Goal: Task Accomplishment & Management: Manage account settings

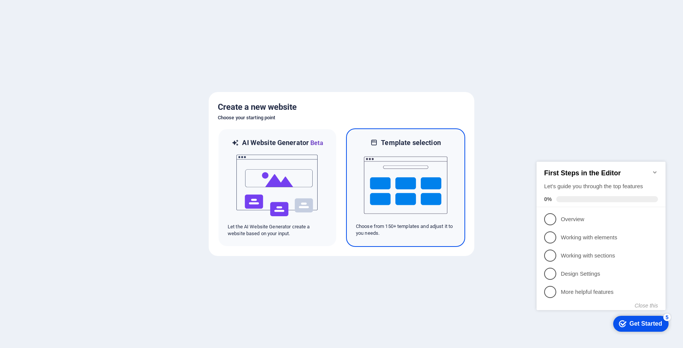
click at [407, 176] on img at bounding box center [405, 185] width 83 height 76
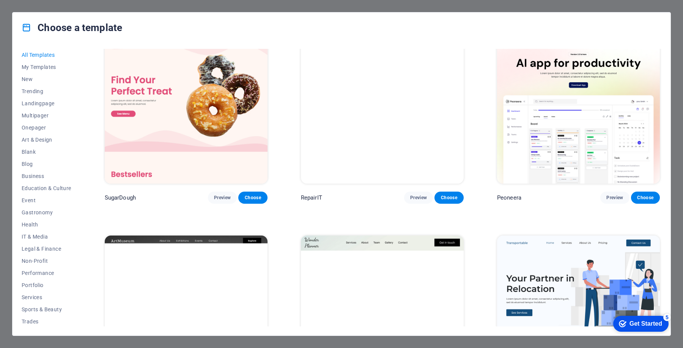
scroll to position [17, 0]
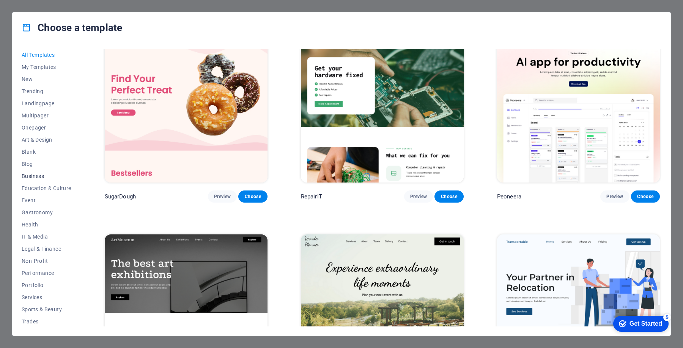
click at [42, 174] on span "Business" at bounding box center [47, 176] width 50 height 6
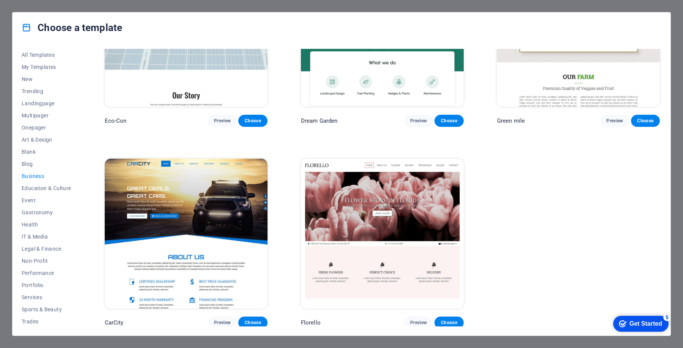
scroll to position [0, 0]
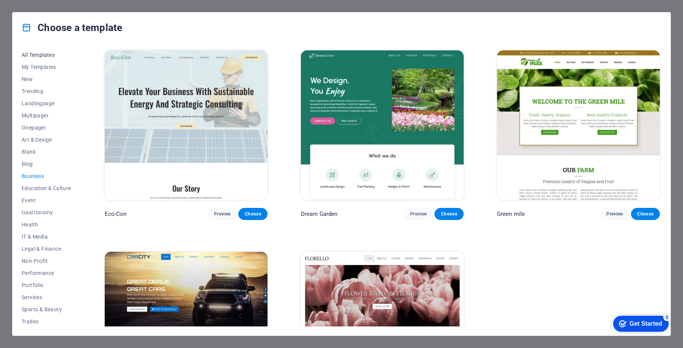
click at [44, 56] on span "All Templates" at bounding box center [47, 55] width 50 height 6
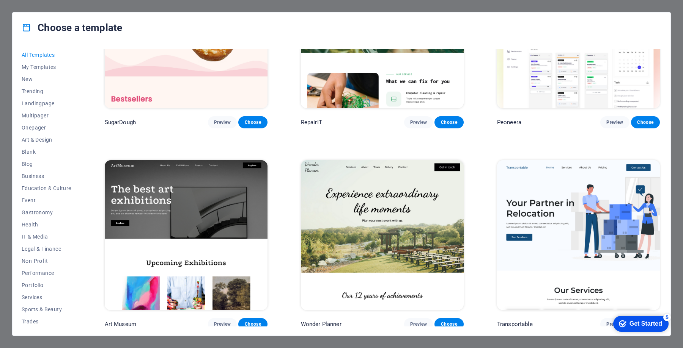
scroll to position [138, 0]
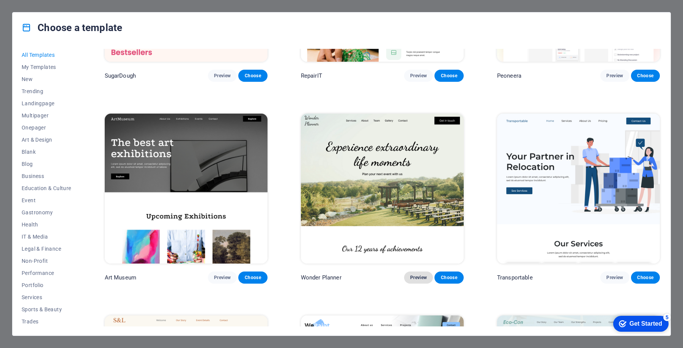
click at [415, 275] on span "Preview" at bounding box center [418, 278] width 17 height 6
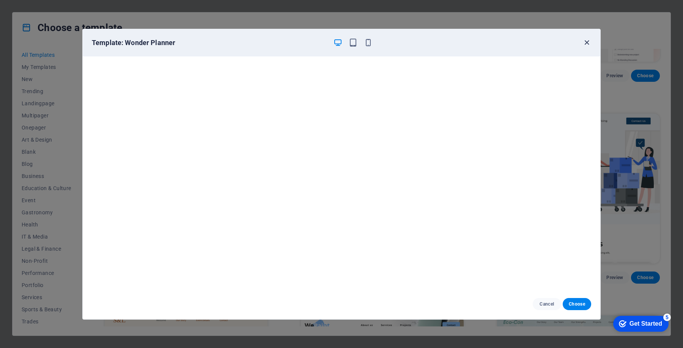
click at [584, 44] on icon "button" at bounding box center [586, 42] width 9 height 9
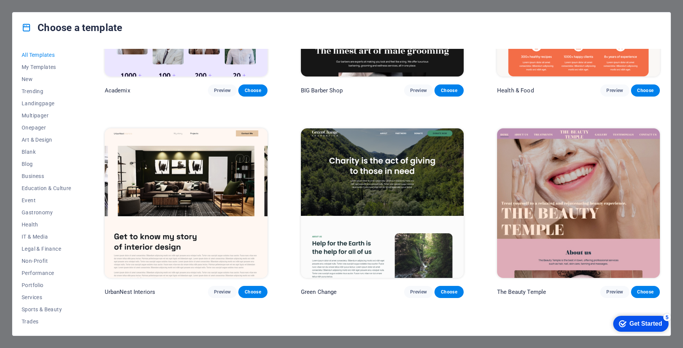
scroll to position [940, 0]
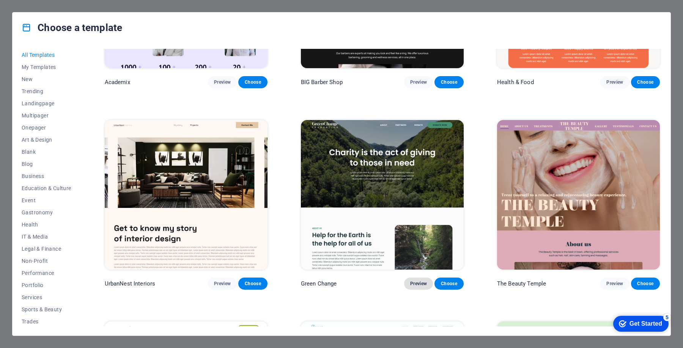
click at [418, 281] on span "Preview" at bounding box center [418, 284] width 17 height 6
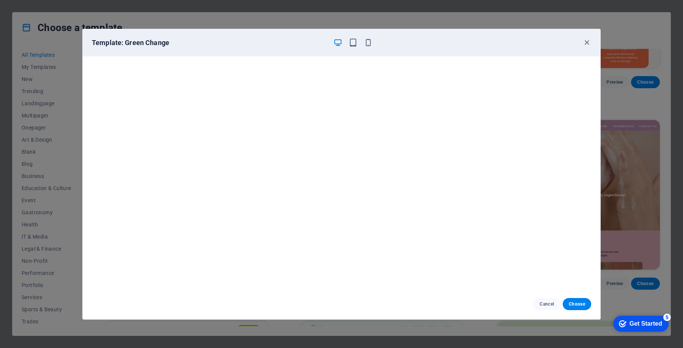
scroll to position [0, 0]
click at [576, 300] on button "Choose" at bounding box center [576, 304] width 28 height 12
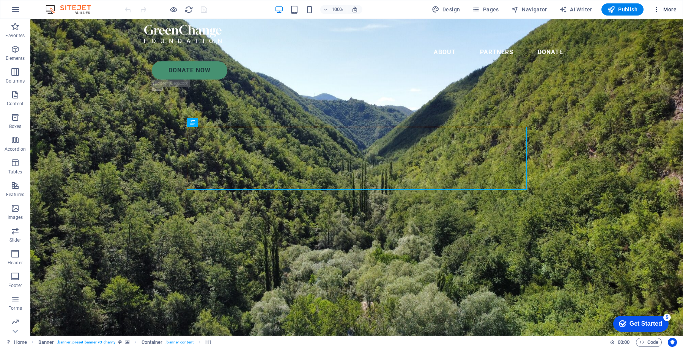
click at [666, 9] on span "More" at bounding box center [664, 10] width 24 height 8
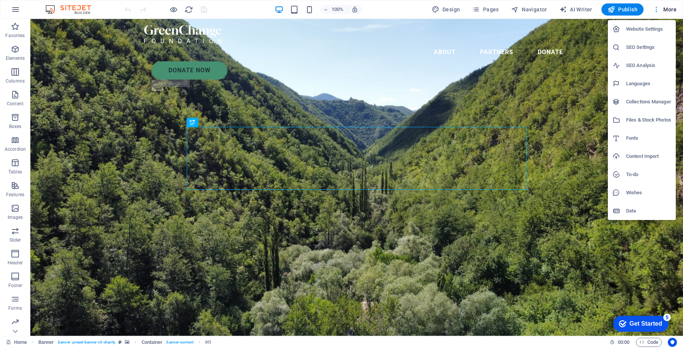
click at [666, 9] on div at bounding box center [341, 174] width 683 height 348
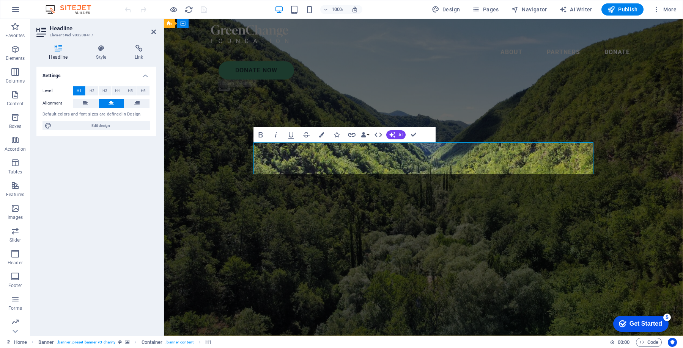
scroll to position [0, 2]
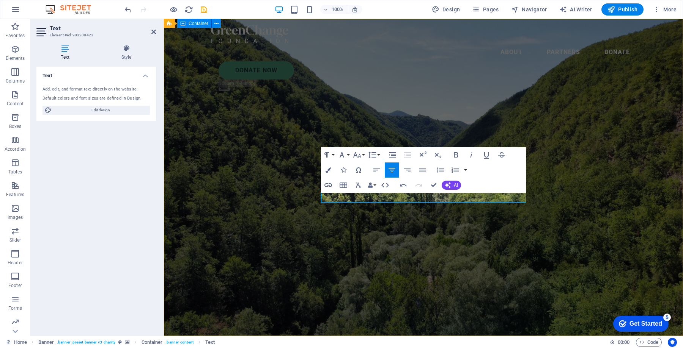
scroll to position [0, 1]
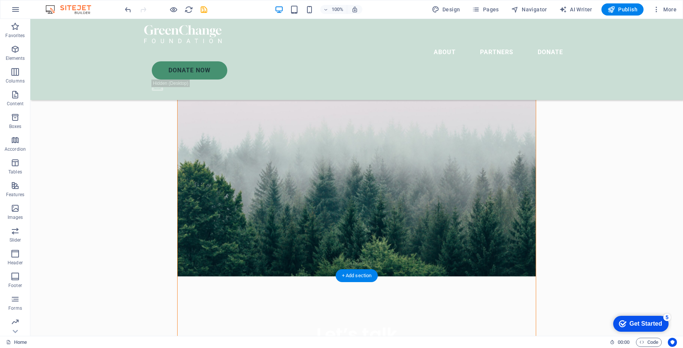
scroll to position [0, 0]
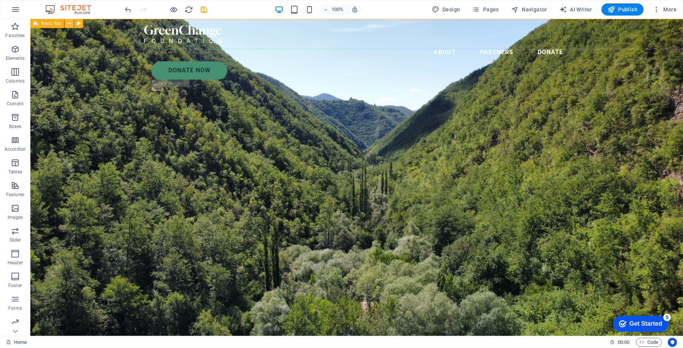
click at [71, 27] on icon at bounding box center [69, 24] width 4 height 8
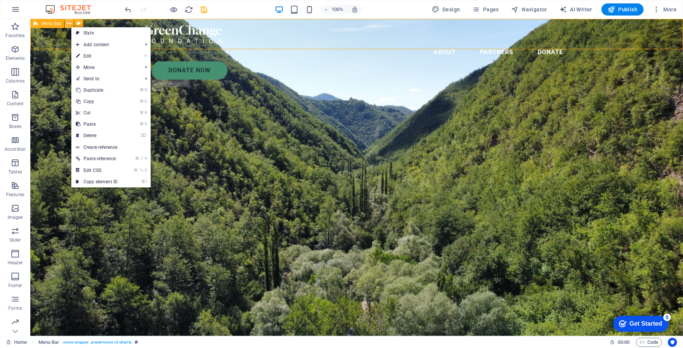
click at [71, 27] on icon at bounding box center [69, 24] width 4 height 8
click at [10, 8] on button "button" at bounding box center [15, 9] width 18 height 18
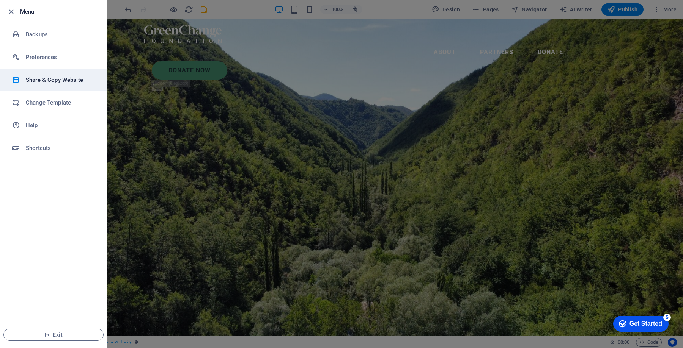
click at [50, 80] on h6 "Share & Copy Website" at bounding box center [61, 79] width 70 height 9
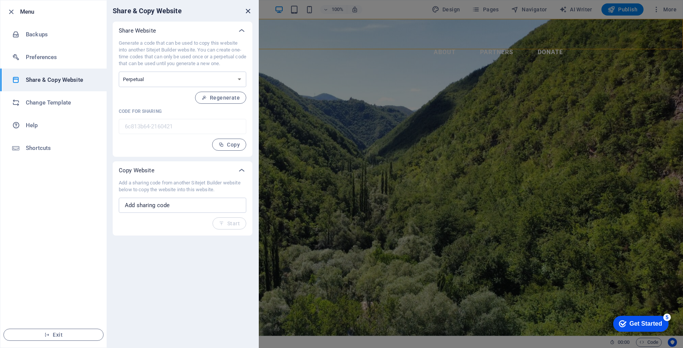
click at [248, 14] on icon "close" at bounding box center [247, 11] width 9 height 9
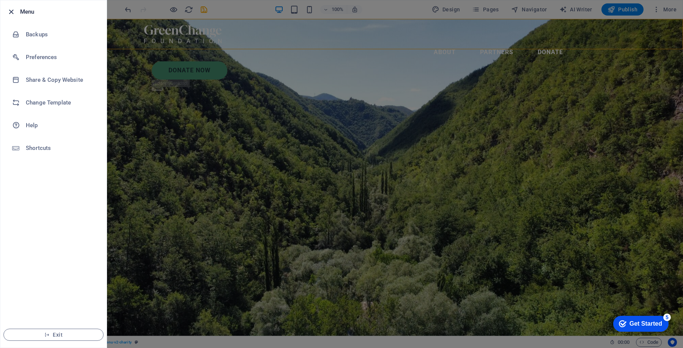
click at [11, 8] on icon "button" at bounding box center [11, 12] width 9 height 9
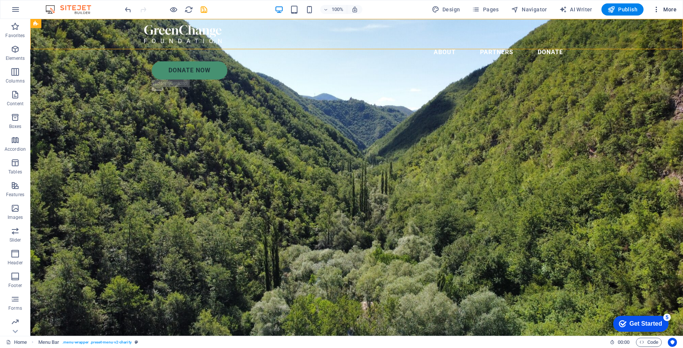
click at [659, 11] on icon "button" at bounding box center [656, 10] width 8 height 8
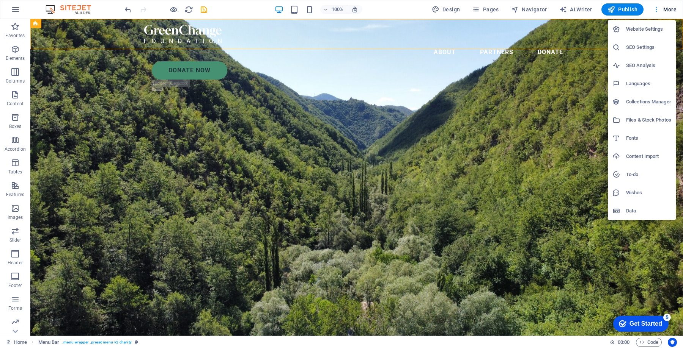
click at [659, 11] on div at bounding box center [341, 174] width 683 height 348
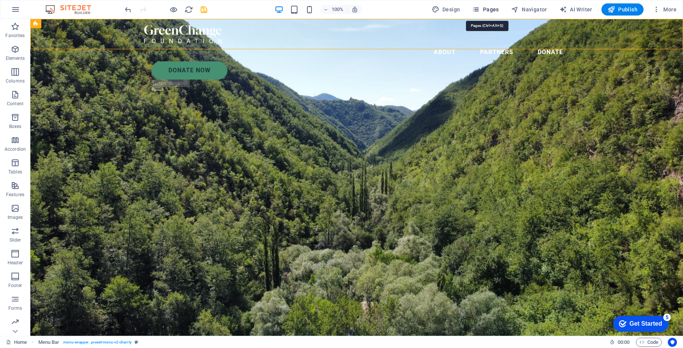
click at [487, 12] on span "Pages" at bounding box center [485, 10] width 27 height 8
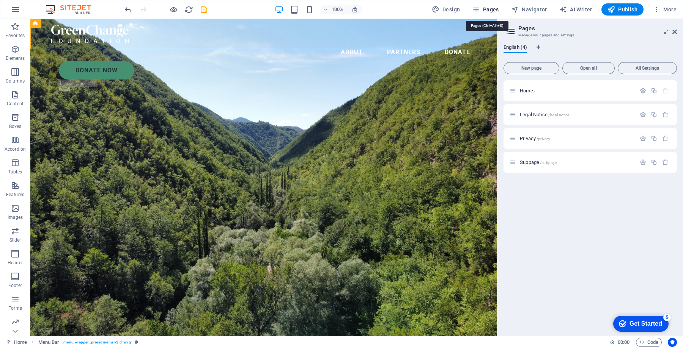
click at [487, 12] on span "Pages" at bounding box center [485, 10] width 27 height 8
click at [666, 10] on span "More" at bounding box center [664, 10] width 24 height 8
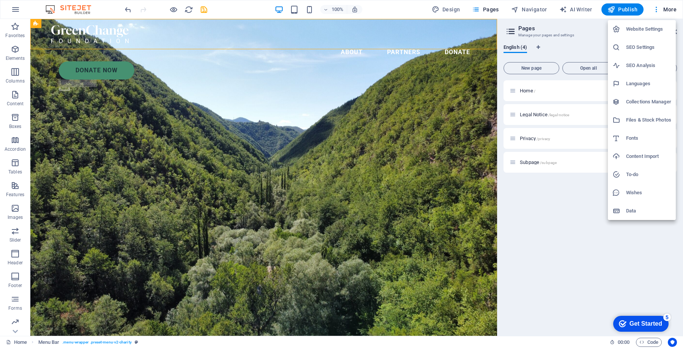
click at [209, 8] on div at bounding box center [341, 174] width 683 height 348
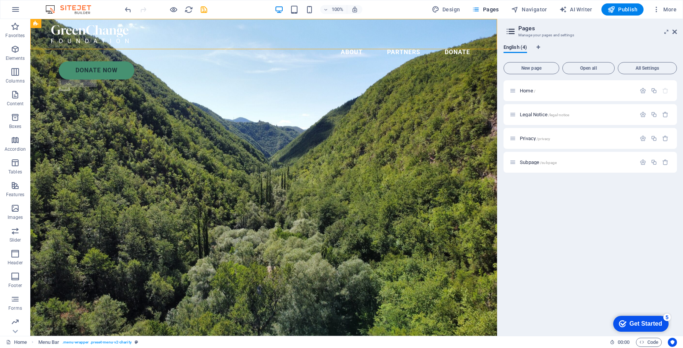
click at [204, 8] on icon "save" at bounding box center [203, 9] width 9 height 9
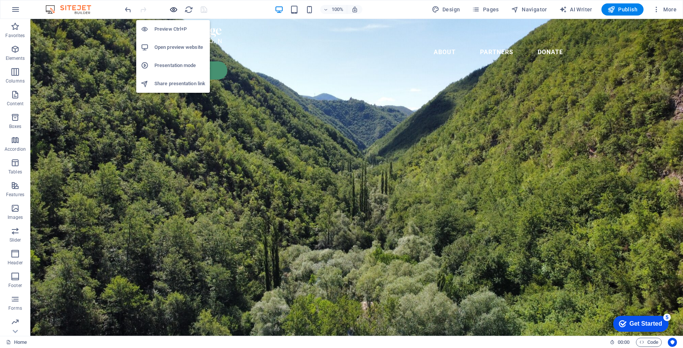
click at [171, 12] on icon "button" at bounding box center [173, 9] width 9 height 9
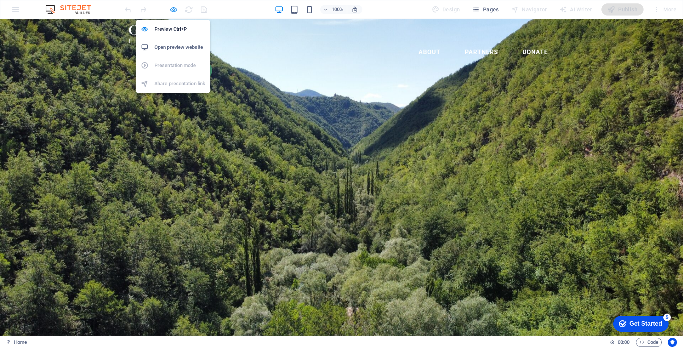
click at [174, 7] on icon "button" at bounding box center [173, 9] width 9 height 9
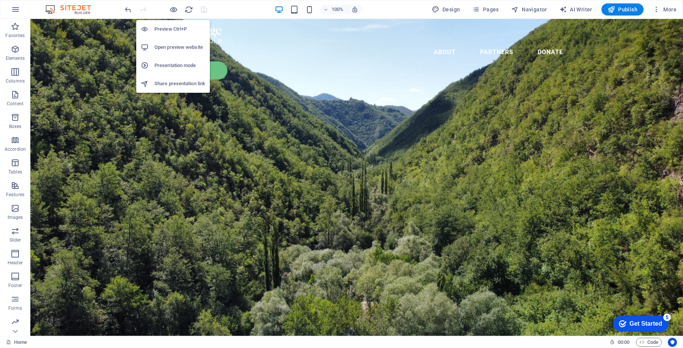
click at [171, 31] on h6 "Preview Ctrl+P" at bounding box center [179, 29] width 51 height 9
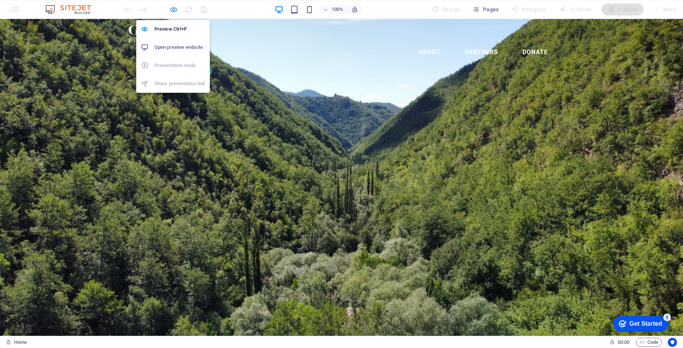
click at [172, 7] on icon "button" at bounding box center [173, 9] width 9 height 9
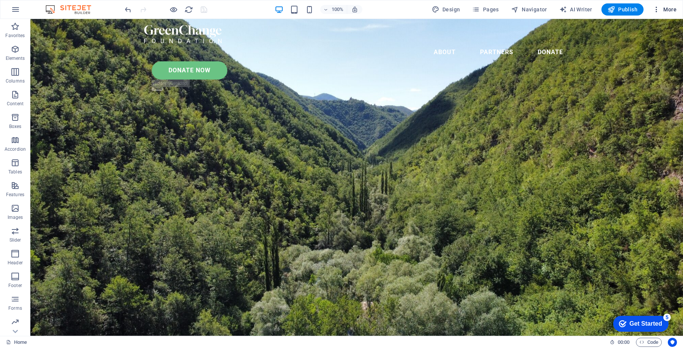
click at [670, 9] on span "More" at bounding box center [664, 10] width 24 height 8
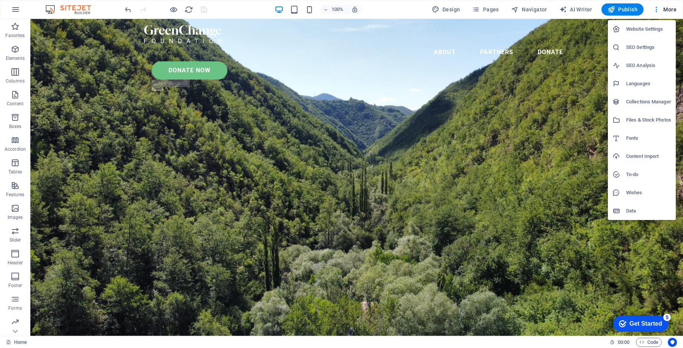
click at [641, 32] on h6 "Website Settings" at bounding box center [648, 29] width 45 height 9
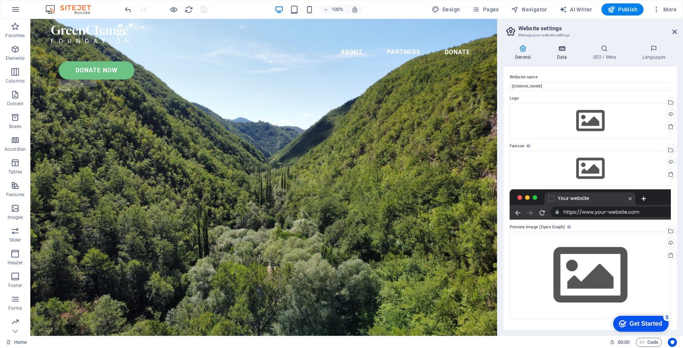
click at [561, 55] on h4 "Data" at bounding box center [563, 53] width 36 height 16
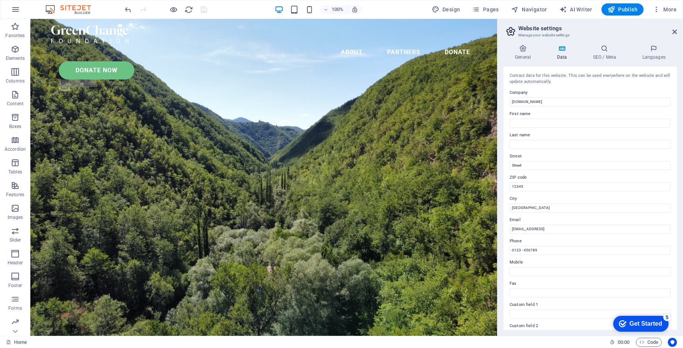
click at [626, 323] on div "checkmark Get Started 5" at bounding box center [639, 324] width 43 height 8
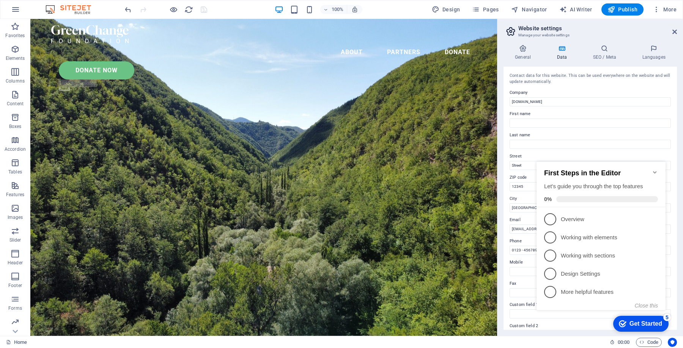
click at [626, 323] on div "checkmark Get Started 5" at bounding box center [639, 324] width 43 height 8
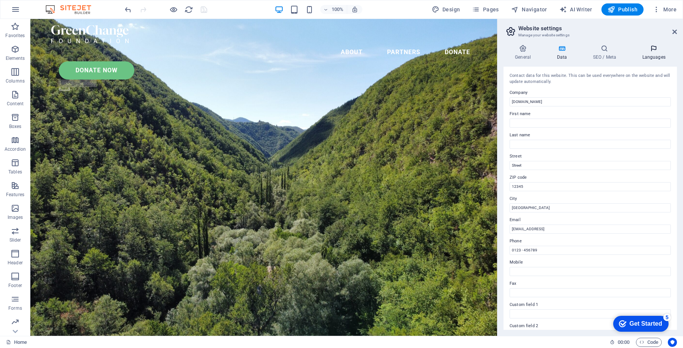
click at [648, 53] on h4 "Languages" at bounding box center [653, 53] width 46 height 16
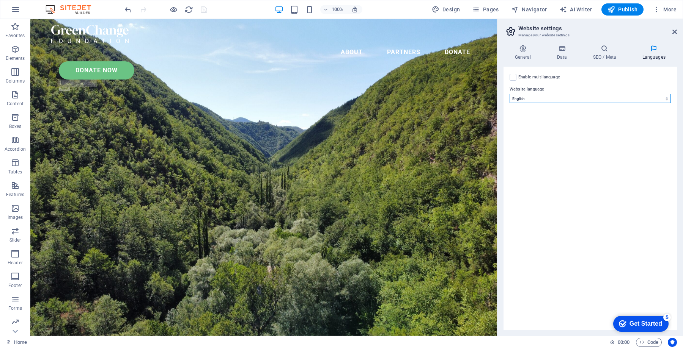
click at [542, 100] on select "Abkhazian Afar Afrikaans Akan Albanian Amharic Arabic Aragonese Armenian Assame…" at bounding box center [589, 98] width 161 height 9
select select "134"
click at [509, 94] on select "Abkhazian Afar Afrikaans Akan Albanian Amharic Arabic Aragonese Armenian Assame…" at bounding box center [589, 98] width 161 height 9
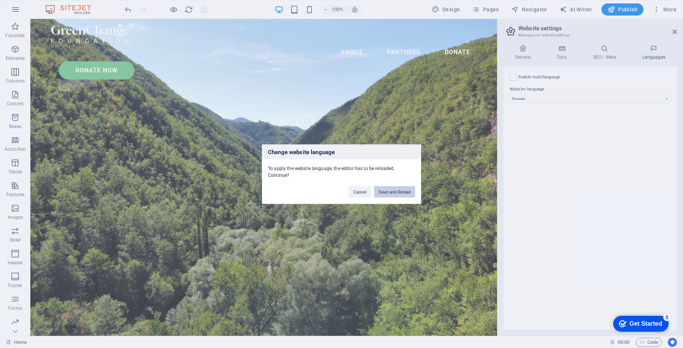
click at [402, 188] on button "Save and Reload" at bounding box center [394, 191] width 41 height 11
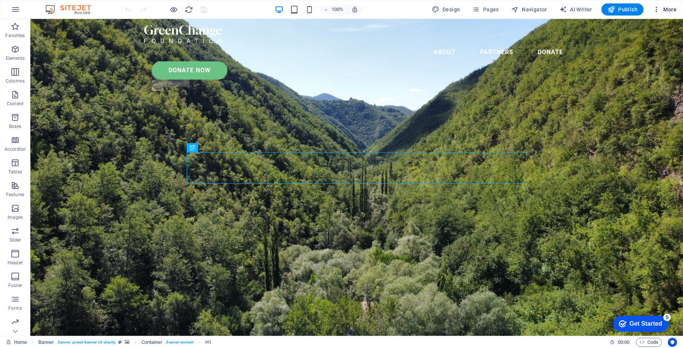
click at [669, 11] on span "More" at bounding box center [664, 10] width 24 height 8
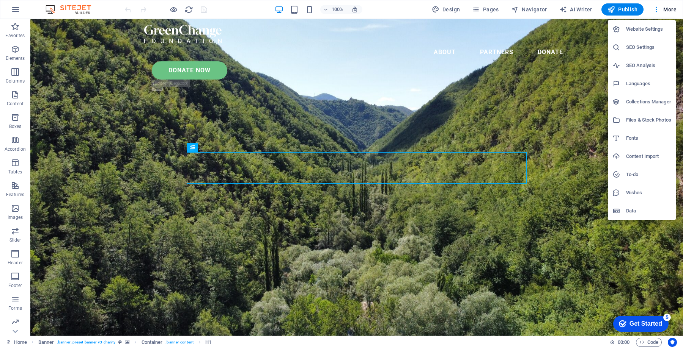
click at [640, 82] on h6 "Languages" at bounding box center [648, 83] width 45 height 9
select select "134"
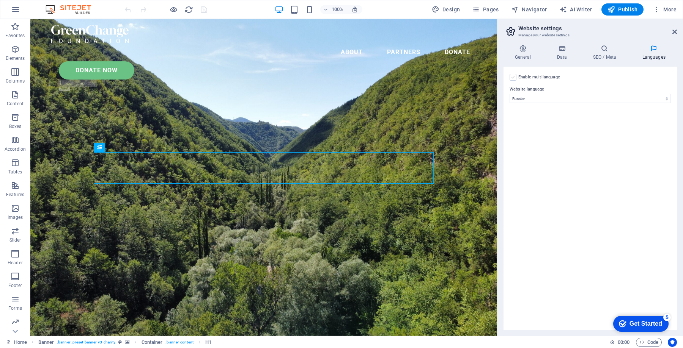
click at [511, 78] on label at bounding box center [512, 77] width 7 height 7
click at [0, 0] on input "Enable multilanguage To disable multilanguage delete all languages until only o…" at bounding box center [0, 0] width 0 height 0
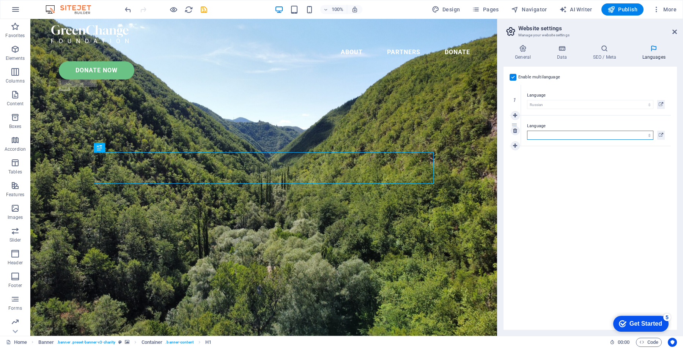
click at [546, 136] on select "Abkhazian Afar Afrikaans Akan Albanian Amharic Arabic Aragonese Armenian Assame…" at bounding box center [590, 135] width 126 height 9
select select "41"
click at [527, 131] on select "Abkhazian Afar Afrikaans Akan Albanian Amharic Arabic Aragonese Armenian Assame…" at bounding box center [590, 135] width 126 height 9
click at [660, 134] on icon at bounding box center [660, 135] width 5 height 9
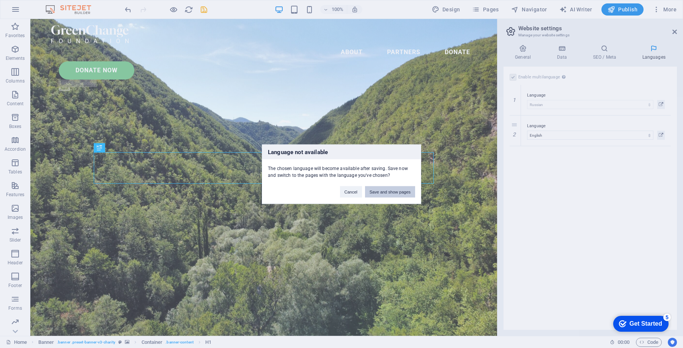
click at [384, 190] on button "Save and show pages" at bounding box center [390, 191] width 50 height 11
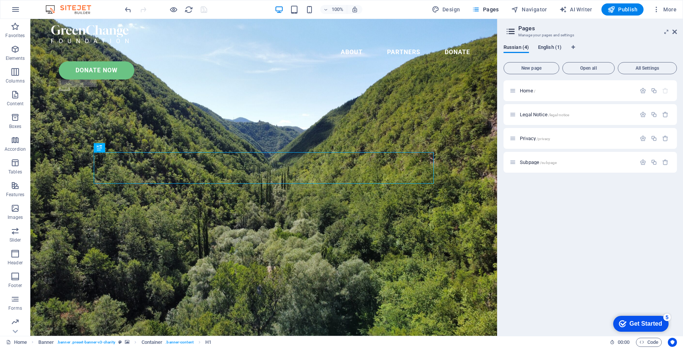
click at [552, 49] on span "English (1)" at bounding box center [550, 48] width 24 height 11
click at [516, 47] on span "Russian (4)" at bounding box center [515, 48] width 25 height 11
click at [640, 90] on icon "button" at bounding box center [642, 91] width 6 height 6
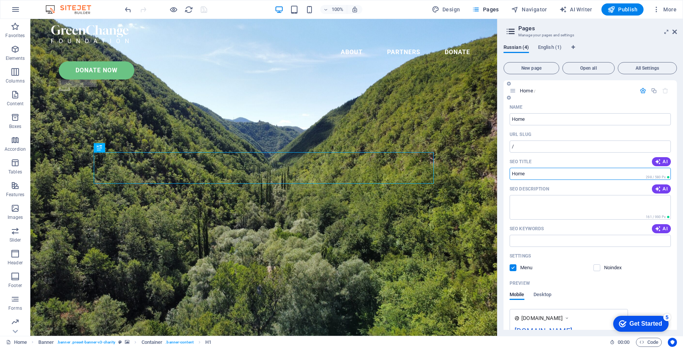
click at [534, 175] on input "SEO Title" at bounding box center [589, 174] width 161 height 12
type input "Домашняя страница"
click at [562, 203] on textarea "SEO Description" at bounding box center [589, 207] width 161 height 25
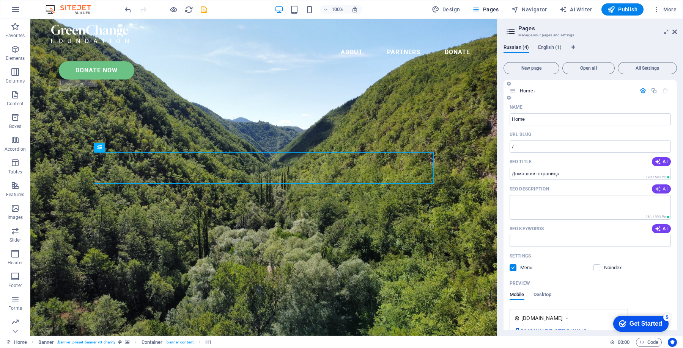
click at [660, 186] on span "AI" at bounding box center [660, 189] width 13 height 6
type textarea "Наша миссия — помочь Земле восстановиться. Присоединяйтесь к нам для позитивных…"
click at [562, 208] on textarea "Наша миссия — помочь Земле восстановиться. Присоединяйтесь к нам для позитивных…" at bounding box center [589, 207] width 161 height 25
click at [551, 48] on span "English (1)" at bounding box center [550, 48] width 24 height 11
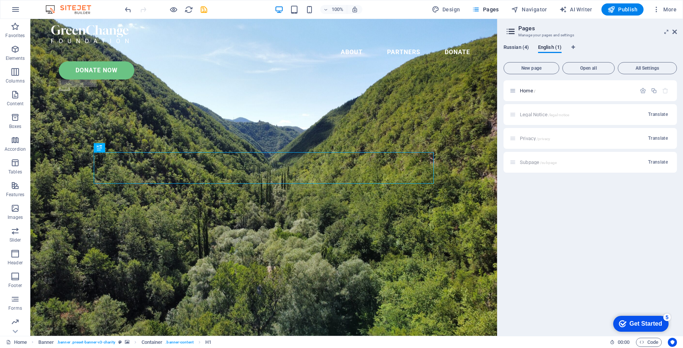
click at [516, 45] on span "Russian (4)" at bounding box center [515, 48] width 25 height 11
click at [675, 33] on icon at bounding box center [674, 32] width 5 height 6
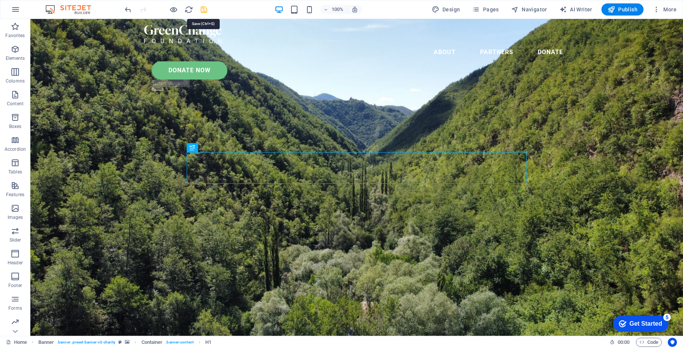
click at [199, 6] on icon "save" at bounding box center [203, 9] width 9 height 9
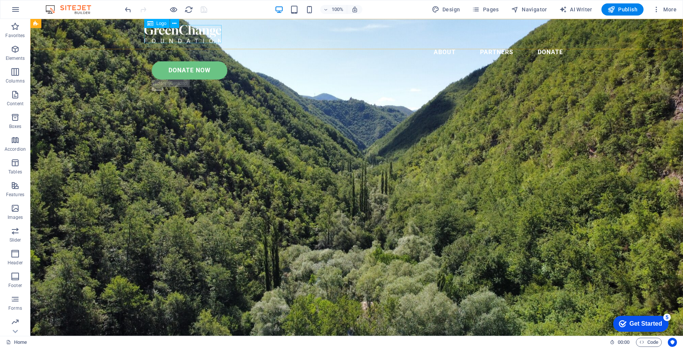
click at [161, 26] on span "Logo" at bounding box center [161, 23] width 10 height 5
click at [161, 23] on span "Logo" at bounding box center [161, 23] width 10 height 5
click at [173, 22] on icon at bounding box center [174, 24] width 4 height 8
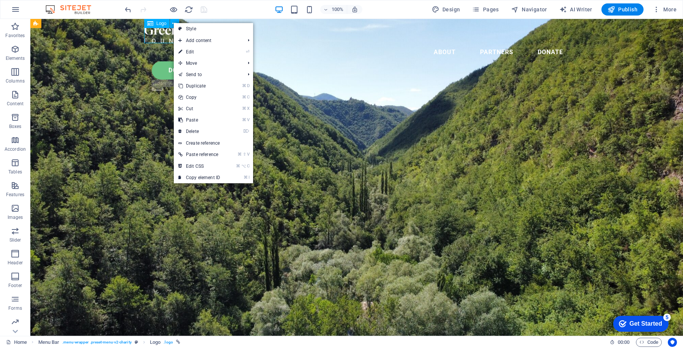
click at [159, 23] on span "Logo" at bounding box center [161, 23] width 10 height 5
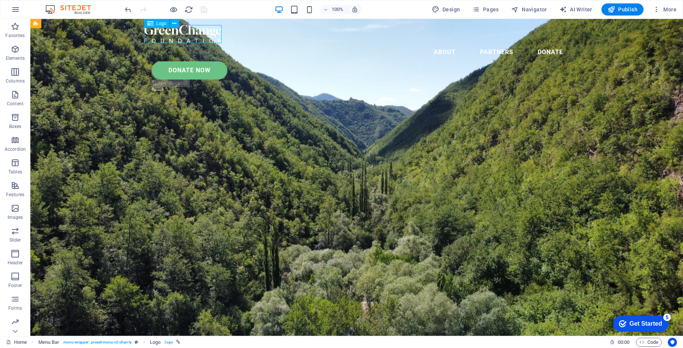
click at [156, 23] on span "Logo" at bounding box center [161, 23] width 10 height 5
select select "px"
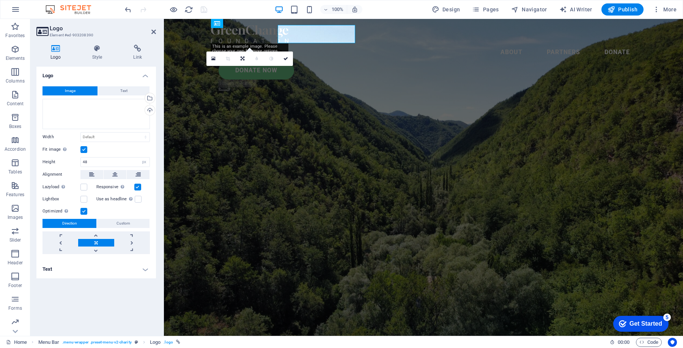
click at [156, 23] on aside "Logo Element #ed-903208390 Logo Style Link Logo Image Text Drag files here, cli…" at bounding box center [96, 177] width 133 height 317
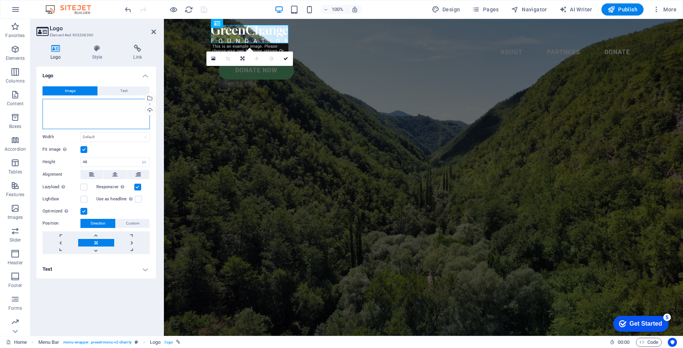
click at [105, 113] on div "Drag files here, click to choose files or select files from Files or our free s…" at bounding box center [95, 114] width 107 height 30
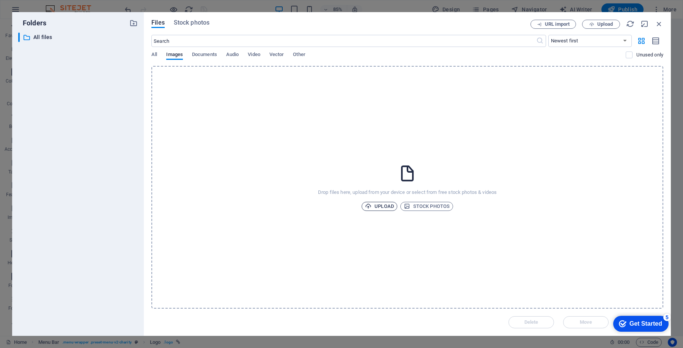
click at [381, 206] on span "Upload" at bounding box center [379, 206] width 29 height 9
click at [375, 206] on span "Upload" at bounding box center [379, 206] width 29 height 9
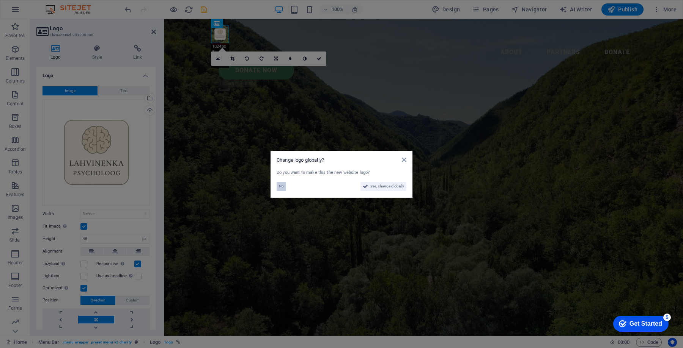
click at [283, 187] on span "No" at bounding box center [281, 186] width 5 height 9
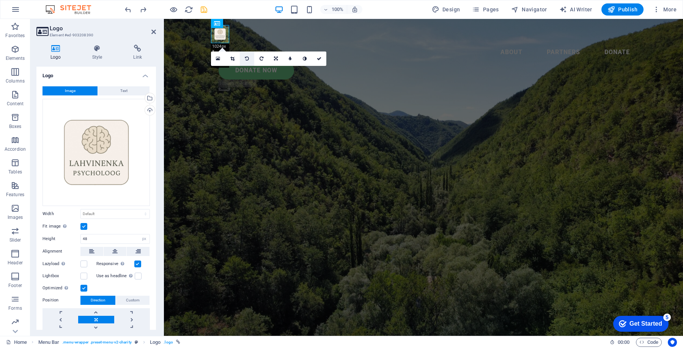
click at [246, 61] on link at bounding box center [247, 59] width 14 height 14
click at [245, 59] on icon at bounding box center [247, 58] width 4 height 5
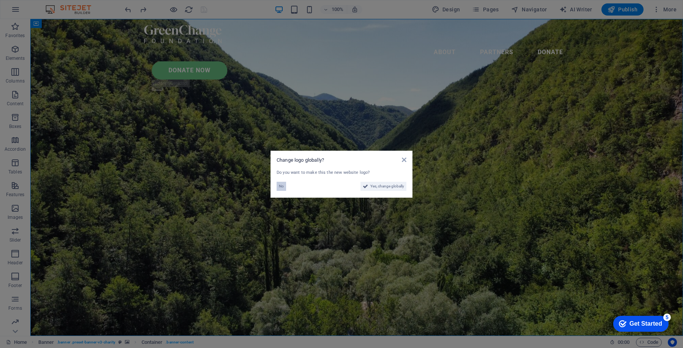
click at [279, 183] on span "No" at bounding box center [281, 186] width 5 height 9
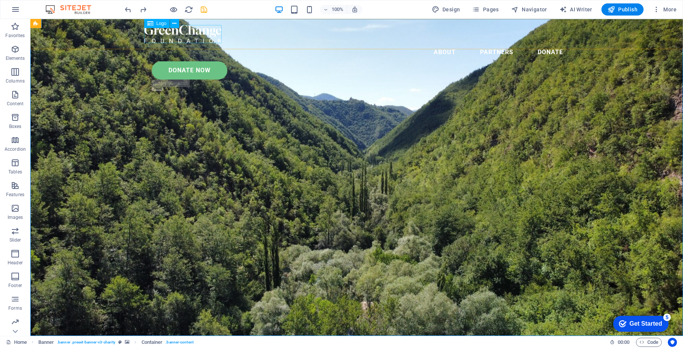
click at [189, 30] on div at bounding box center [356, 34] width 425 height 18
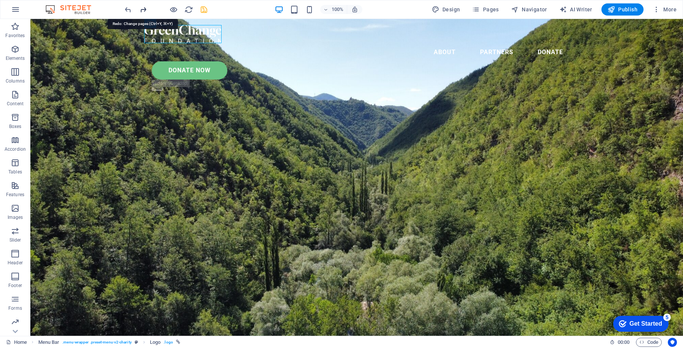
click at [145, 9] on icon "redo" at bounding box center [143, 9] width 9 height 9
click at [188, 36] on div at bounding box center [356, 34] width 425 height 18
click at [184, 35] on div at bounding box center [356, 34] width 425 height 18
select select "px"
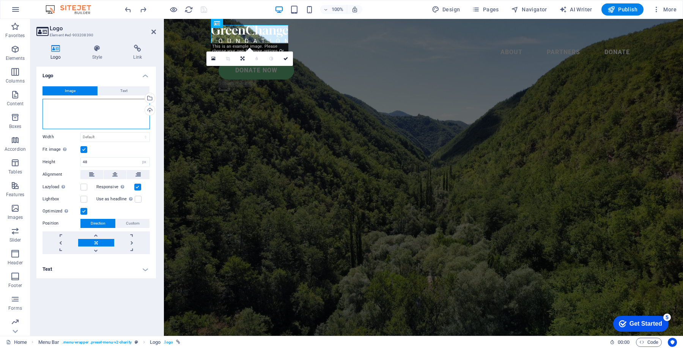
click at [116, 118] on div "Drag files here, click to choose files or select files from Files or our free s…" at bounding box center [95, 114] width 107 height 30
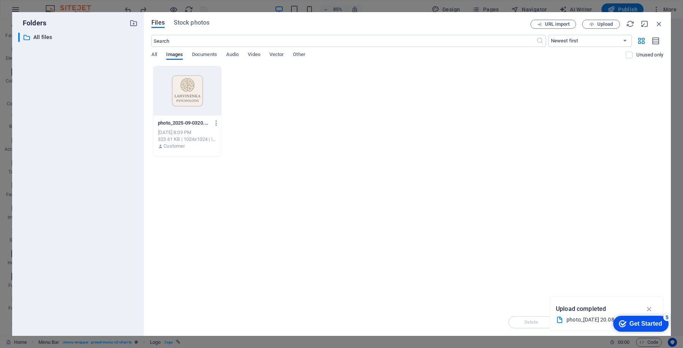
click at [193, 83] on div at bounding box center [187, 90] width 68 height 49
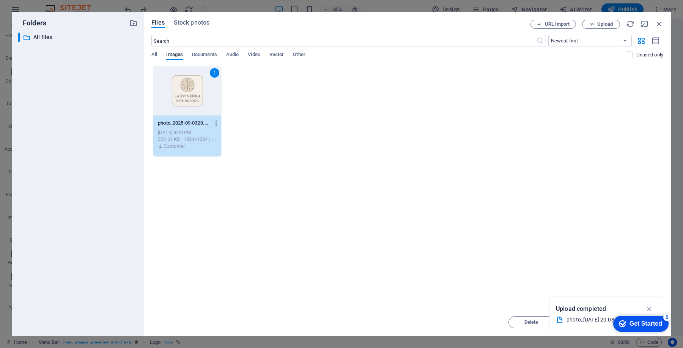
click at [215, 122] on icon "button" at bounding box center [216, 123] width 7 height 7
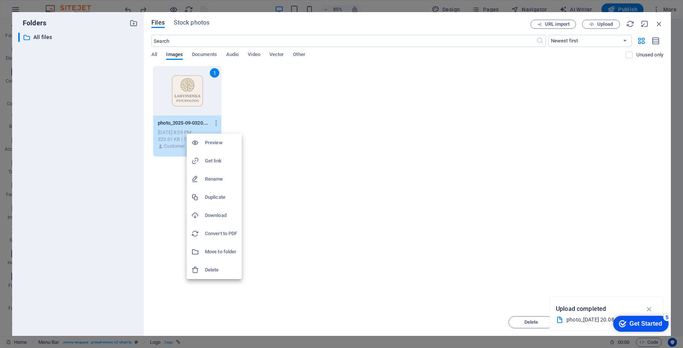
click at [221, 268] on h6 "Delete" at bounding box center [221, 270] width 32 height 9
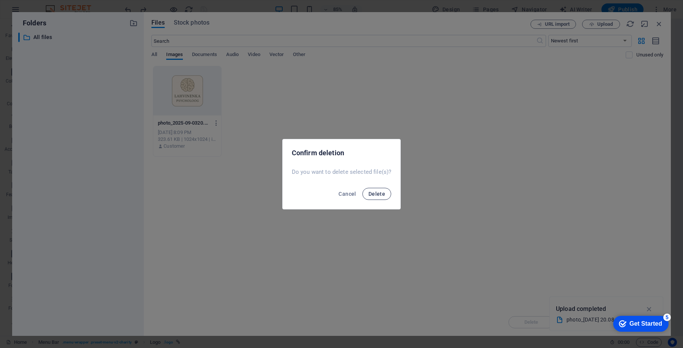
click at [375, 191] on span "Delete" at bounding box center [376, 194] width 17 height 6
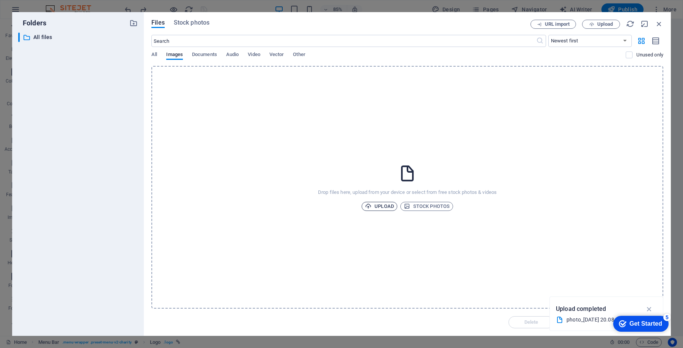
click at [382, 208] on span "Upload" at bounding box center [379, 206] width 29 height 9
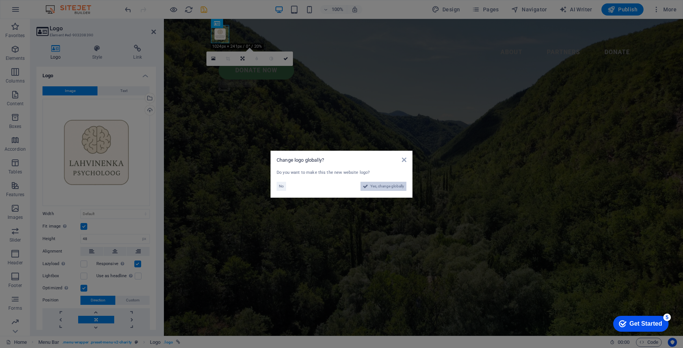
click at [387, 186] on span "Yes, change globally" at bounding box center [387, 186] width 34 height 9
select select "134"
select select "41"
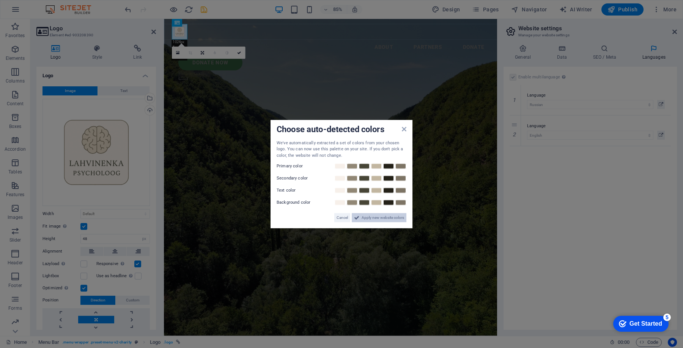
click at [384, 217] on span "Apply new website colors" at bounding box center [382, 217] width 42 height 9
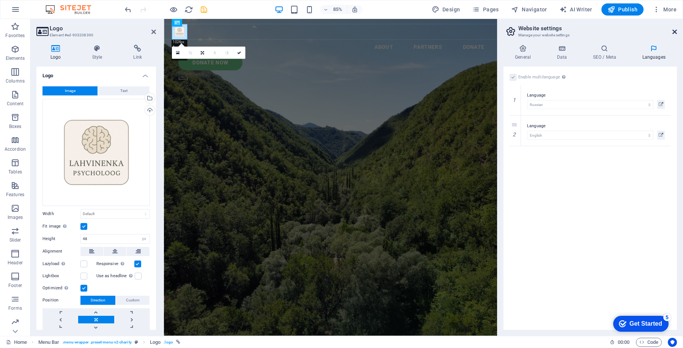
drag, startPoint x: 673, startPoint y: 30, endPoint x: 506, endPoint y: 11, distance: 168.3
click at [673, 30] on icon at bounding box center [674, 32] width 5 height 6
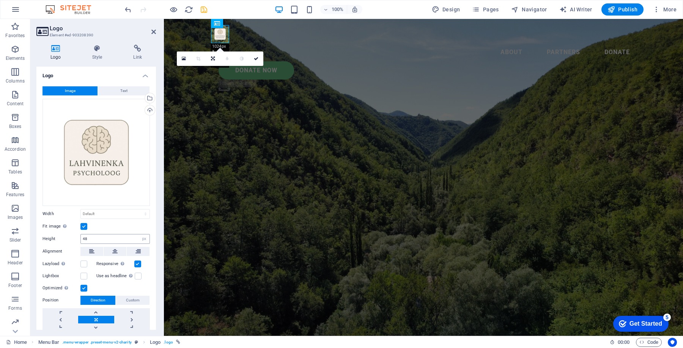
scroll to position [23, 0]
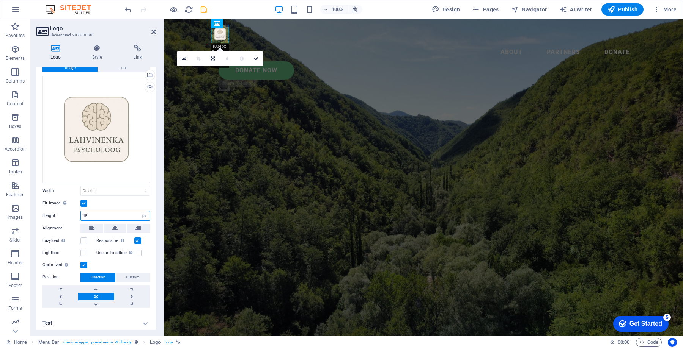
click at [109, 217] on input "48" at bounding box center [115, 216] width 69 height 9
type input "4"
click at [104, 215] on input "50" at bounding box center [115, 216] width 69 height 9
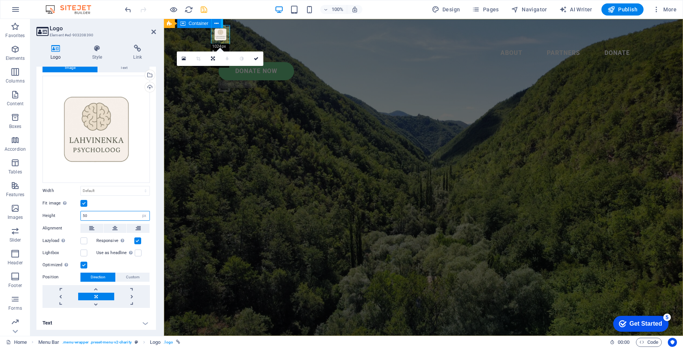
type input "48"
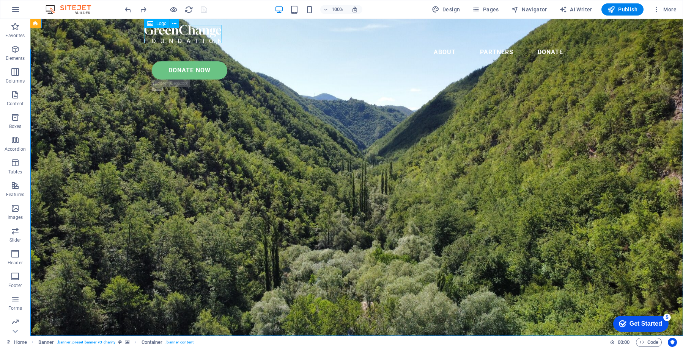
click at [193, 40] on div at bounding box center [356, 34] width 425 height 18
click at [178, 38] on div at bounding box center [356, 34] width 425 height 18
select select "px"
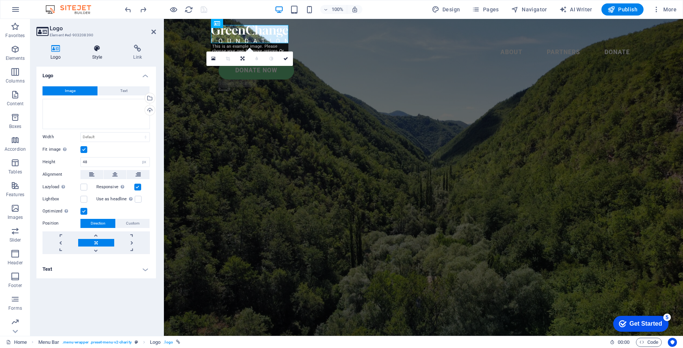
click at [98, 56] on h4 "Style" at bounding box center [98, 53] width 41 height 16
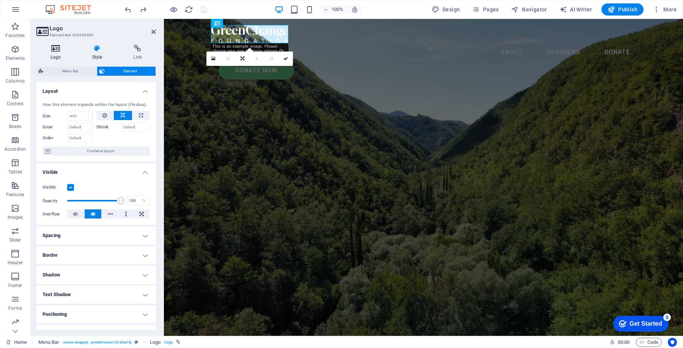
click at [64, 49] on icon at bounding box center [55, 49] width 39 height 8
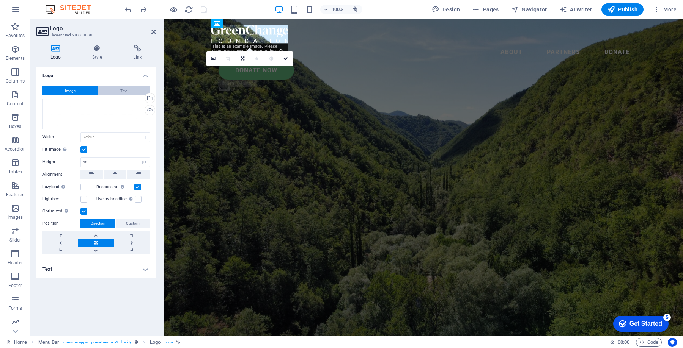
click at [131, 90] on button "Text" at bounding box center [124, 90] width 52 height 9
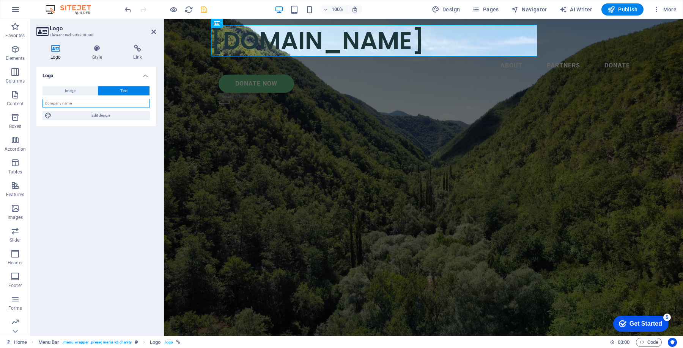
click at [93, 105] on input "text" at bounding box center [95, 103] width 107 height 9
paste input "Lahvinenka Psycholoog"
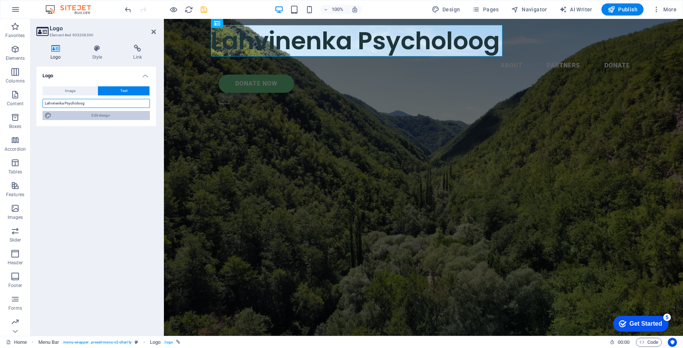
type input "Lahvinenka Psycholoog"
click at [109, 117] on span "Edit design" at bounding box center [101, 115] width 94 height 9
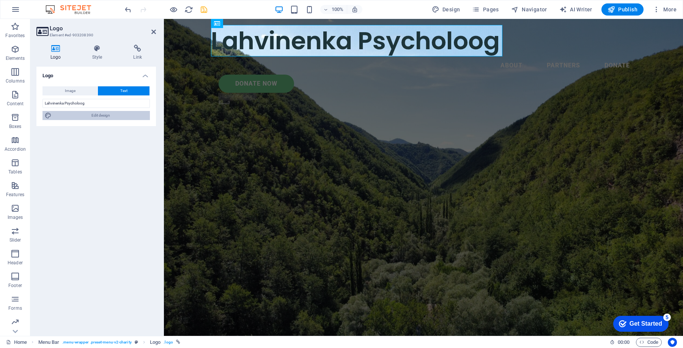
select select "px"
select select "300"
select select "px"
select select "600"
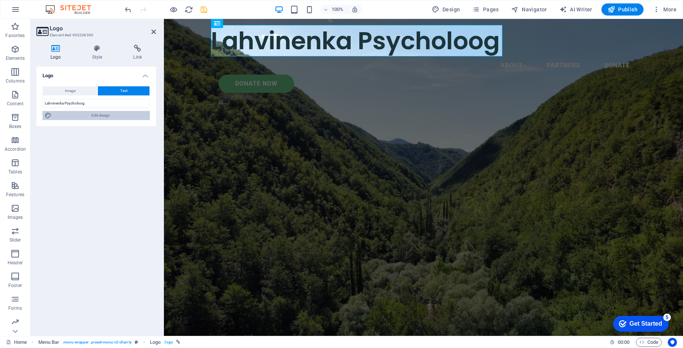
select select "px"
select select "rem"
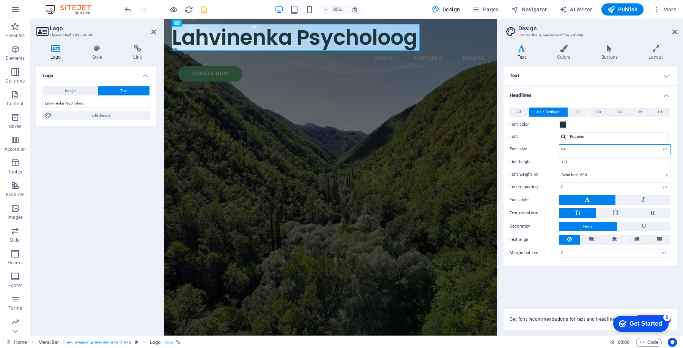
click at [580, 149] on input "64" at bounding box center [614, 149] width 111 height 9
type input "48"
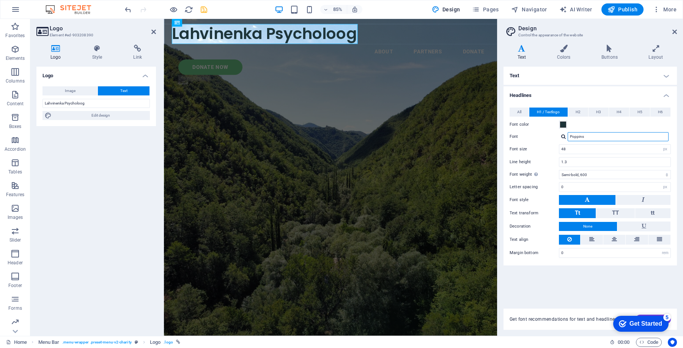
click at [587, 137] on input "Poppins" at bounding box center [617, 136] width 101 height 9
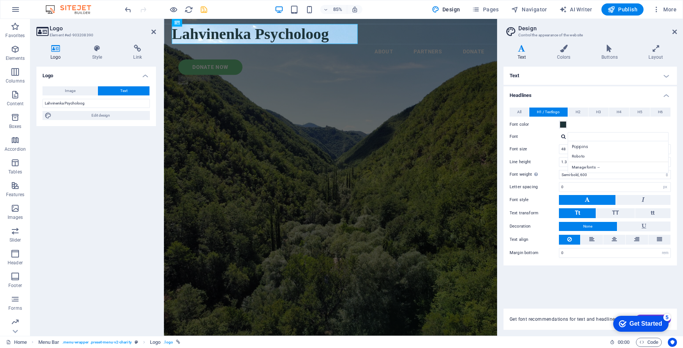
click at [564, 137] on div at bounding box center [563, 136] width 5 height 5
click at [565, 137] on div "Manage fonts →" at bounding box center [615, 136] width 112 height 9
click at [562, 137] on div at bounding box center [563, 136] width 5 height 5
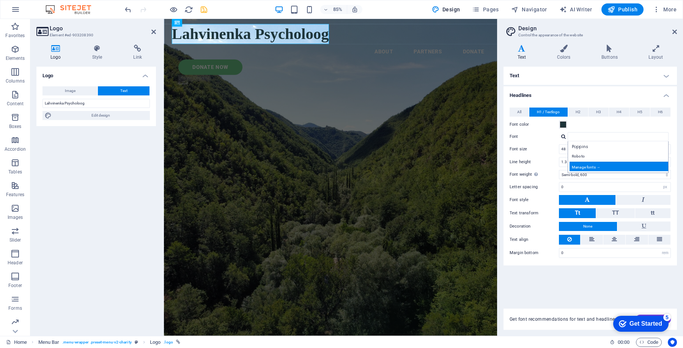
click at [588, 167] on div "Manage fonts →" at bounding box center [619, 166] width 100 height 9
select select "popularity"
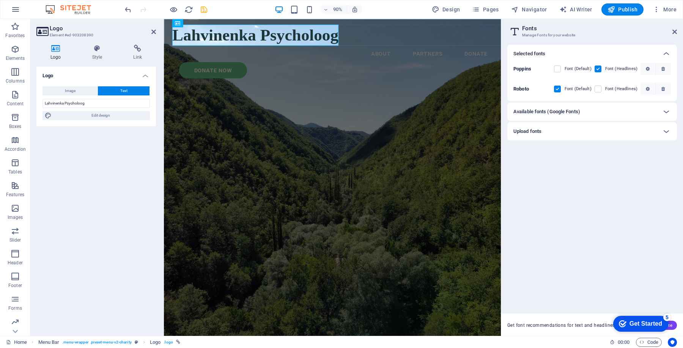
click at [594, 250] on div "Selected fonts Poppins Font (Default) Font (Headlines) Roboto Font (Default) Fo…" at bounding box center [591, 176] width 169 height 263
click at [537, 130] on h6 "Upload fonts" at bounding box center [527, 131] width 28 height 9
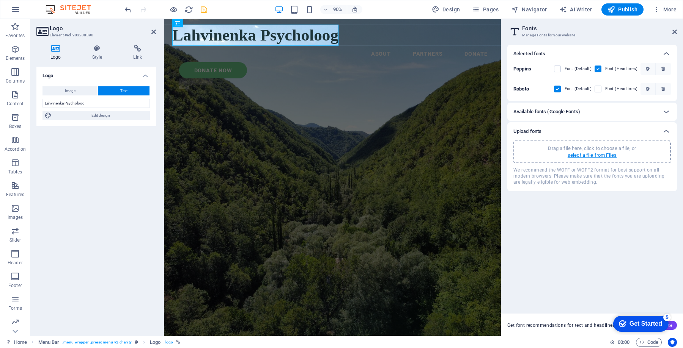
click at [590, 156] on p "select a file from Files" at bounding box center [591, 155] width 49 height 7
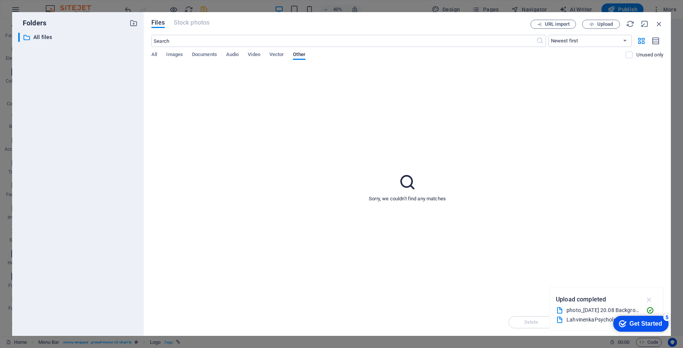
click at [650, 299] on icon "button" at bounding box center [649, 300] width 9 height 8
click at [541, 123] on div "Sorry, we couldn't find any matches" at bounding box center [407, 187] width 512 height 243
click at [660, 25] on icon "button" at bounding box center [658, 24] width 8 height 8
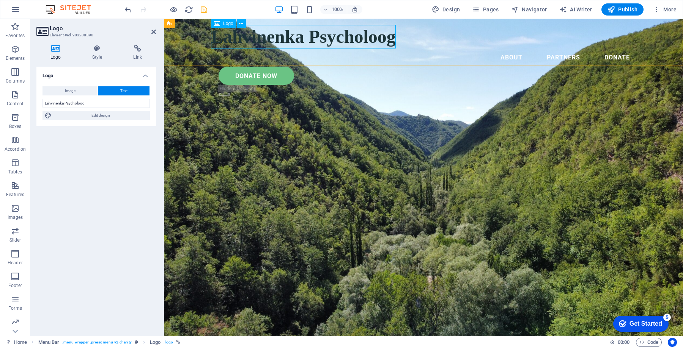
click at [287, 37] on div "Lahvinenka Psycholoog" at bounding box center [423, 37] width 425 height 24
click at [97, 115] on span "Edit design" at bounding box center [101, 115] width 94 height 9
select select "px"
select select "600"
select select "px"
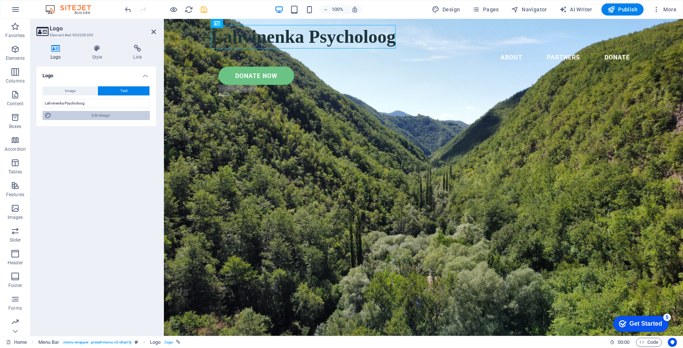
select select "rem"
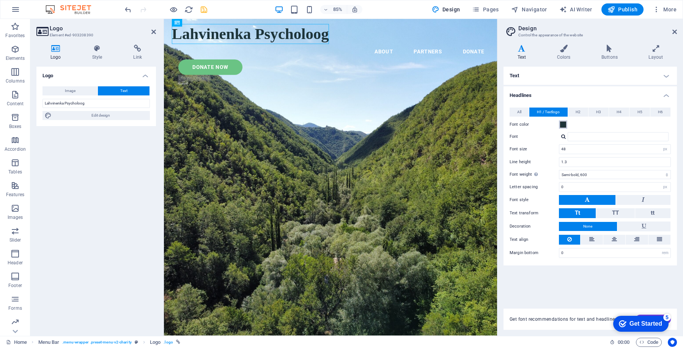
click at [562, 125] on span at bounding box center [563, 125] width 6 height 6
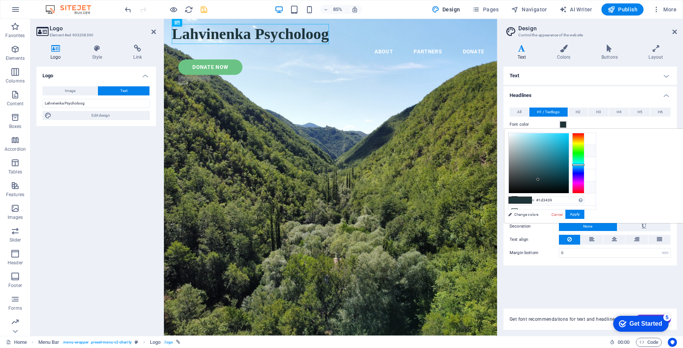
click at [541, 182] on li "Custom color 1 #e0b770" at bounding box center [551, 188] width 87 height 12
type input "#e0b770"
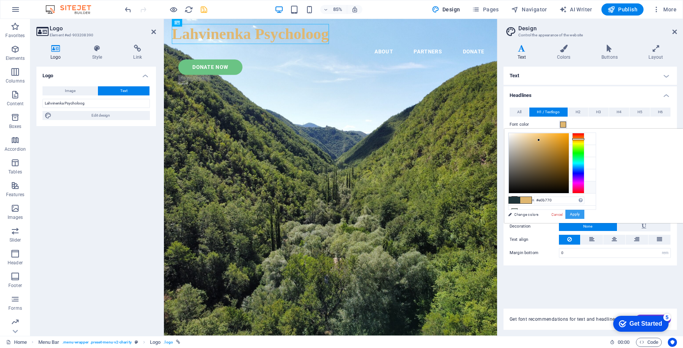
click at [584, 213] on button "Apply" at bounding box center [574, 214] width 19 height 9
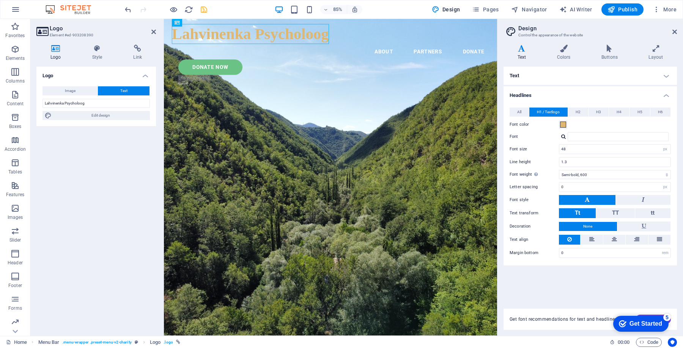
click at [564, 138] on div at bounding box center [563, 136] width 5 height 5
click at [585, 167] on div "Manage fonts →" at bounding box center [619, 166] width 100 height 9
select select "popularity"
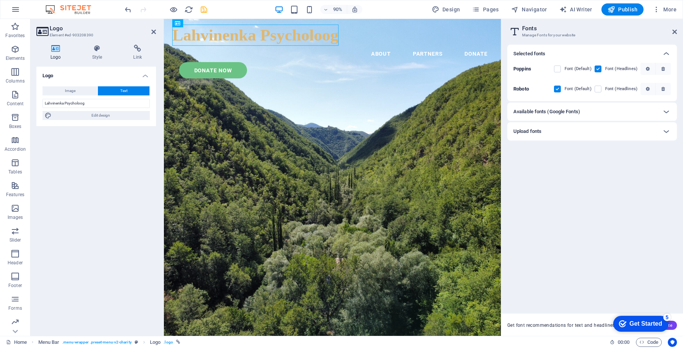
click at [582, 111] on div "Available fonts (Google Fonts)" at bounding box center [585, 111] width 144 height 9
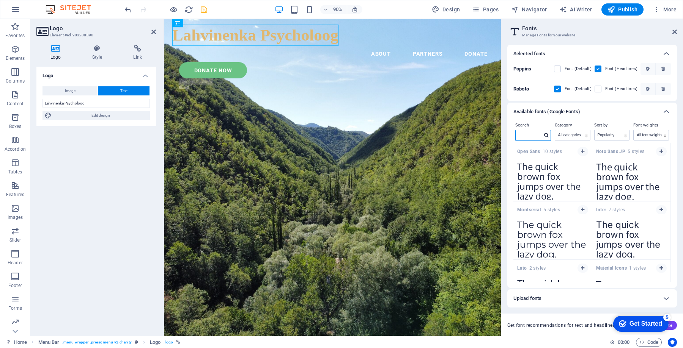
click at [528, 139] on input "text" at bounding box center [528, 135] width 27 height 10
paste input "Cinzel"
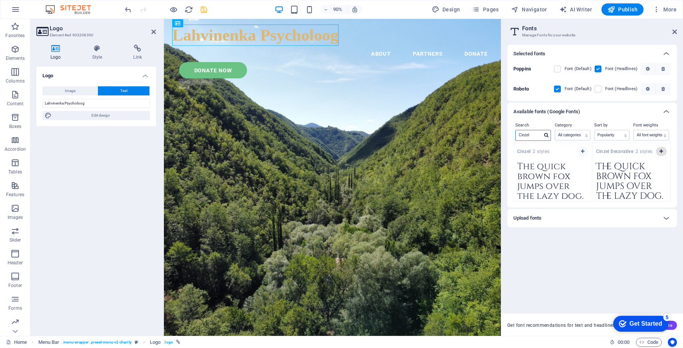
type input "Cinzel"
click at [660, 150] on icon "button" at bounding box center [660, 151] width 3 height 5
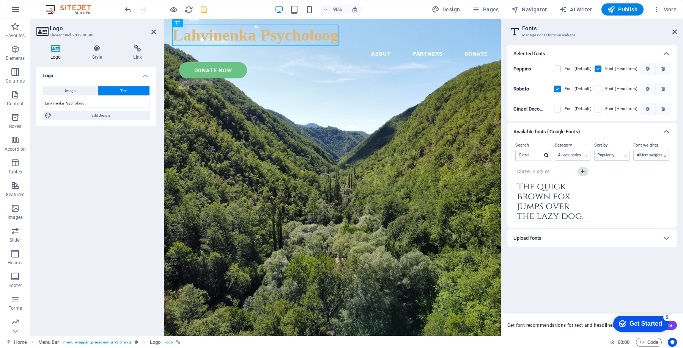
click at [583, 171] on icon "button" at bounding box center [582, 171] width 3 height 5
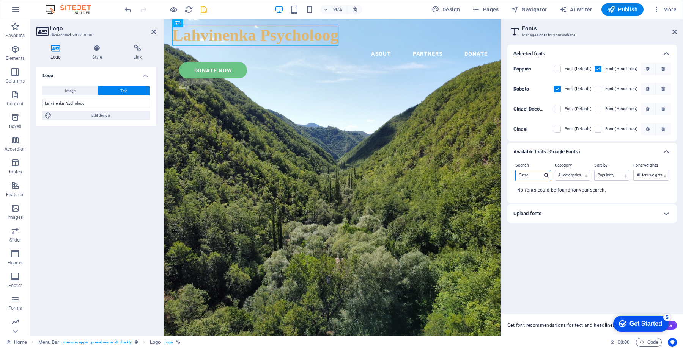
click at [537, 179] on input "Cinzel" at bounding box center [528, 176] width 27 height 10
click at [599, 128] on label at bounding box center [597, 129] width 7 height 7
click at [0, 0] on input "checkbox" at bounding box center [0, 0] width 0 height 0
click at [596, 109] on label at bounding box center [597, 109] width 7 height 7
click at [0, 0] on Decorative "checkbox" at bounding box center [0, 0] width 0 height 0
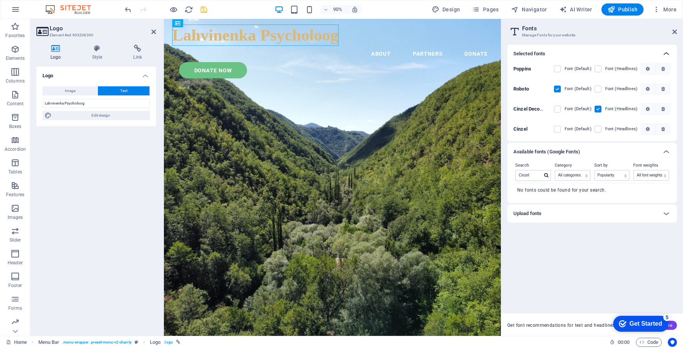
click at [669, 50] on icon at bounding box center [665, 53] width 9 height 9
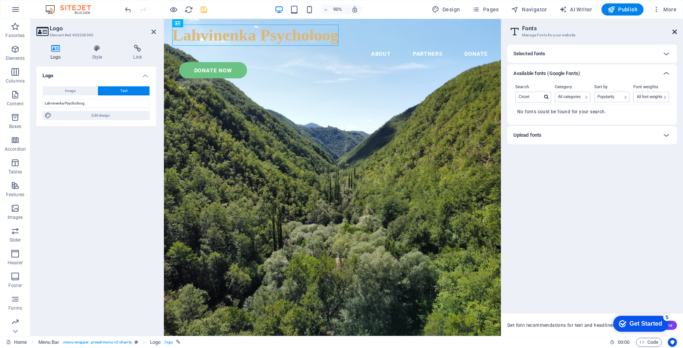
click at [675, 30] on icon at bounding box center [674, 32] width 5 height 6
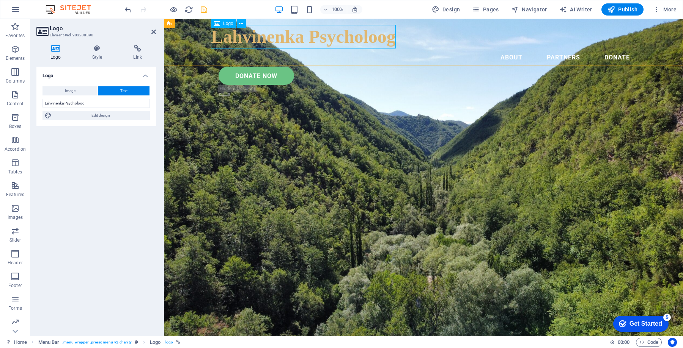
click at [256, 32] on div "Lahvinenka Psycholoog" at bounding box center [423, 37] width 425 height 24
click at [99, 114] on span "Edit design" at bounding box center [101, 115] width 94 height 9
select select "px"
select select "300"
select select "px"
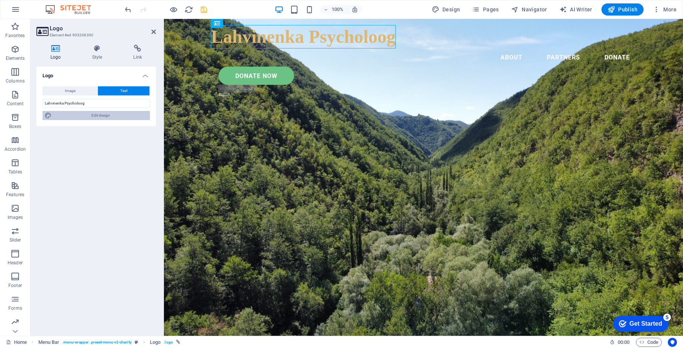
select select "px"
select select "600"
select select "px"
select select "rem"
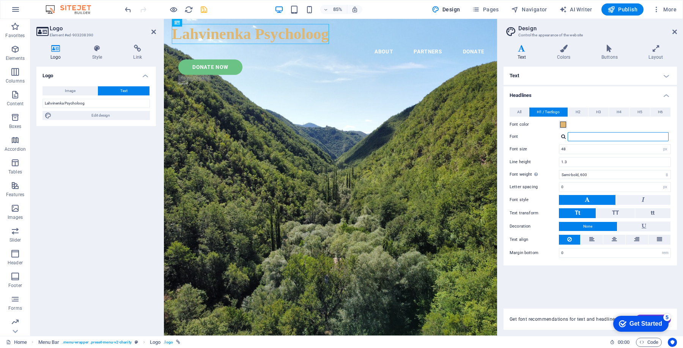
click at [580, 138] on input "Font" at bounding box center [617, 136] width 101 height 9
paste input "Cinzel"
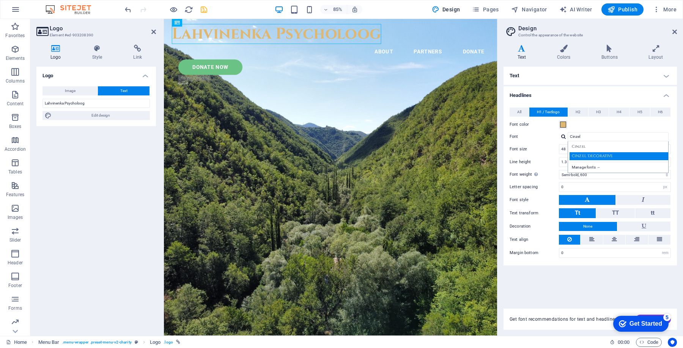
click at [589, 155] on div "Cinzel Decorative" at bounding box center [619, 156] width 100 height 8
type input "Cinzel Decorative"
click at [574, 148] on input "48" at bounding box center [614, 149] width 111 height 9
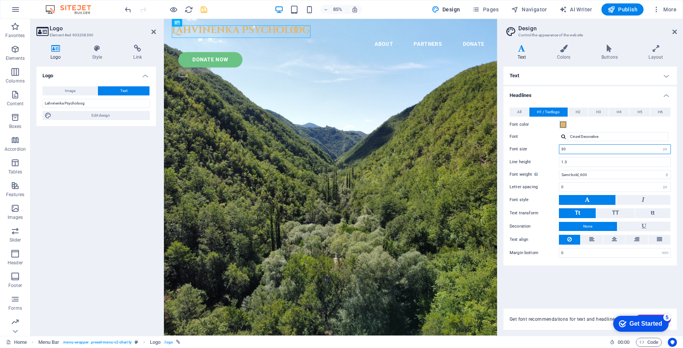
click at [577, 150] on input "30" at bounding box center [614, 149] width 111 height 9
type input "30"
click at [603, 141] on input "Cinzel Decorative" at bounding box center [617, 136] width 101 height 9
click at [593, 140] on input "Cinzel" at bounding box center [617, 136] width 101 height 9
type input "Cinzel"
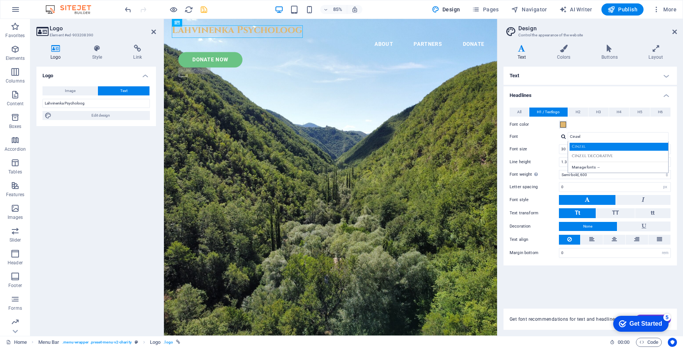
click at [587, 147] on div "Cinzel" at bounding box center [619, 147] width 100 height 8
click at [579, 149] on input "30" at bounding box center [614, 149] width 111 height 9
type input "3"
type input "48"
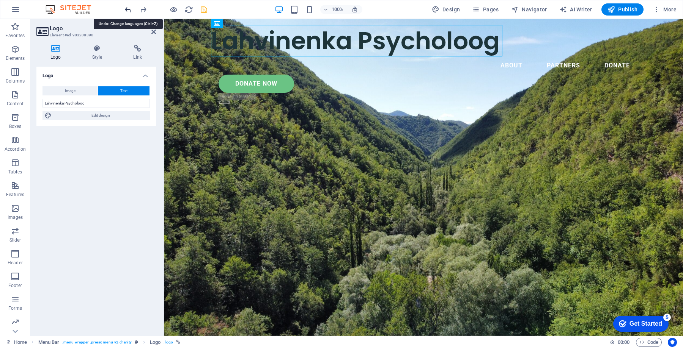
click at [125, 8] on icon "undo" at bounding box center [128, 9] width 9 height 9
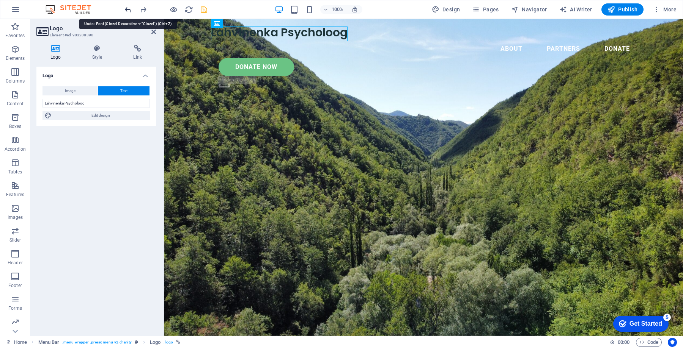
click at [125, 8] on icon "undo" at bounding box center [128, 9] width 9 height 9
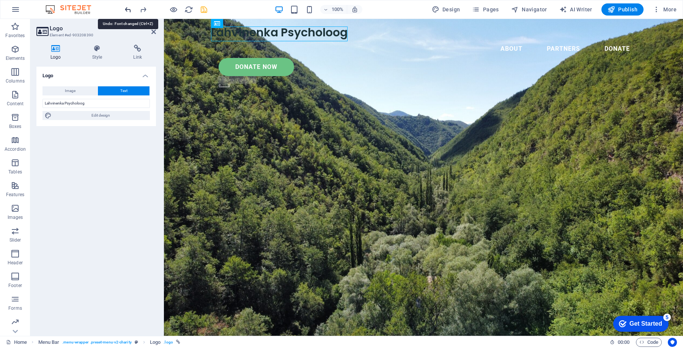
click at [125, 8] on icon "undo" at bounding box center [128, 9] width 9 height 9
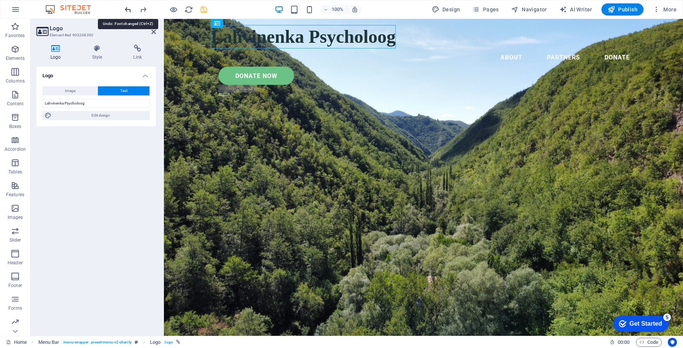
click at [127, 9] on icon "undo" at bounding box center [128, 9] width 9 height 9
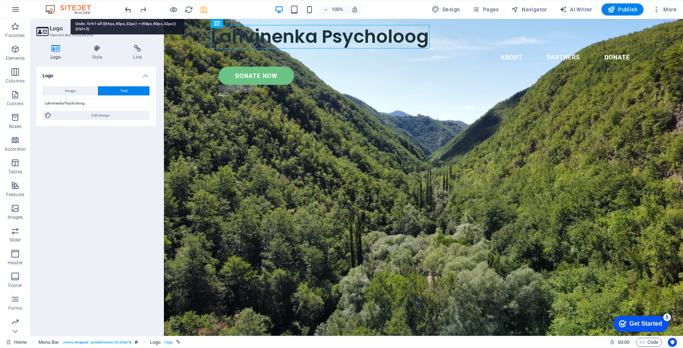
click at [127, 9] on icon "undo" at bounding box center [128, 9] width 9 height 9
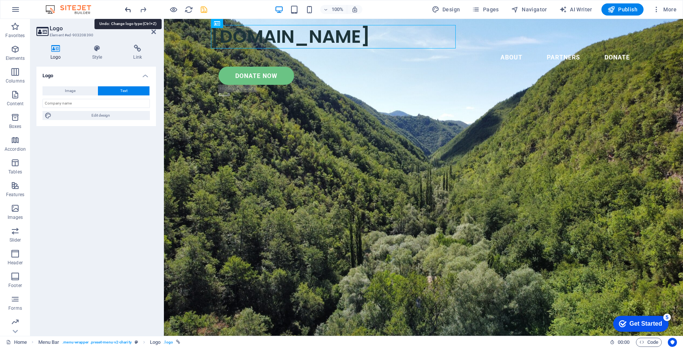
click at [127, 9] on icon "undo" at bounding box center [128, 9] width 9 height 9
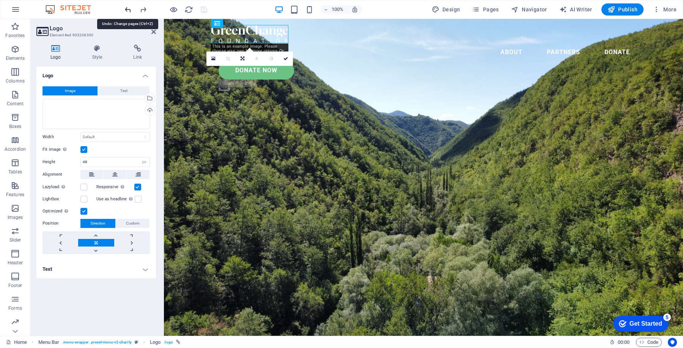
click at [127, 9] on icon "undo" at bounding box center [128, 9] width 9 height 9
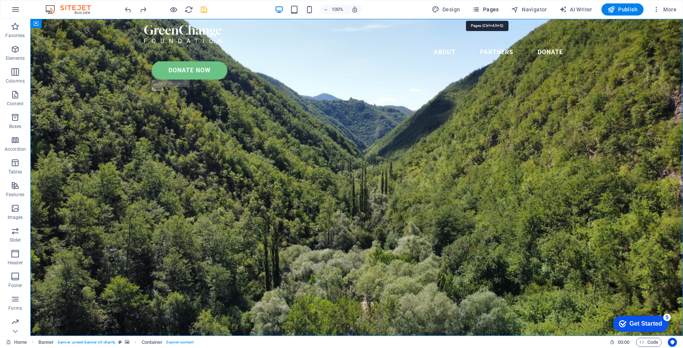
click at [482, 5] on button "Pages" at bounding box center [485, 9] width 33 height 12
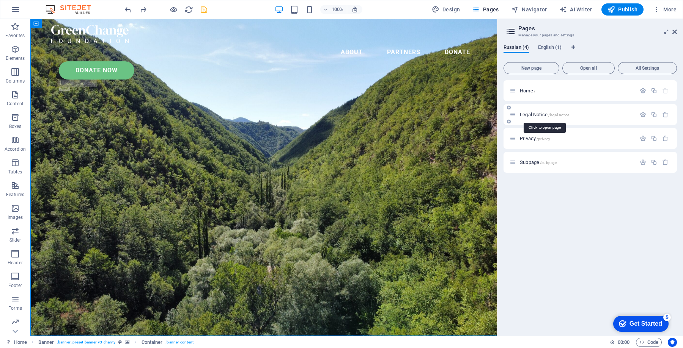
click at [535, 113] on span "Legal Notice /legal-notice" at bounding box center [543, 115] width 49 height 6
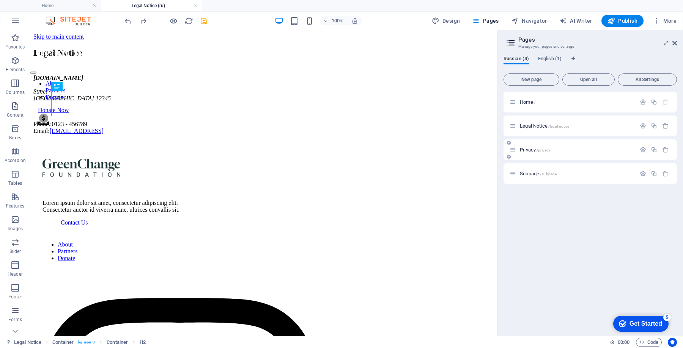
click at [525, 151] on span "Privacy /privacy" at bounding box center [534, 150] width 30 height 6
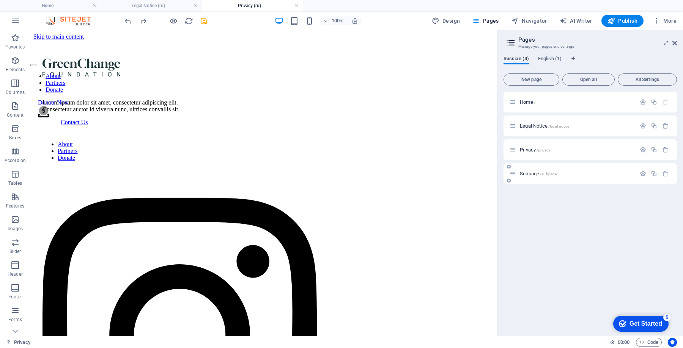
click at [526, 174] on span "Subpage /subpage" at bounding box center [537, 174] width 37 height 6
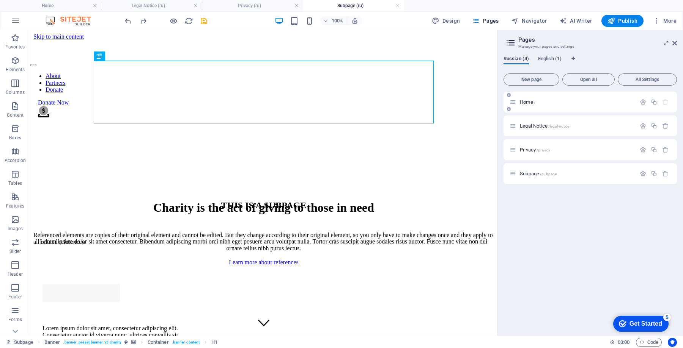
click at [526, 102] on span "Home /" at bounding box center [527, 102] width 16 height 6
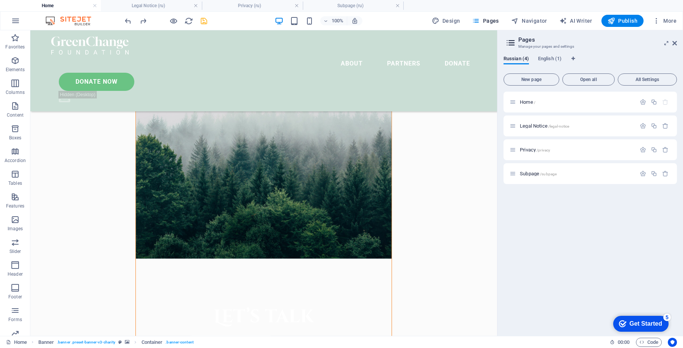
scroll to position [372, 0]
click at [528, 127] on span "Legal Notice /legal-notice" at bounding box center [543, 126] width 49 height 6
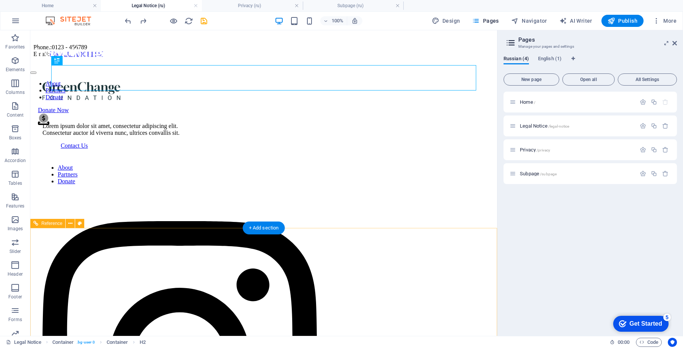
scroll to position [0, 0]
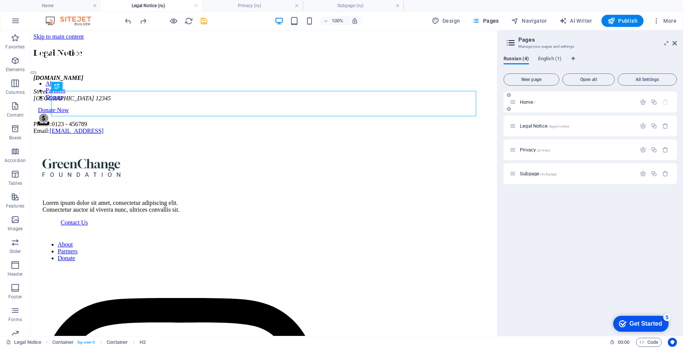
click at [527, 99] on div "Home /" at bounding box center [572, 102] width 126 height 9
click at [526, 103] on span "Home /" at bounding box center [527, 102] width 16 height 6
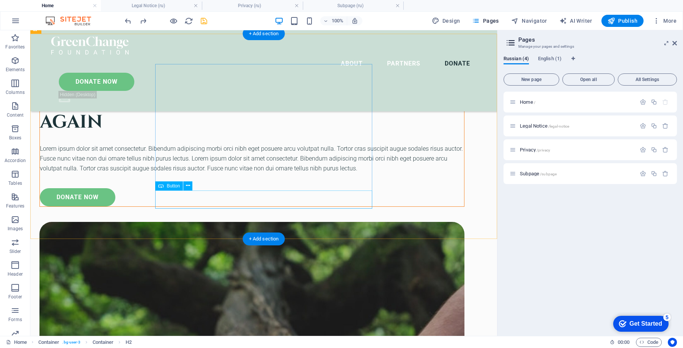
scroll to position [2594, 0]
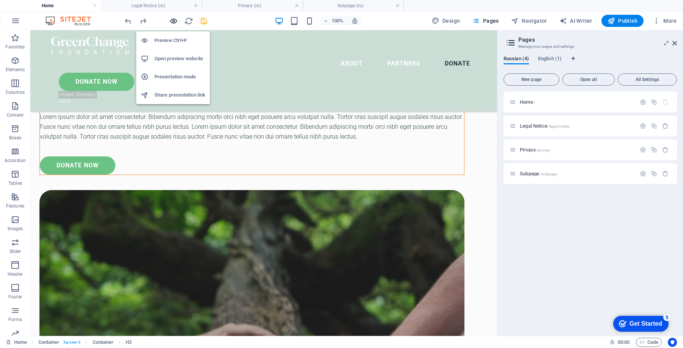
click at [176, 22] on icon "button" at bounding box center [173, 21] width 9 height 9
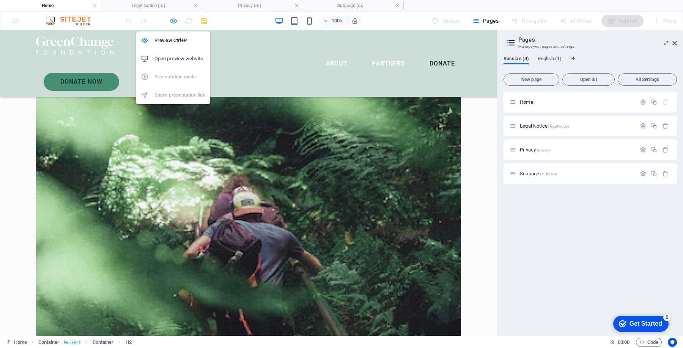
scroll to position [1551, 0]
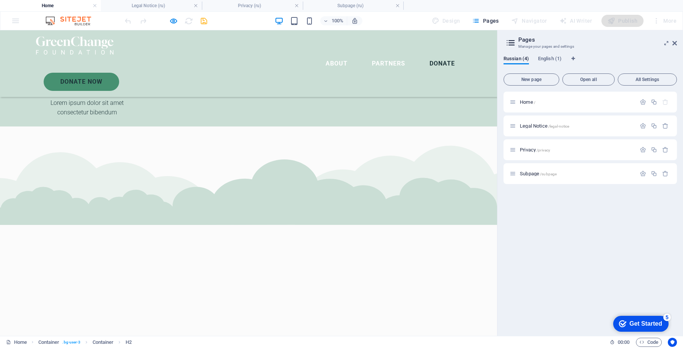
click at [676, 42] on aside "Pages Manage your pages and settings Russian (4) English (1) New page Open all …" at bounding box center [590, 183] width 186 height 306
click at [672, 41] on icon at bounding box center [674, 43] width 5 height 6
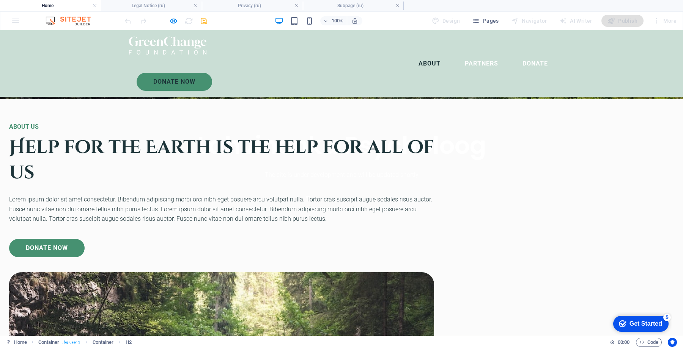
scroll to position [0, 0]
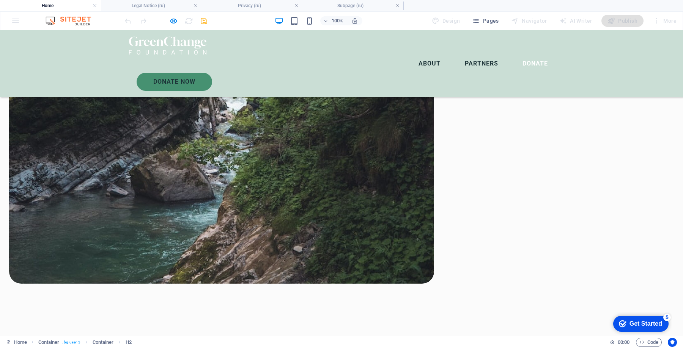
click at [458, 55] on link "Partners" at bounding box center [481, 64] width 46 height 18
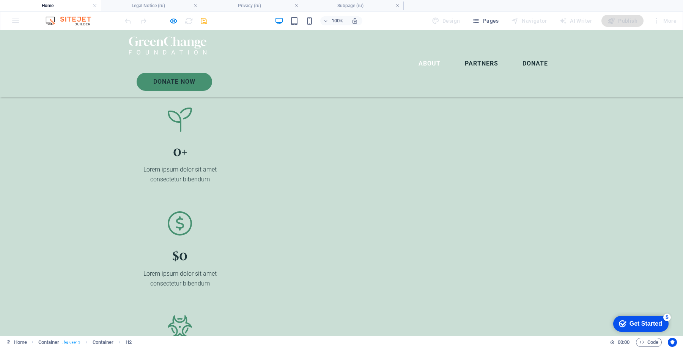
click at [516, 55] on link "Donate" at bounding box center [535, 64] width 38 height 18
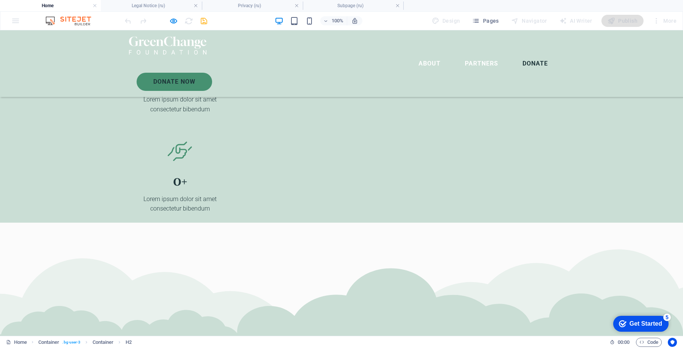
scroll to position [1492, 0]
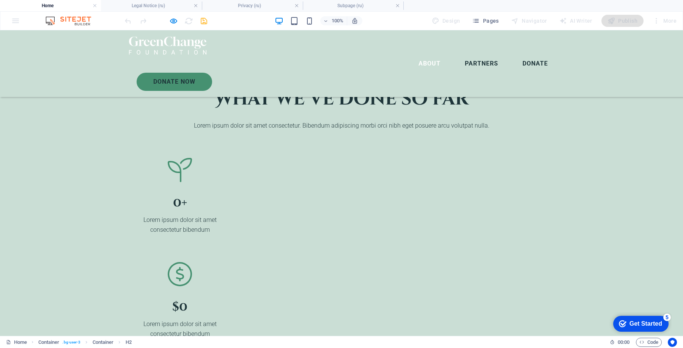
click at [458, 55] on link "Partners" at bounding box center [481, 64] width 46 height 18
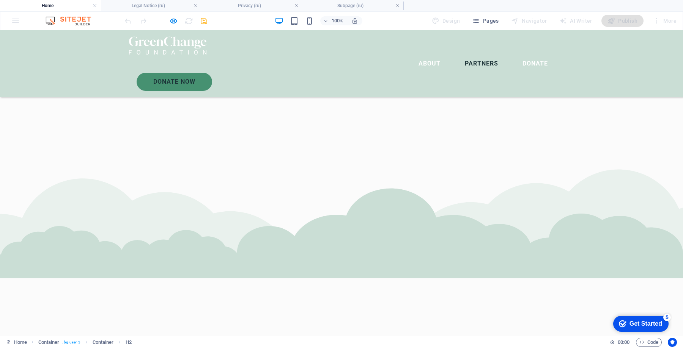
scroll to position [1216, 0]
click at [212, 73] on link "Donate Now" at bounding box center [174, 82] width 75 height 18
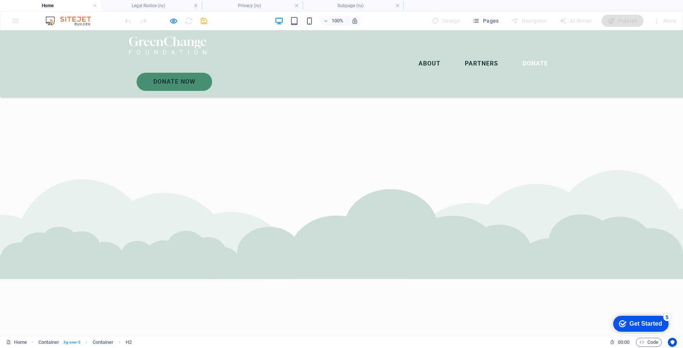
click at [412, 55] on link "About" at bounding box center [429, 64] width 34 height 18
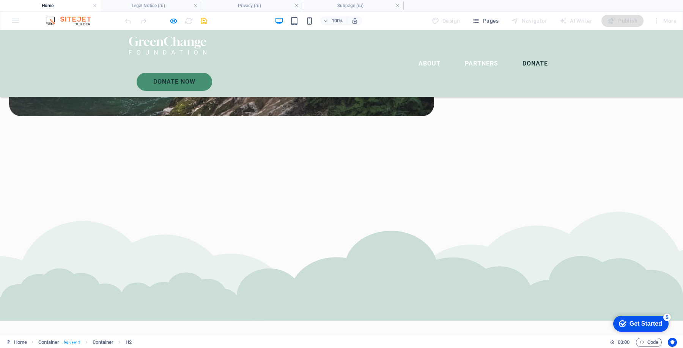
scroll to position [1551, 0]
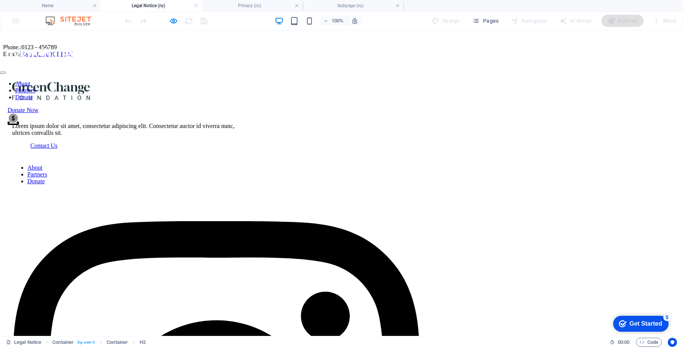
scroll to position [0, 0]
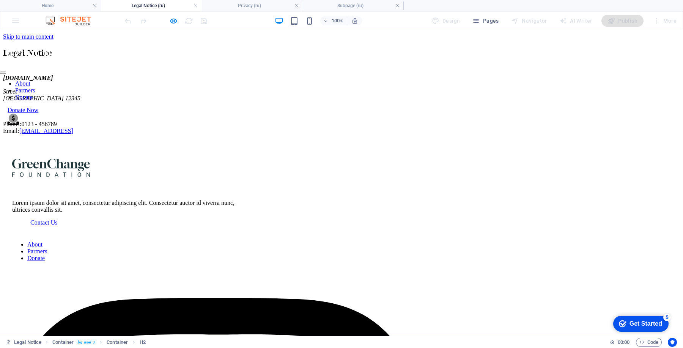
click at [77, 48] on img at bounding box center [38, 57] width 77 height 18
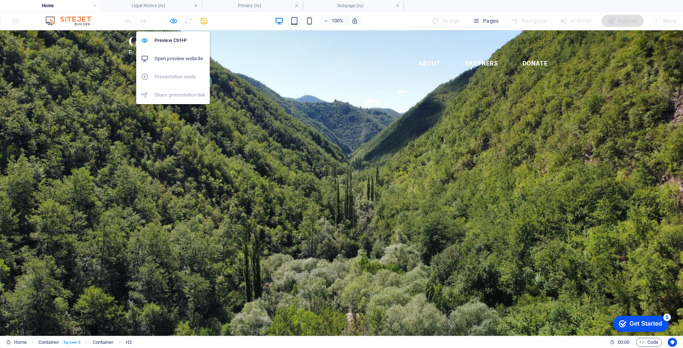
click at [174, 20] on icon "button" at bounding box center [173, 21] width 9 height 9
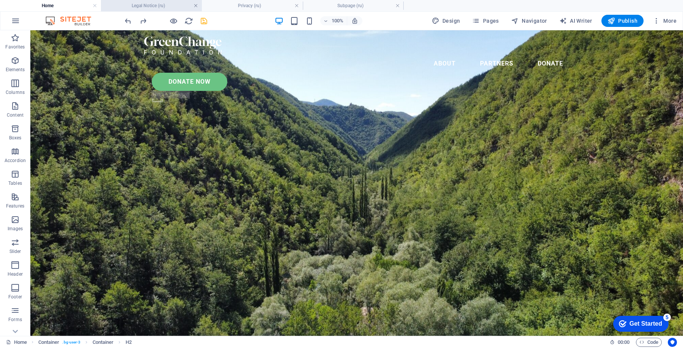
click at [196, 5] on link at bounding box center [195, 5] width 5 height 7
click at [195, 5] on link at bounding box center [195, 5] width 5 height 7
click at [196, 6] on link at bounding box center [195, 5] width 5 height 7
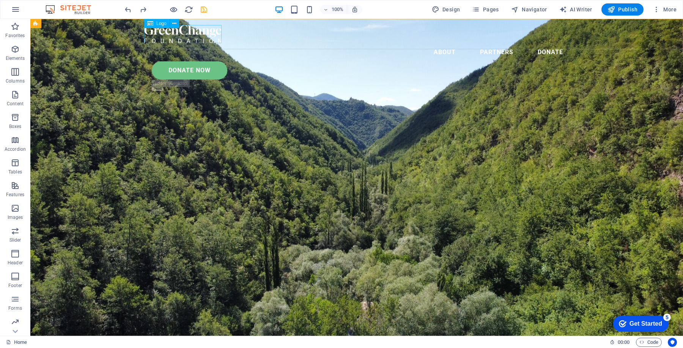
click at [204, 38] on div at bounding box center [356, 34] width 425 height 18
select select "px"
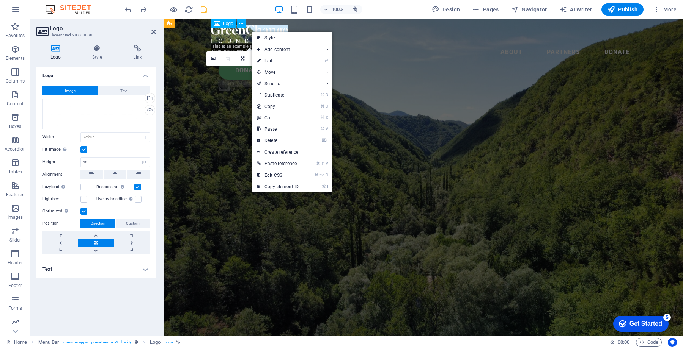
click at [223, 24] on span "Logo" at bounding box center [228, 23] width 10 height 5
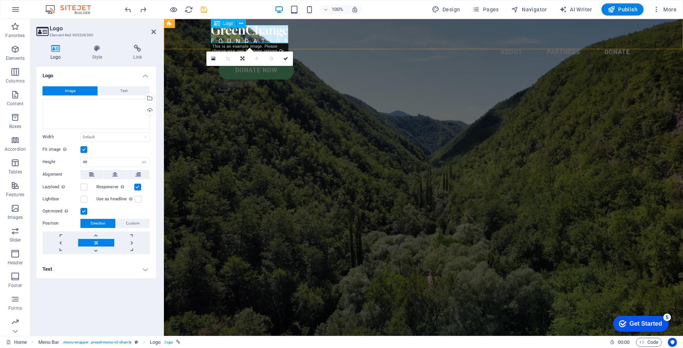
click at [223, 24] on span "Logo" at bounding box center [228, 23] width 10 height 5
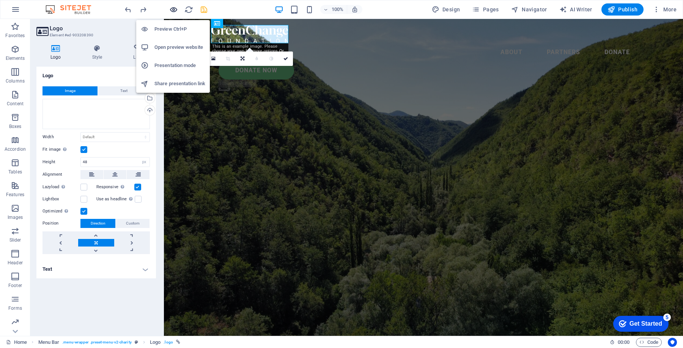
click at [174, 9] on icon "button" at bounding box center [173, 9] width 9 height 9
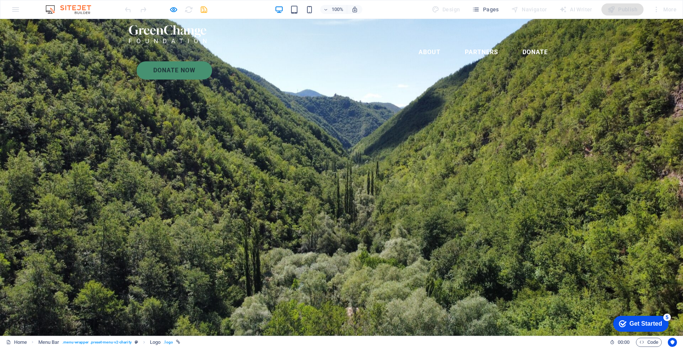
click at [175, 33] on img at bounding box center [167, 34] width 77 height 18
click at [173, 33] on img at bounding box center [167, 34] width 77 height 18
click at [175, 11] on icon "button" at bounding box center [173, 9] width 9 height 9
select select "px"
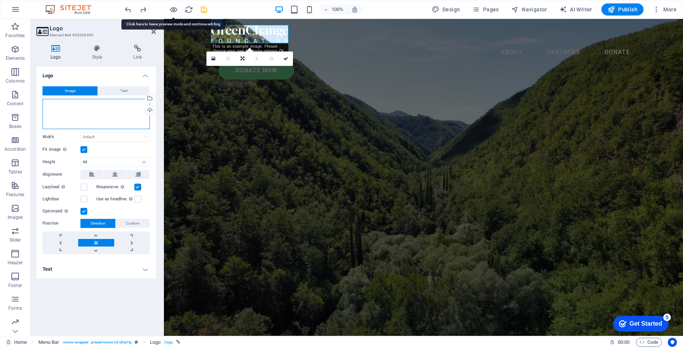
click at [108, 118] on div "Drag files here, click to choose files or select files from Files or our free s…" at bounding box center [95, 114] width 107 height 30
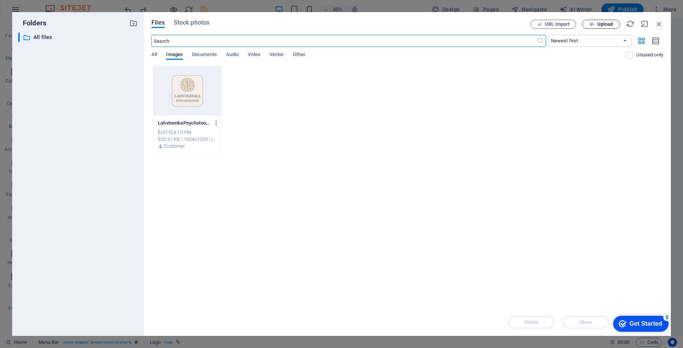
click at [597, 22] on span "Upload" at bounding box center [605, 24] width 16 height 5
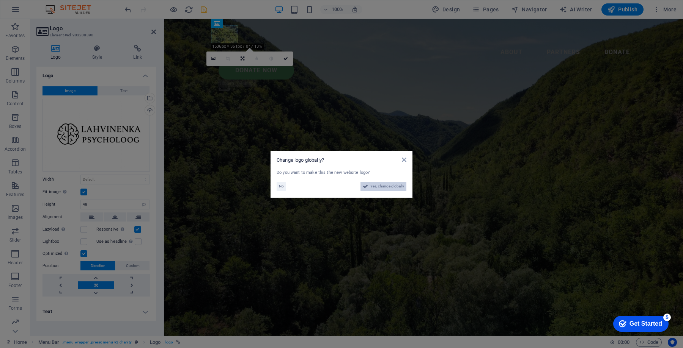
click at [394, 185] on span "Yes, change globally" at bounding box center [387, 186] width 34 height 9
select select "134"
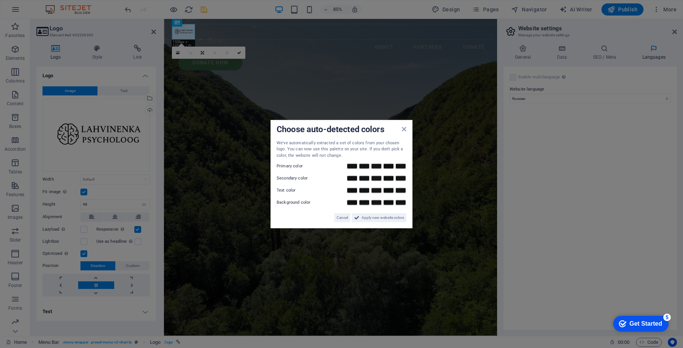
click at [339, 222] on div "Choose auto-detected colors We've automatically extracted a set of colors from …" at bounding box center [341, 174] width 142 height 109
click at [343, 218] on span "Cancel" at bounding box center [341, 217] width 11 height 9
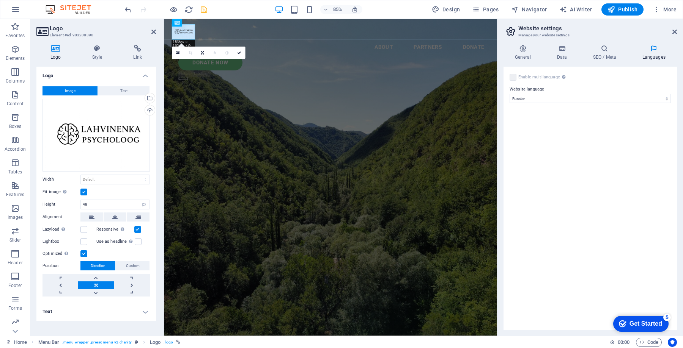
click at [677, 32] on aside "Website settings Manage your website settings General Data SEO / Meta Languages…" at bounding box center [590, 177] width 186 height 317
drag, startPoint x: 674, startPoint y: 31, endPoint x: 502, endPoint y: 13, distance: 173.2
click at [674, 31] on icon at bounding box center [674, 32] width 5 height 6
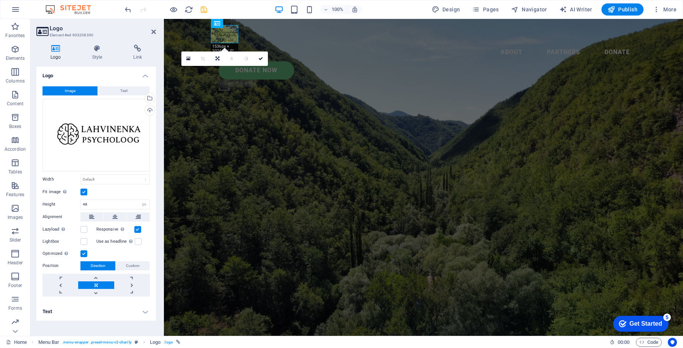
click at [85, 193] on label at bounding box center [83, 192] width 7 height 7
click at [0, 0] on input "Fit image Automatically fit image to a fixed width and height" at bounding box center [0, 0] width 0 height 0
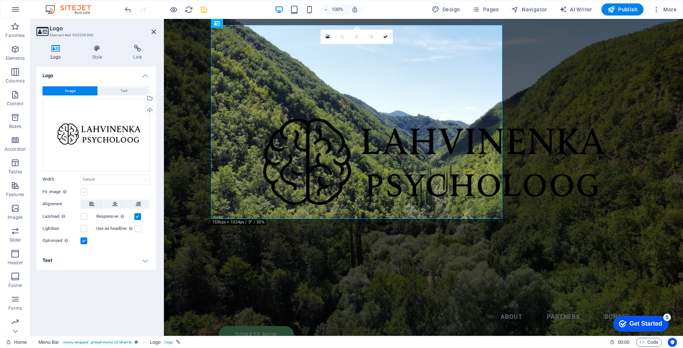
click at [85, 191] on label at bounding box center [83, 192] width 7 height 7
click at [0, 0] on input "Fit image Automatically fit image to a fixed width and height" at bounding box center [0, 0] width 0 height 0
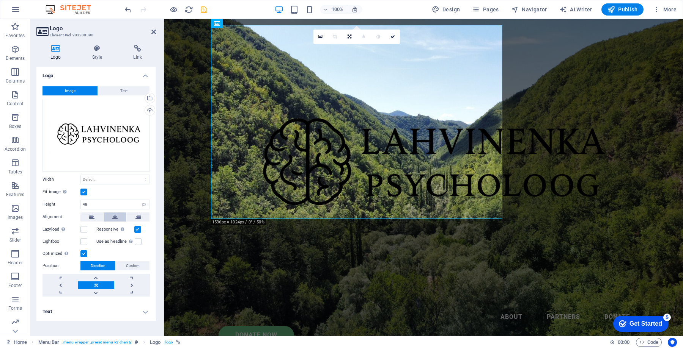
click at [119, 220] on button at bounding box center [115, 217] width 23 height 9
click at [86, 229] on label at bounding box center [83, 229] width 7 height 7
click at [0, 0] on input "Lazyload Loading images after the page loads improves page speed." at bounding box center [0, 0] width 0 height 0
click at [86, 229] on label at bounding box center [83, 229] width 7 height 7
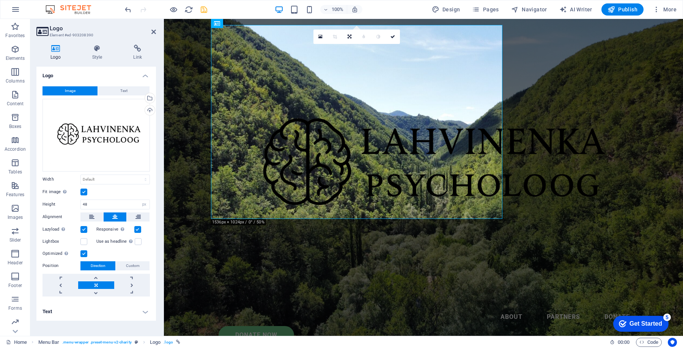
click at [0, 0] on input "Lazyload Loading images after the page loads improves page speed." at bounding box center [0, 0] width 0 height 0
click at [84, 239] on label at bounding box center [83, 242] width 7 height 7
click at [0, 0] on input "Lightbox" at bounding box center [0, 0] width 0 height 0
click at [84, 239] on label at bounding box center [83, 242] width 7 height 7
click at [0, 0] on input "Lightbox" at bounding box center [0, 0] width 0 height 0
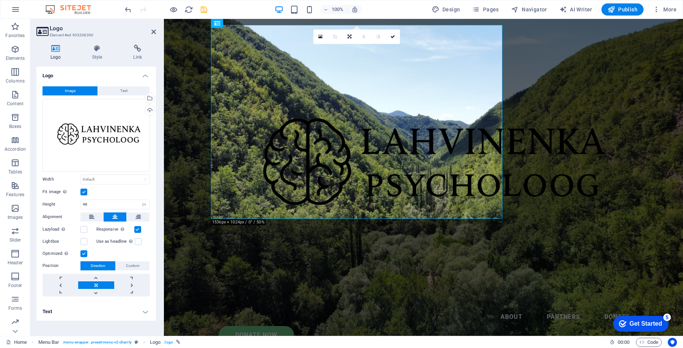
click at [87, 253] on label at bounding box center [83, 254] width 7 height 7
click at [0, 0] on input "Optimized Images are compressed to improve page speed." at bounding box center [0, 0] width 0 height 0
click at [85, 253] on label at bounding box center [83, 254] width 7 height 7
click at [0, 0] on input "Optimized Images are compressed to improve page speed." at bounding box center [0, 0] width 0 height 0
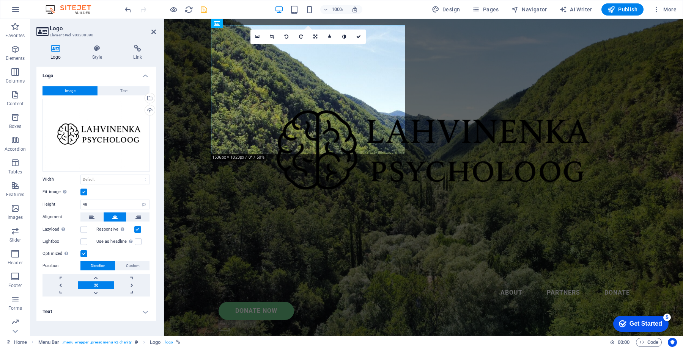
click at [85, 253] on label at bounding box center [83, 254] width 7 height 7
click at [0, 0] on input "Optimized Images are compressed to improve page speed." at bounding box center [0, 0] width 0 height 0
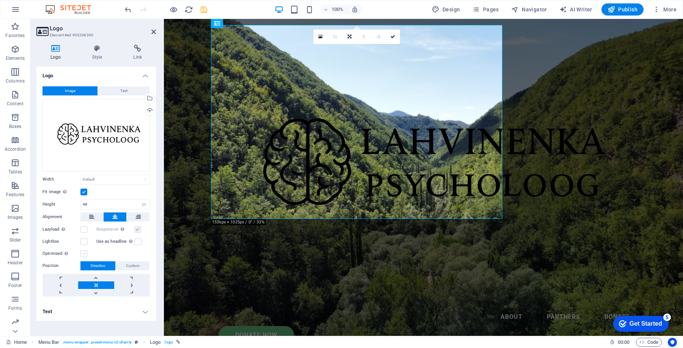
click at [85, 253] on label at bounding box center [83, 254] width 7 height 7
click at [0, 0] on input "Optimized Images are compressed to improve page speed." at bounding box center [0, 0] width 0 height 0
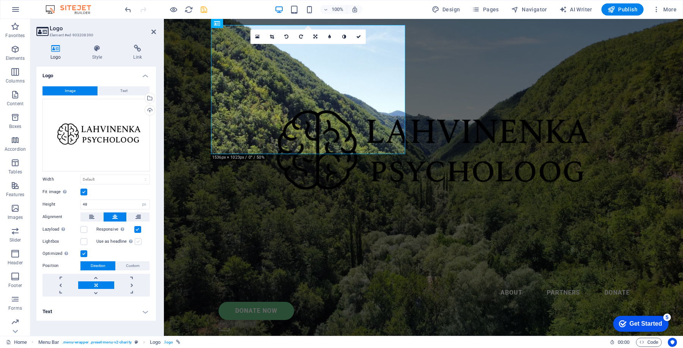
click at [140, 242] on label at bounding box center [138, 242] width 7 height 7
click at [0, 0] on input "Use as headline The image will be wrapped in an H1 headline tag. Useful for giv…" at bounding box center [0, 0] width 0 height 0
click at [138, 242] on label at bounding box center [138, 242] width 7 height 7
click at [0, 0] on input "Use as headline The image will be wrapped in an H1 headline tag. Useful for giv…" at bounding box center [0, 0] width 0 height 0
click at [94, 206] on input "48" at bounding box center [115, 204] width 69 height 9
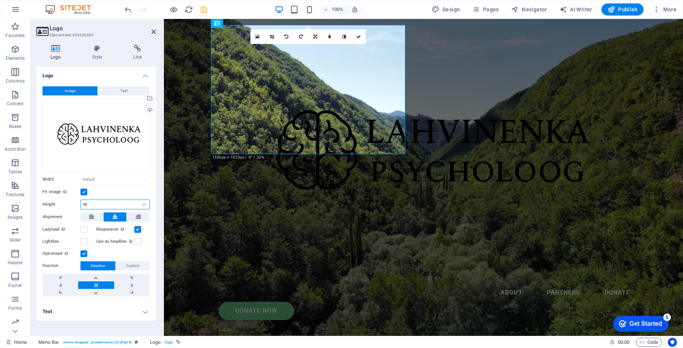
click at [94, 206] on input "48" at bounding box center [115, 204] width 69 height 9
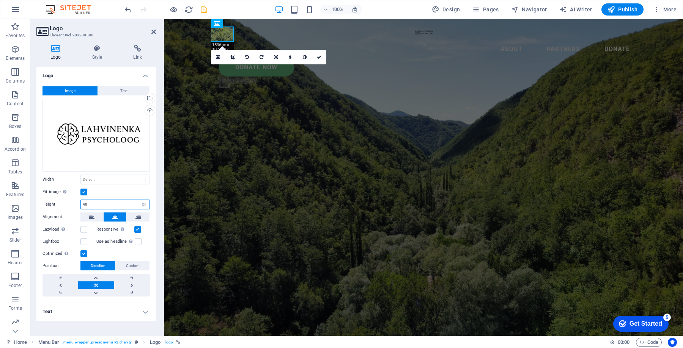
click at [90, 204] on input "40" at bounding box center [115, 204] width 69 height 9
type input "150"
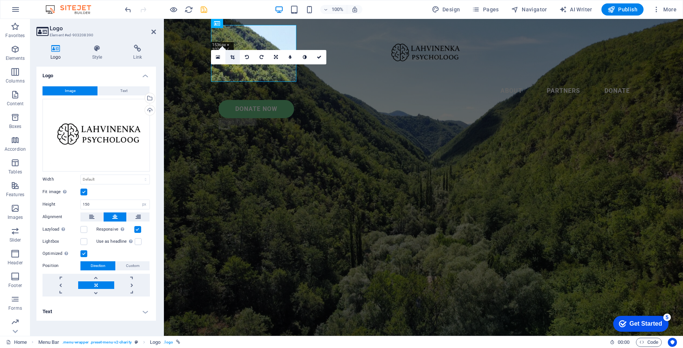
click at [233, 56] on icon at bounding box center [232, 57] width 4 height 5
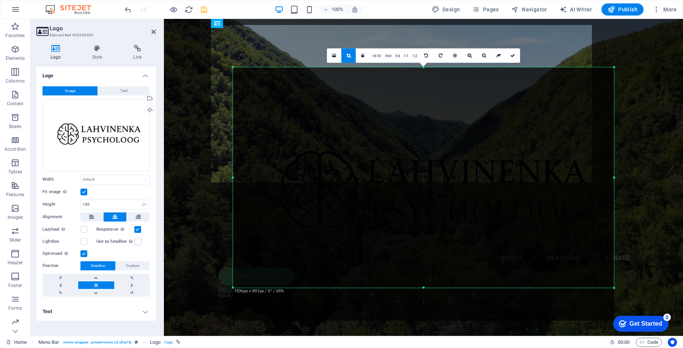
drag, startPoint x: 422, startPoint y: 303, endPoint x: 415, endPoint y: 288, distance: 17.0
click at [415, 287] on div "180 170 160 150 140 130 120 110 100 90 80 70 60 50 40 30 20 10 0 -10 -20 -30 -4…" at bounding box center [423, 177] width 381 height 221
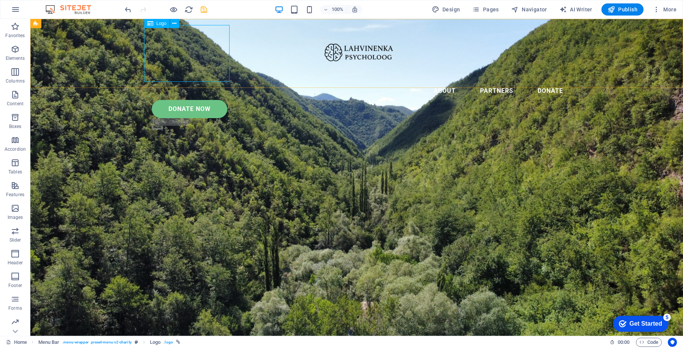
click at [199, 63] on div at bounding box center [356, 53] width 425 height 57
click at [196, 56] on div at bounding box center [356, 53] width 425 height 57
select select "px"
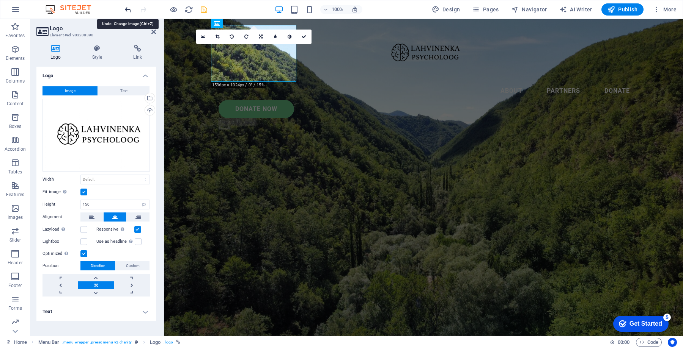
click at [129, 7] on icon "undo" at bounding box center [128, 9] width 9 height 9
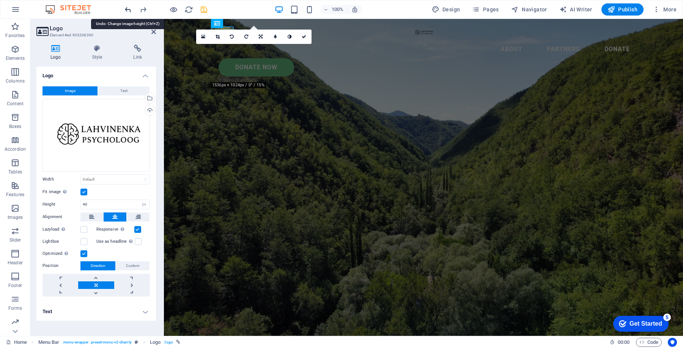
click at [129, 7] on icon "undo" at bounding box center [128, 9] width 9 height 9
type input "48"
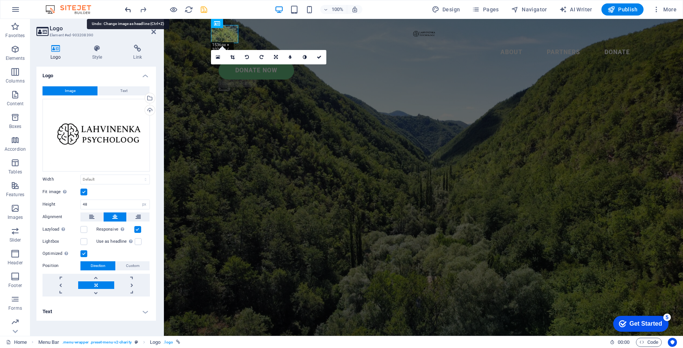
click at [129, 7] on icon "undo" at bounding box center [128, 9] width 9 height 9
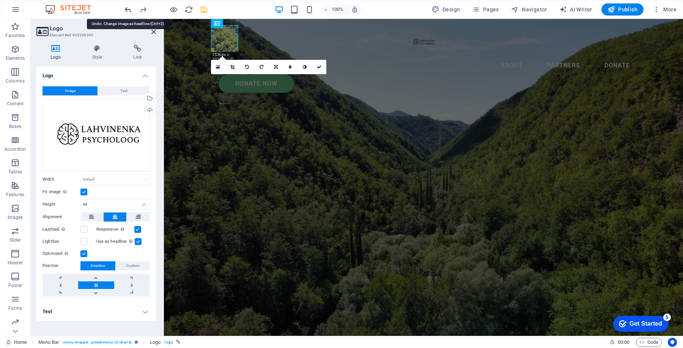
click at [129, 7] on icon "undo" at bounding box center [128, 9] width 9 height 9
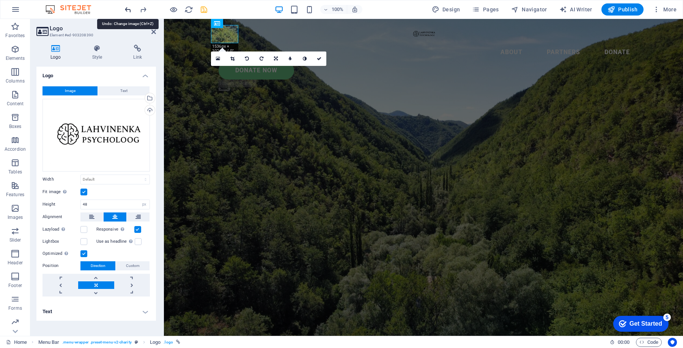
click at [129, 7] on icon "undo" at bounding box center [128, 9] width 9 height 9
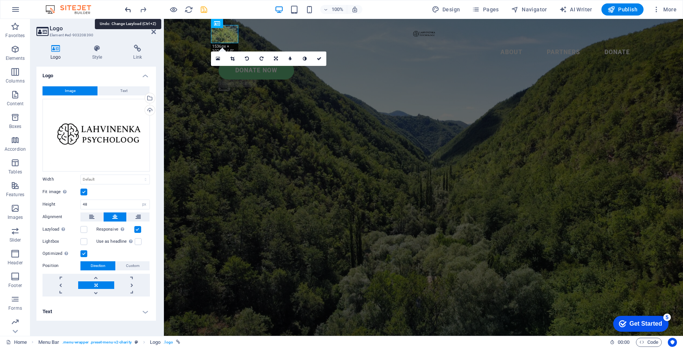
click at [129, 7] on icon "undo" at bounding box center [128, 9] width 9 height 9
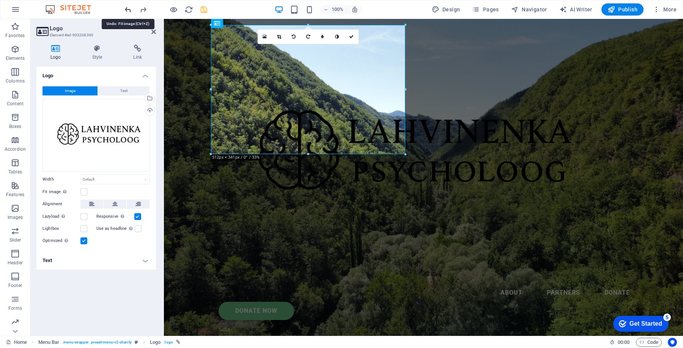
click at [129, 7] on icon "undo" at bounding box center [128, 9] width 9 height 9
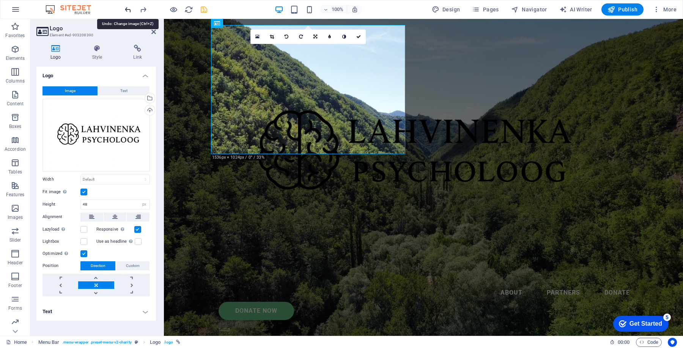
click at [129, 7] on icon "undo" at bounding box center [128, 9] width 9 height 9
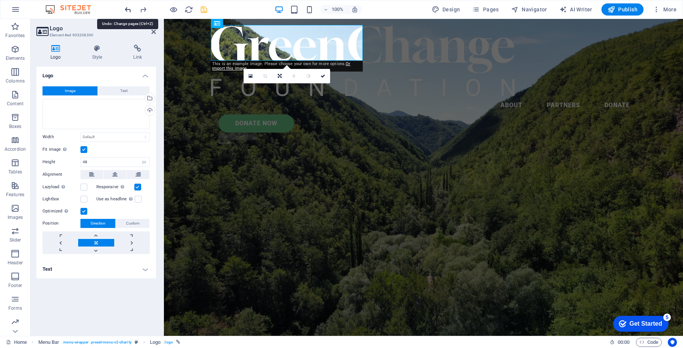
click at [129, 7] on icon "undo" at bounding box center [128, 9] width 9 height 9
click at [122, 6] on div "100% Design Pages Navigator AI Writer Publish More" at bounding box center [341, 9] width 682 height 18
click at [152, 29] on icon at bounding box center [153, 32] width 5 height 6
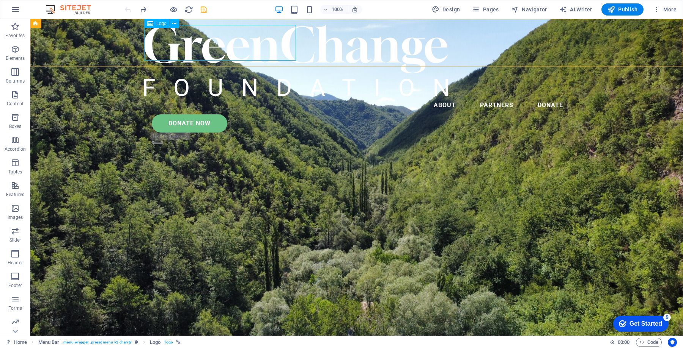
click at [239, 39] on div at bounding box center [356, 60] width 425 height 71
click at [229, 47] on div at bounding box center [356, 60] width 425 height 71
select select "px"
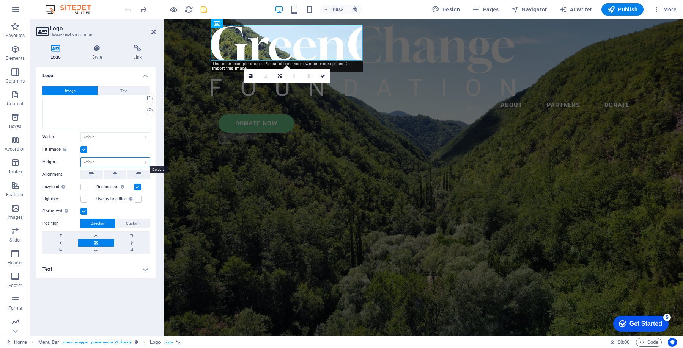
click at [96, 160] on select "Default auto px" at bounding box center [115, 162] width 69 height 9
click at [94, 161] on select "Default auto px" at bounding box center [115, 162] width 69 height 9
click at [81, 158] on select "Default auto px" at bounding box center [115, 162] width 69 height 9
click at [104, 156] on div "Image Text Drag files here, click to choose files or select files from Files or…" at bounding box center [95, 170] width 119 height 180
click at [99, 165] on select "Default auto px" at bounding box center [115, 162] width 69 height 9
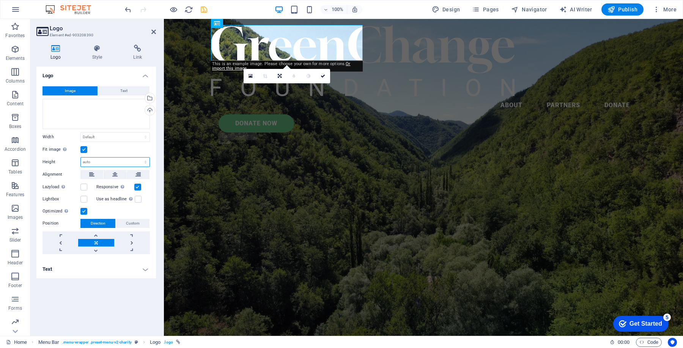
select select "px"
click at [139, 158] on select "Default auto px" at bounding box center [115, 162] width 69 height 9
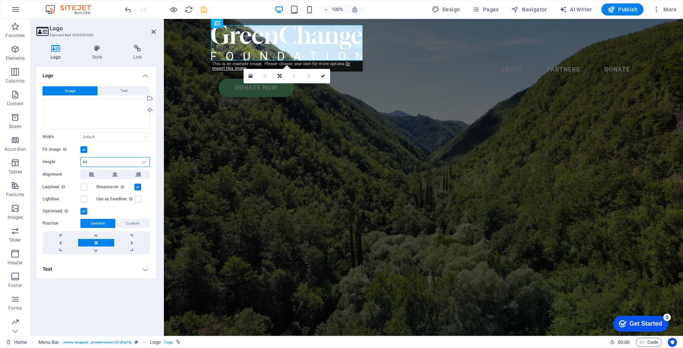
click at [106, 160] on input "94" at bounding box center [115, 162] width 69 height 9
type input "9"
type input "48"
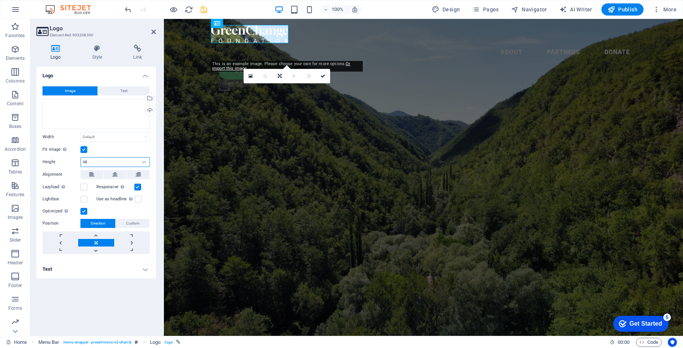
click at [111, 161] on input "48" at bounding box center [115, 162] width 69 height 9
click at [119, 152] on div "Fit image Automatically fit image to a fixed width and height" at bounding box center [95, 149] width 107 height 9
click at [101, 158] on input "48" at bounding box center [115, 162] width 69 height 9
click at [143, 159] on select "Default auto px" at bounding box center [144, 162] width 11 height 9
select select "default"
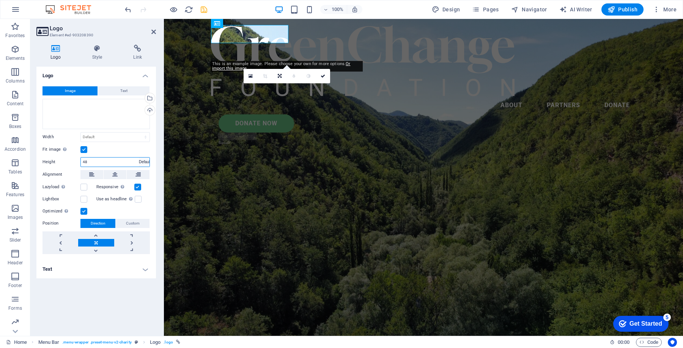
click at [139, 158] on select "Default auto px" at bounding box center [144, 162] width 11 height 9
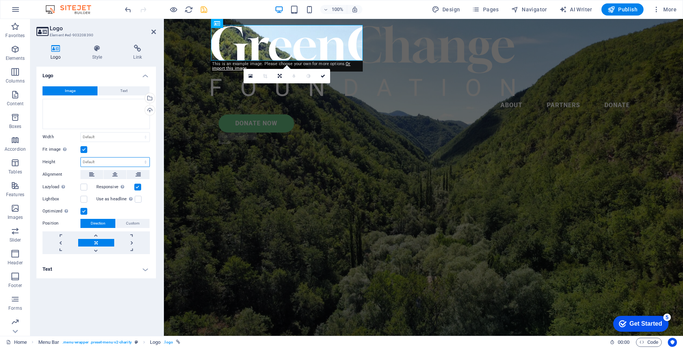
click at [146, 160] on select "Default auto px" at bounding box center [115, 162] width 69 height 9
select select "px"
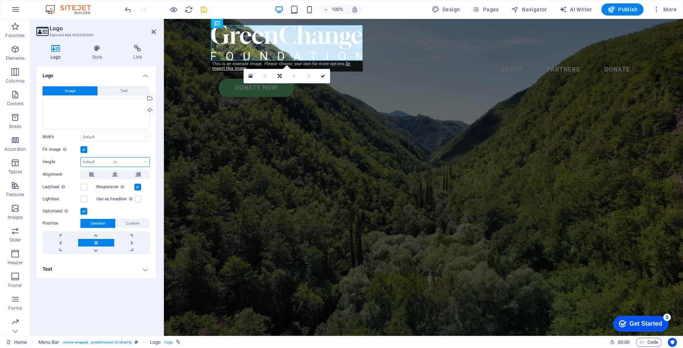
click at [139, 158] on select "Default auto px" at bounding box center [115, 162] width 69 height 9
type input "94"
click at [146, 162] on select "Default auto px" at bounding box center [144, 162] width 11 height 9
select select "auto"
click at [139, 158] on select "Default auto px" at bounding box center [144, 162] width 11 height 9
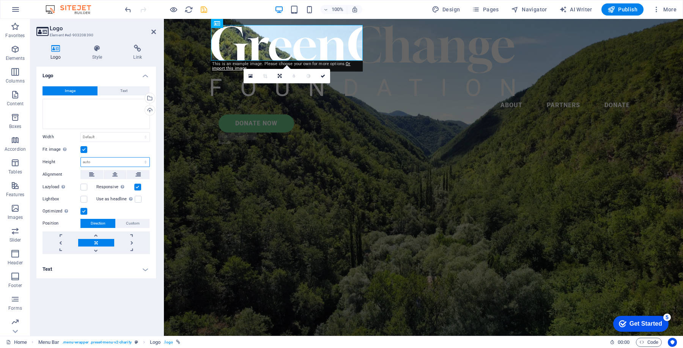
click at [147, 165] on select "Default auto px" at bounding box center [115, 162] width 69 height 9
select select "px"
click at [139, 158] on select "Default auto px" at bounding box center [115, 162] width 69 height 9
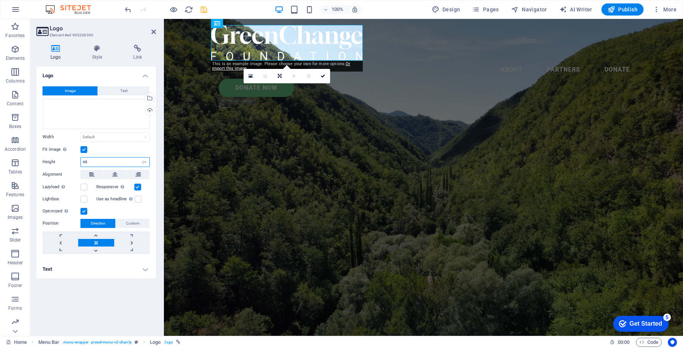
type input "48"
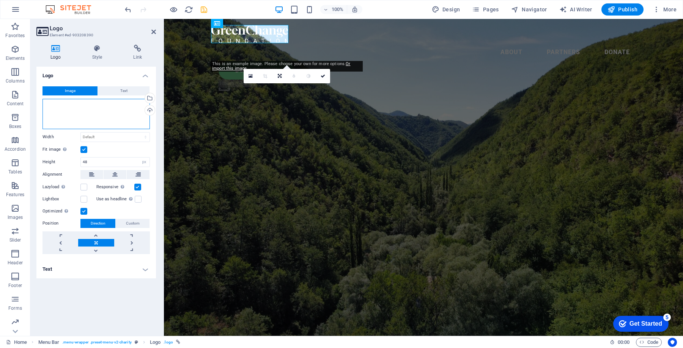
click at [92, 110] on div "Drag files here, click to choose files or select files from Files or our free s…" at bounding box center [95, 114] width 107 height 30
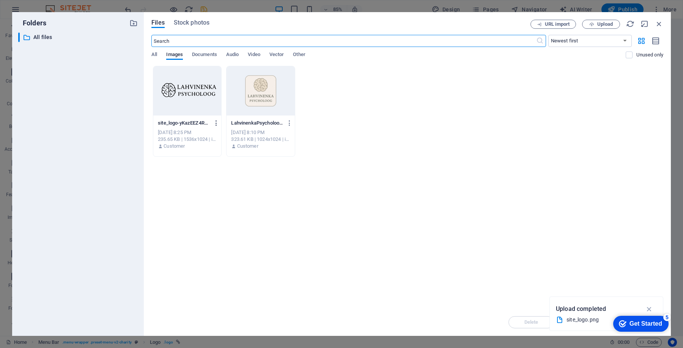
click at [216, 123] on icon "button" at bounding box center [216, 123] width 7 height 7
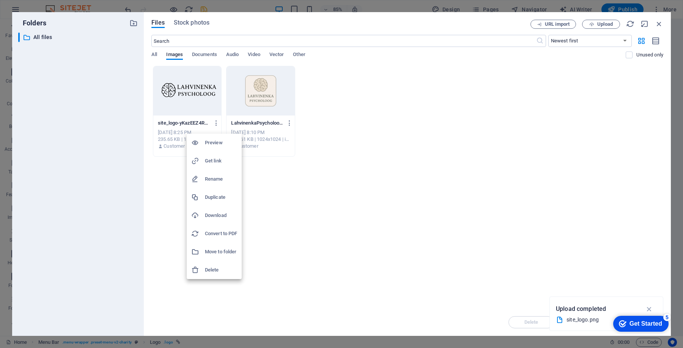
click at [220, 270] on h6 "Delete" at bounding box center [221, 270] width 32 height 9
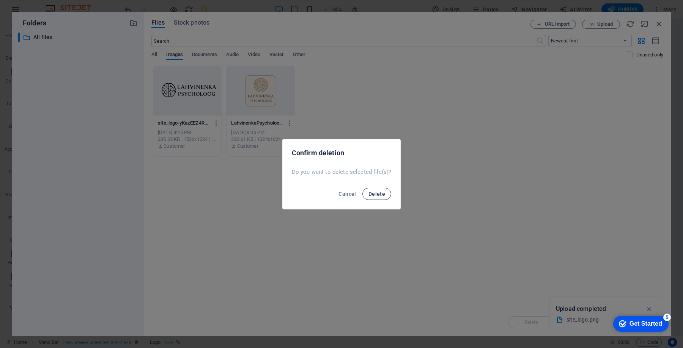
click at [373, 196] on span "Delete" at bounding box center [376, 194] width 17 height 6
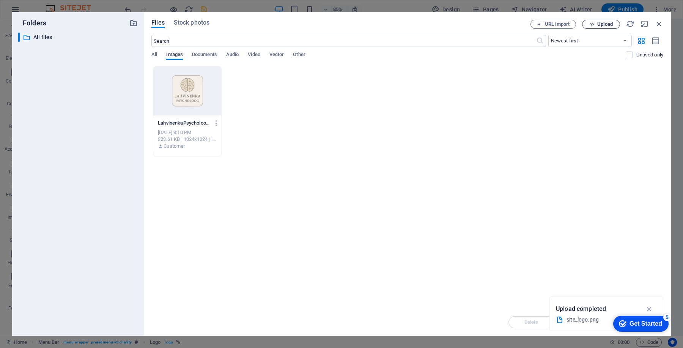
click at [604, 24] on span "Upload" at bounding box center [605, 24] width 16 height 5
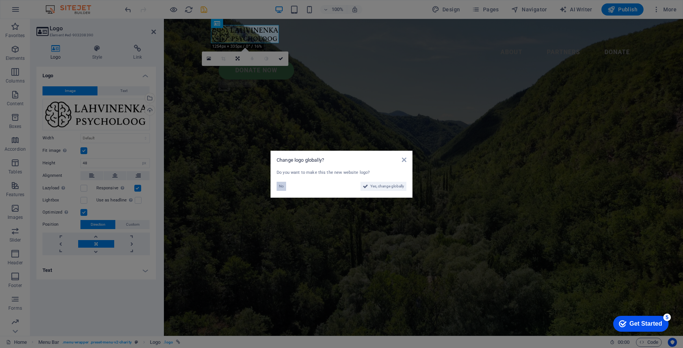
click at [283, 183] on span "No" at bounding box center [281, 186] width 5 height 9
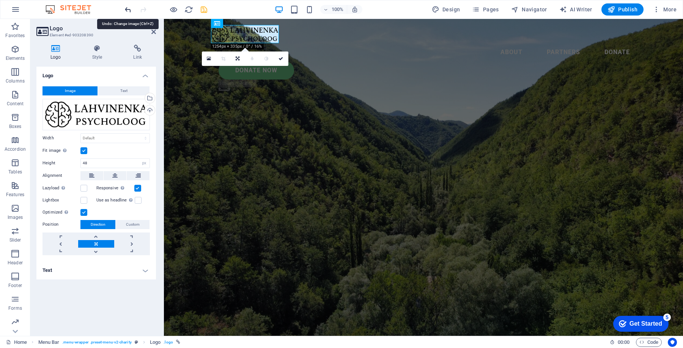
click at [127, 8] on icon "undo" at bounding box center [128, 9] width 9 height 9
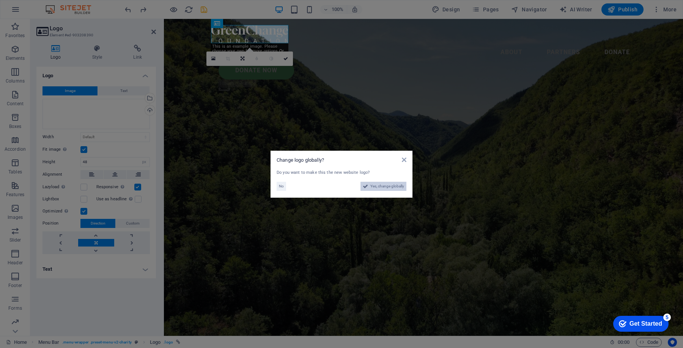
click at [392, 187] on span "Yes, change globally" at bounding box center [387, 186] width 34 height 9
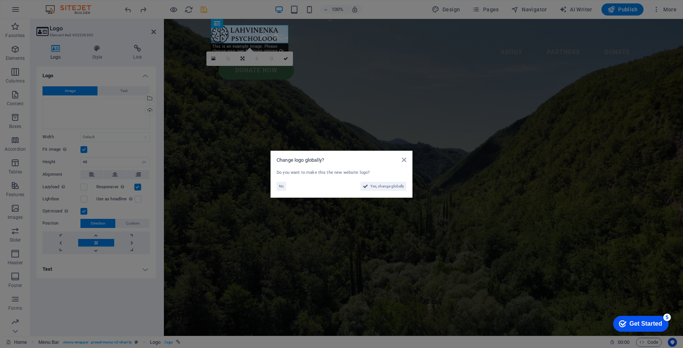
select select "134"
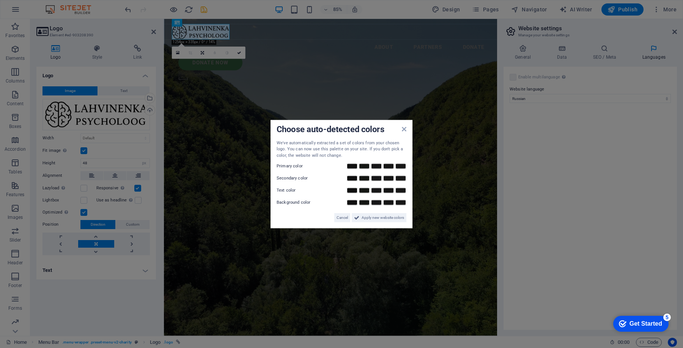
click at [407, 130] on div "Choose auto-detected colors We've automatically extracted a set of colors from …" at bounding box center [341, 174] width 142 height 109
click at [406, 130] on div "Choose auto-detected colors We've automatically extracted a set of colors from …" at bounding box center [341, 174] width 142 height 109
click at [403, 130] on icon at bounding box center [404, 129] width 5 height 6
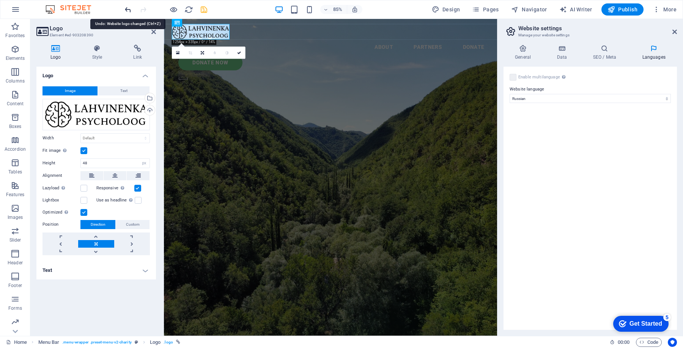
click at [126, 7] on icon "undo" at bounding box center [128, 9] width 9 height 9
type input "94"
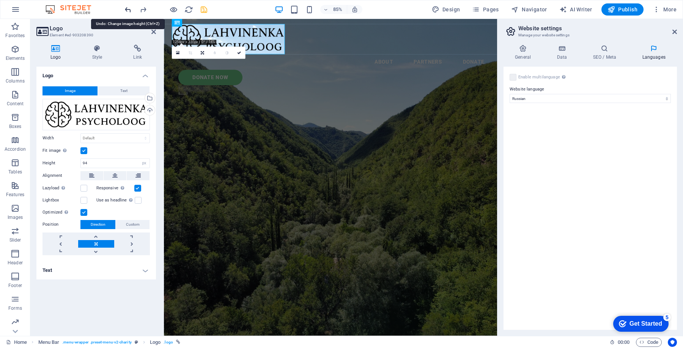
click at [126, 7] on icon "undo" at bounding box center [128, 9] width 9 height 9
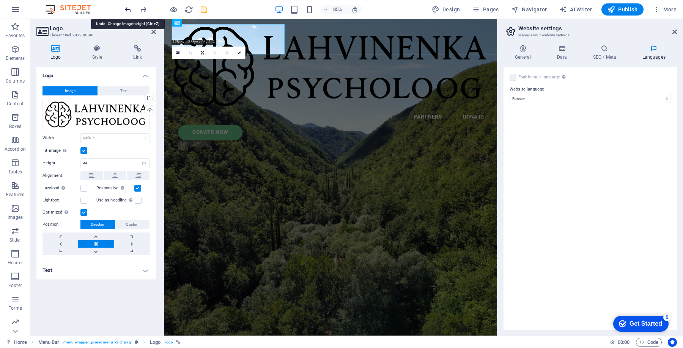
select select "DISABLED_OPTION_VALUE"
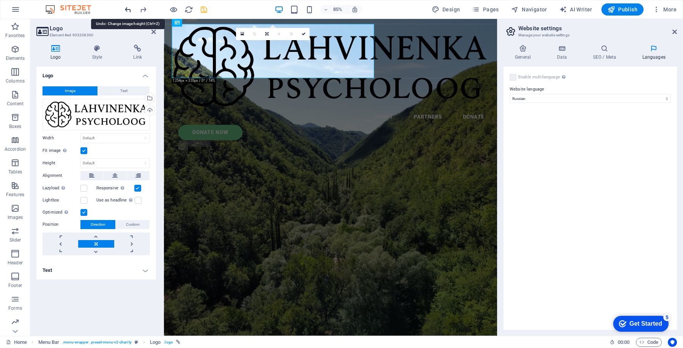
click at [126, 7] on icon "undo" at bounding box center [128, 9] width 9 height 9
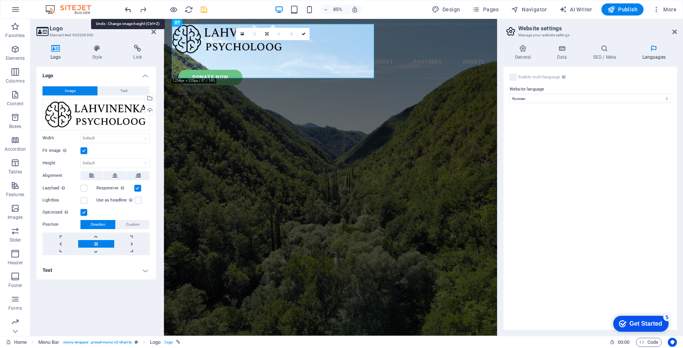
type input "94"
select select "px"
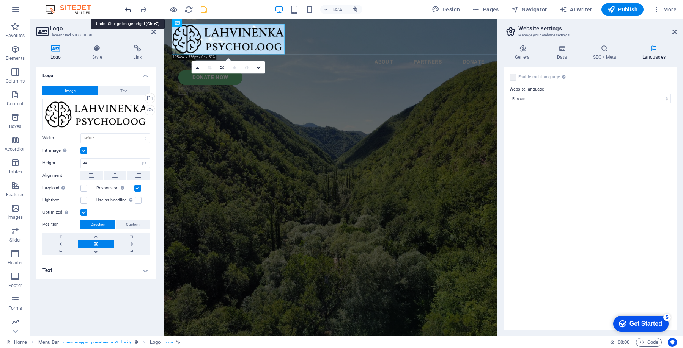
click at [126, 7] on icon "undo" at bounding box center [128, 9] width 9 height 9
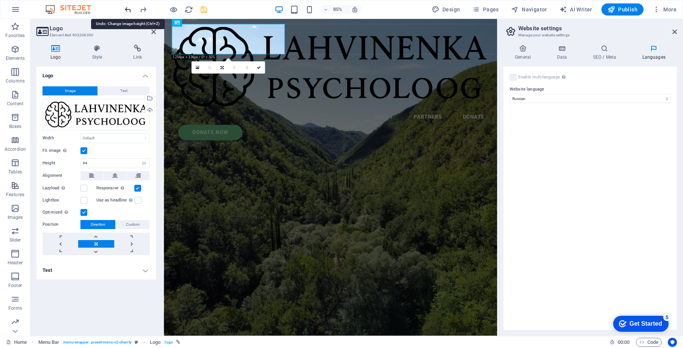
select select "DISABLED_OPTION_VALUE"
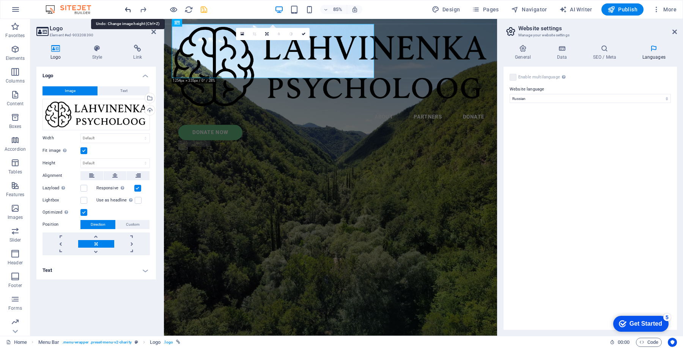
click at [126, 7] on icon "undo" at bounding box center [128, 9] width 9 height 9
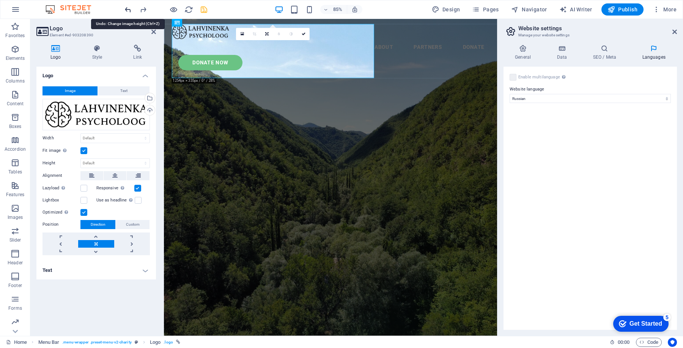
type input "48"
select select "px"
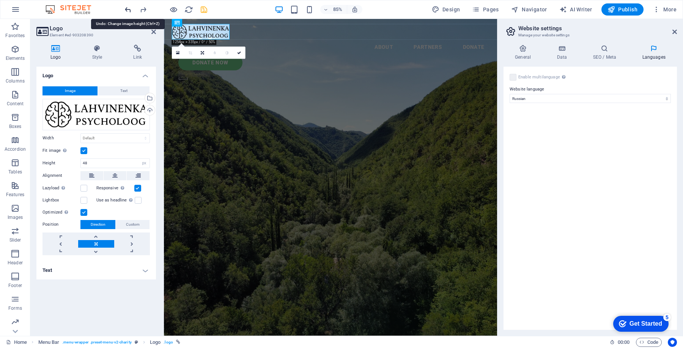
click at [126, 7] on icon "undo" at bounding box center [128, 9] width 9 height 9
type input "94"
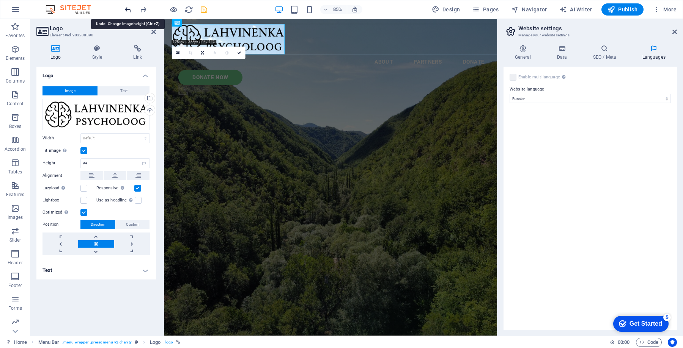
click at [126, 7] on icon "undo" at bounding box center [128, 9] width 9 height 9
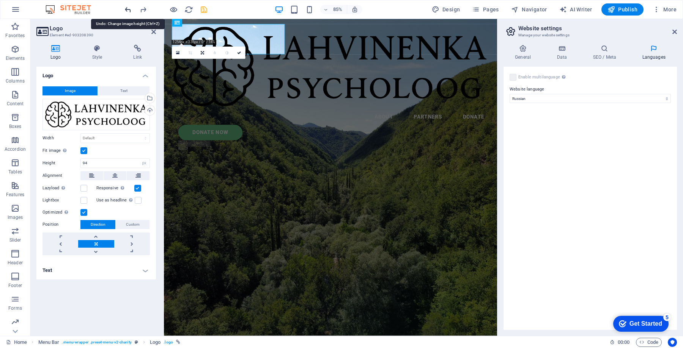
select select "DISABLED_OPTION_VALUE"
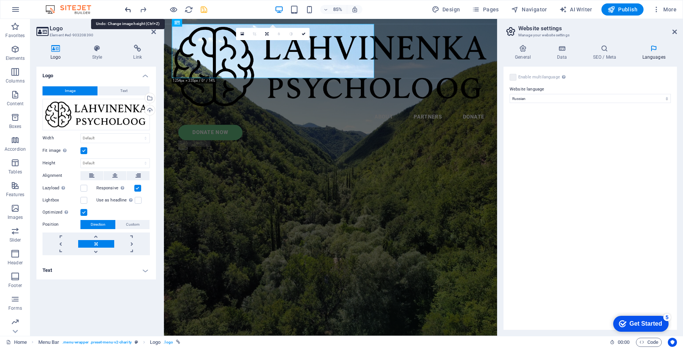
click at [126, 7] on icon "undo" at bounding box center [128, 9] width 9 height 9
click at [126, 7] on div at bounding box center [165, 9] width 85 height 12
click at [674, 30] on icon at bounding box center [674, 32] width 5 height 6
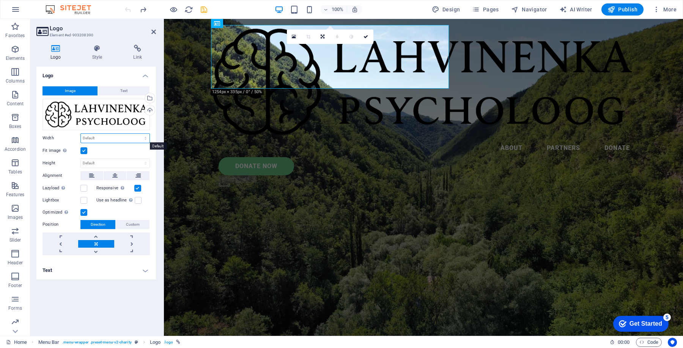
click at [114, 138] on select "Default auto px rem % em vh vw" at bounding box center [115, 138] width 69 height 9
click at [109, 138] on select "Default auto px rem % em vh vw" at bounding box center [115, 138] width 69 height 9
click at [81, 134] on select "Default auto px rem % em vh vw" at bounding box center [115, 138] width 69 height 9
click at [106, 142] on select "Default auto px rem % em vh vw" at bounding box center [115, 138] width 69 height 9
select select "%"
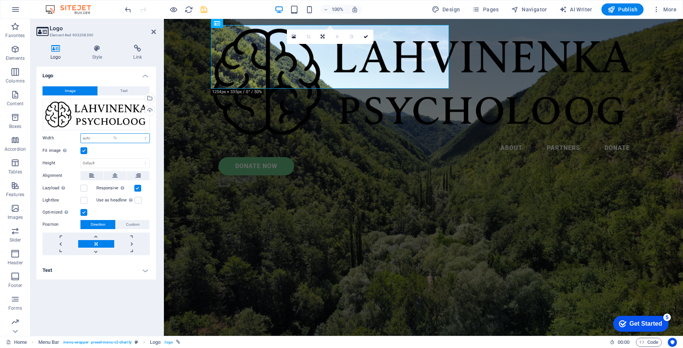
click at [139, 134] on select "Default auto px rem % em vh vw" at bounding box center [115, 138] width 69 height 9
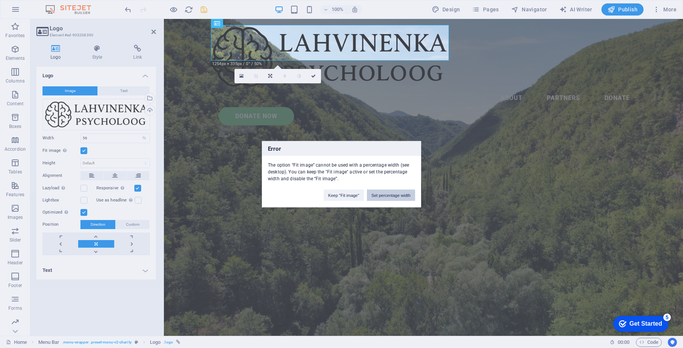
click at [387, 195] on button "Set percentage width" at bounding box center [391, 195] width 48 height 11
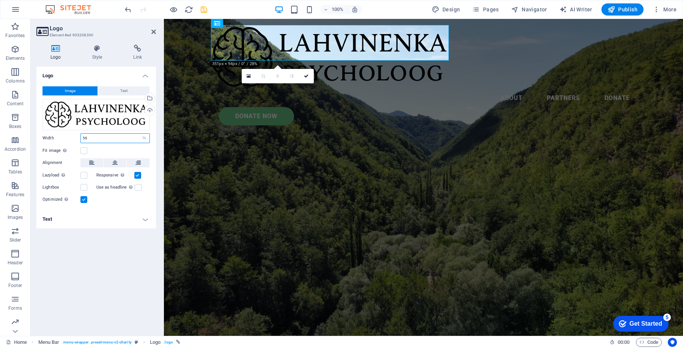
click at [99, 137] on input "56" at bounding box center [115, 138] width 69 height 9
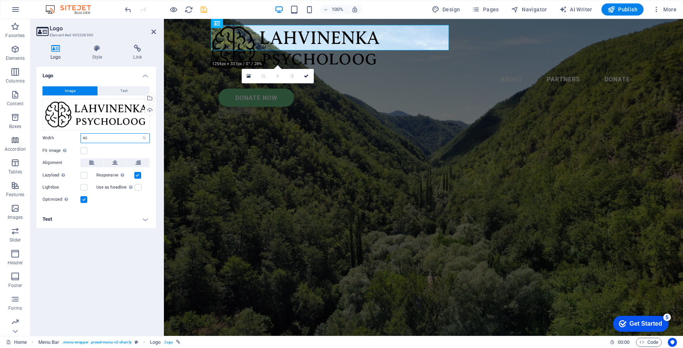
click at [95, 136] on input "40" at bounding box center [115, 138] width 69 height 9
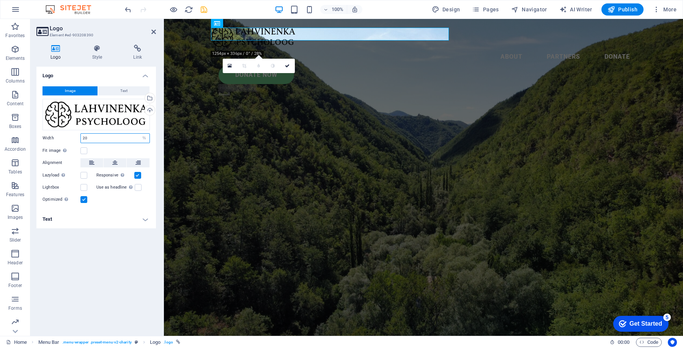
click at [94, 139] on input "20" at bounding box center [115, 138] width 69 height 9
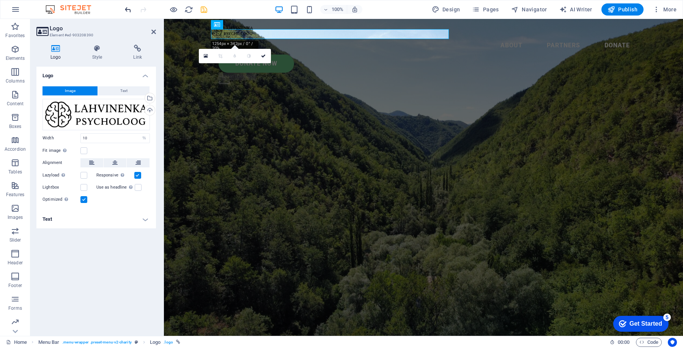
click at [130, 6] on icon "undo" at bounding box center [128, 9] width 9 height 9
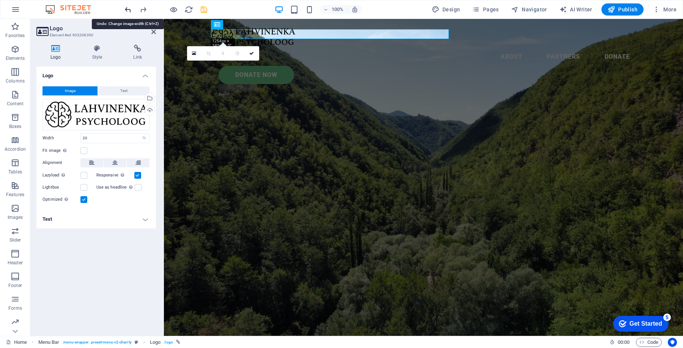
click at [130, 6] on icon "undo" at bounding box center [128, 9] width 9 height 9
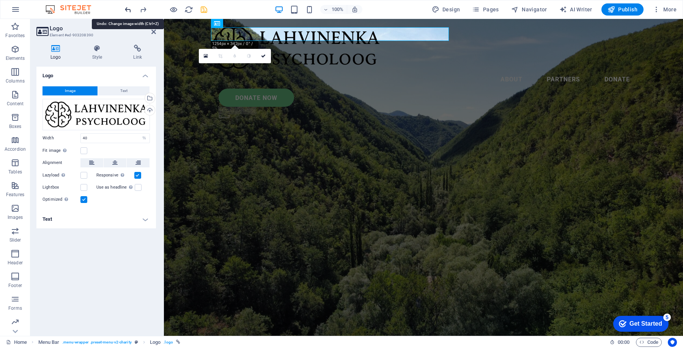
click at [130, 6] on icon "undo" at bounding box center [128, 9] width 9 height 9
type input "56"
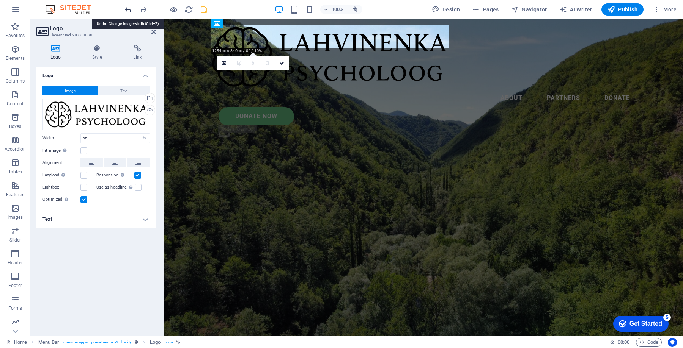
click at [130, 6] on icon "undo" at bounding box center [128, 9] width 9 height 9
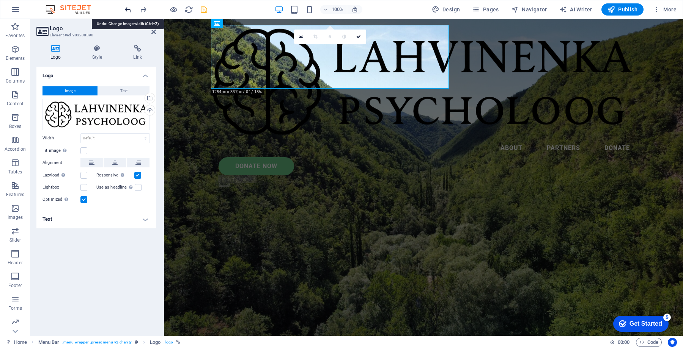
click at [130, 6] on icon "undo" at bounding box center [128, 9] width 9 height 9
click at [130, 6] on div at bounding box center [165, 9] width 85 height 12
click at [128, 141] on select "Default auto px rem % em vh vw" at bounding box center [115, 138] width 69 height 9
select select "px"
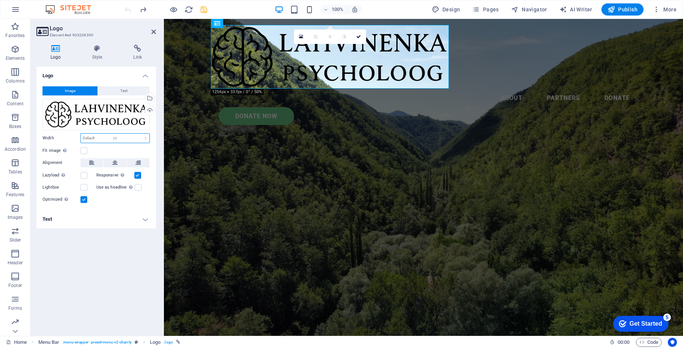
click at [139, 134] on select "Default auto px rem % em vh vw" at bounding box center [115, 138] width 69 height 9
type input "627"
click at [100, 50] on icon at bounding box center [97, 49] width 38 height 8
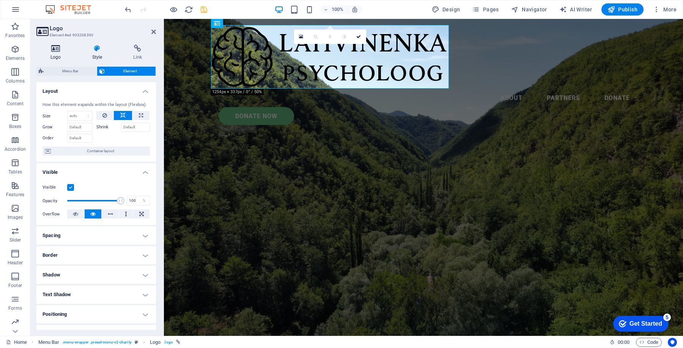
click at [58, 49] on icon at bounding box center [55, 49] width 39 height 8
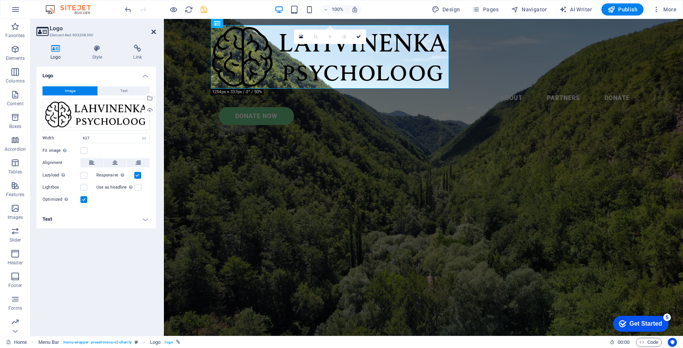
click at [154, 31] on icon at bounding box center [153, 32] width 5 height 6
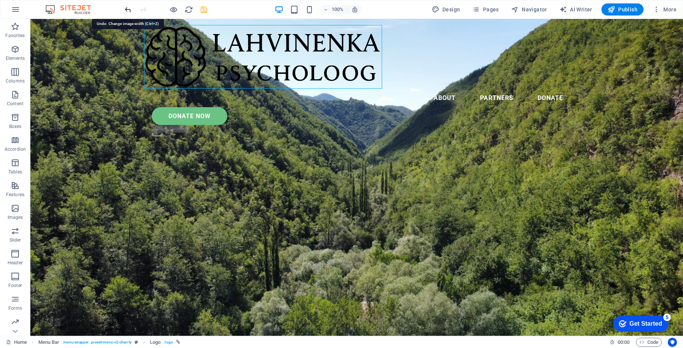
click at [126, 9] on icon "undo" at bounding box center [128, 9] width 9 height 9
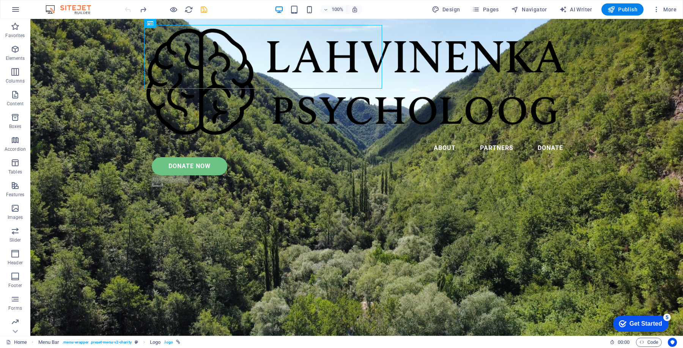
click at [126, 9] on div at bounding box center [165, 9] width 85 height 12
click at [201, 61] on div at bounding box center [356, 82] width 425 height 114
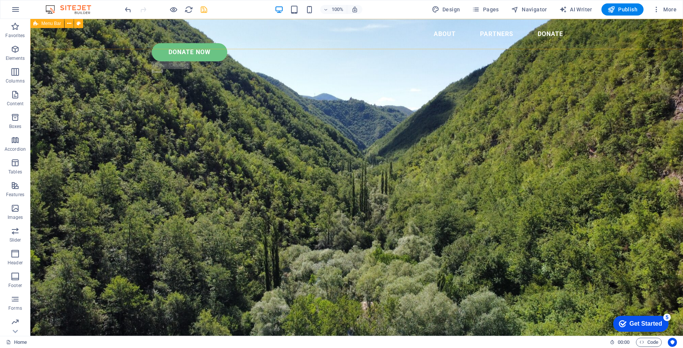
click at [261, 39] on nav "About Partners Donate" at bounding box center [356, 34] width 425 height 18
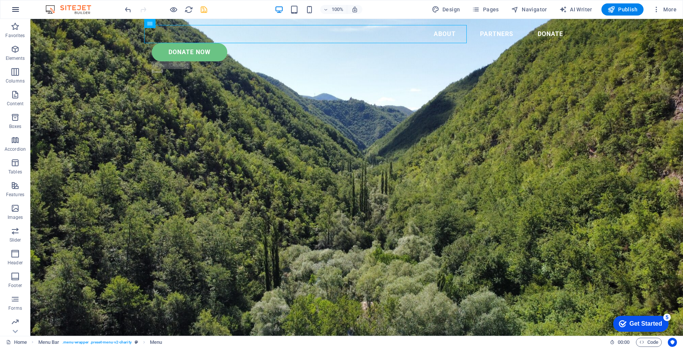
click at [13, 6] on icon "button" at bounding box center [15, 9] width 9 height 9
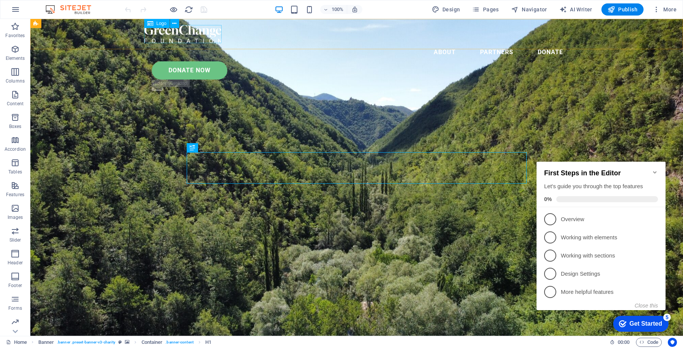
click at [191, 36] on div at bounding box center [356, 34] width 425 height 18
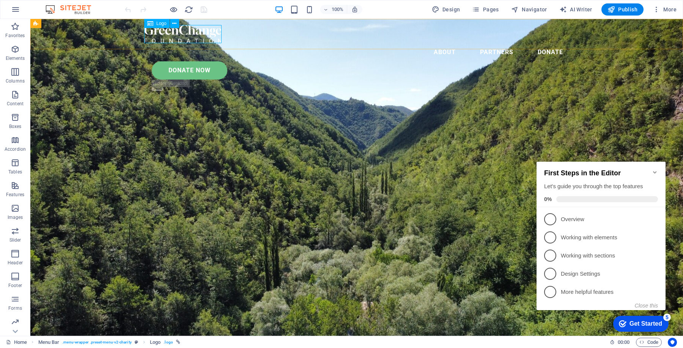
click at [175, 38] on div at bounding box center [356, 34] width 425 height 18
select select "px"
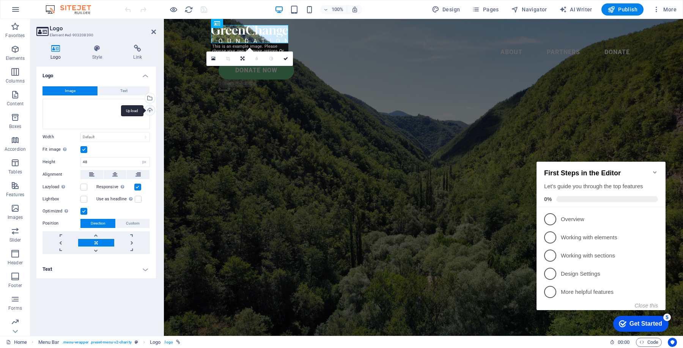
click at [151, 110] on div "Upload" at bounding box center [148, 110] width 11 height 11
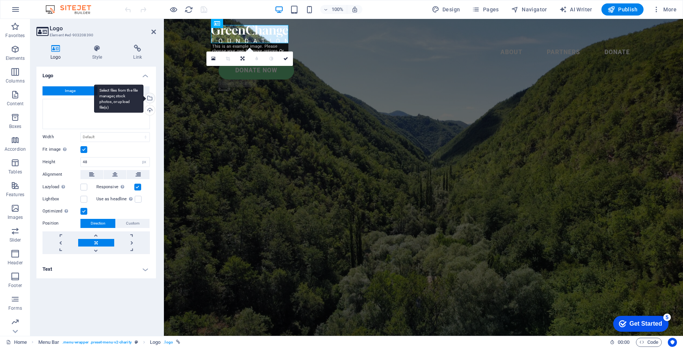
click at [150, 100] on div "Select files from the file manager, stock photos, or upload file(s)" at bounding box center [148, 98] width 11 height 11
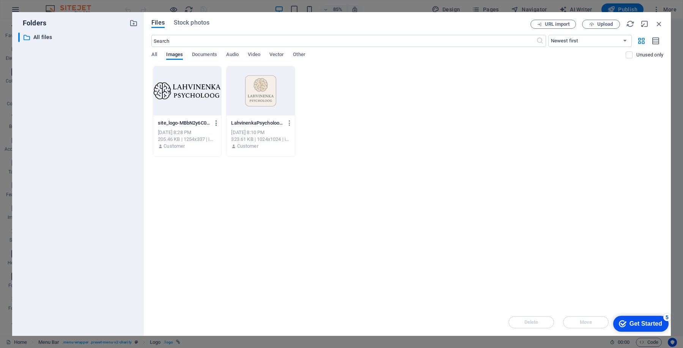
click at [216, 122] on icon "button" at bounding box center [216, 123] width 7 height 7
click at [289, 201] on div at bounding box center [341, 174] width 683 height 348
click at [599, 20] on button "Upload" at bounding box center [601, 24] width 38 height 9
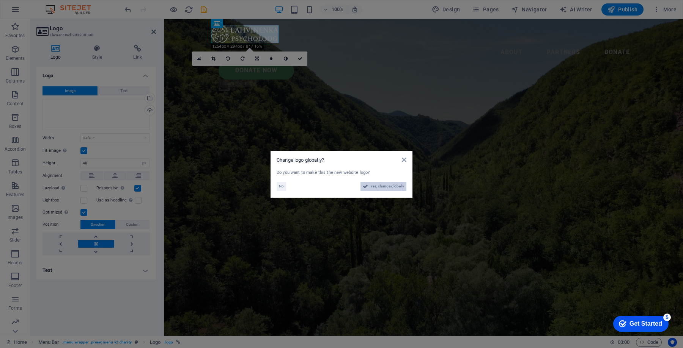
click at [388, 187] on span "Yes, change globally" at bounding box center [387, 186] width 34 height 9
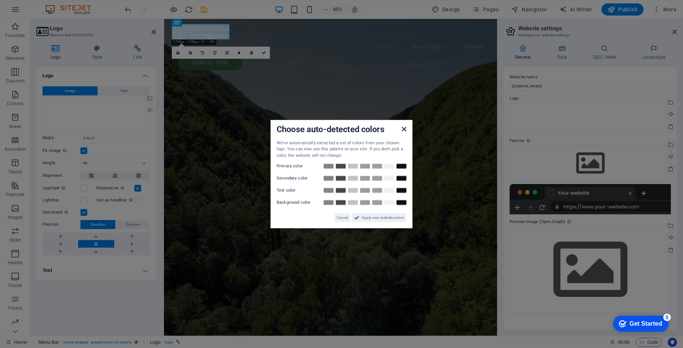
click at [405, 129] on icon at bounding box center [404, 129] width 5 height 6
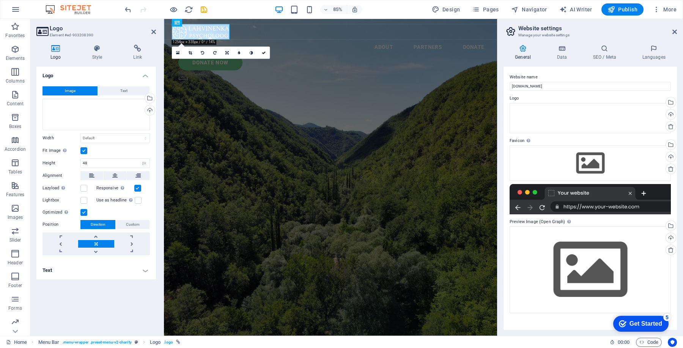
click at [677, 32] on aside "Website settings Manage your website settings General Data SEO / Meta Languages…" at bounding box center [590, 177] width 186 height 317
click at [675, 31] on icon at bounding box center [674, 32] width 5 height 6
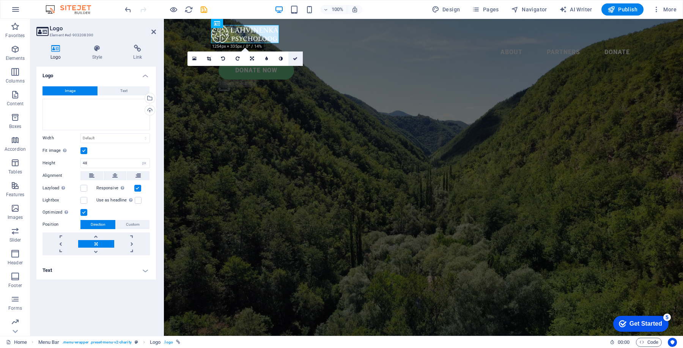
click at [295, 57] on icon at bounding box center [295, 58] width 5 height 5
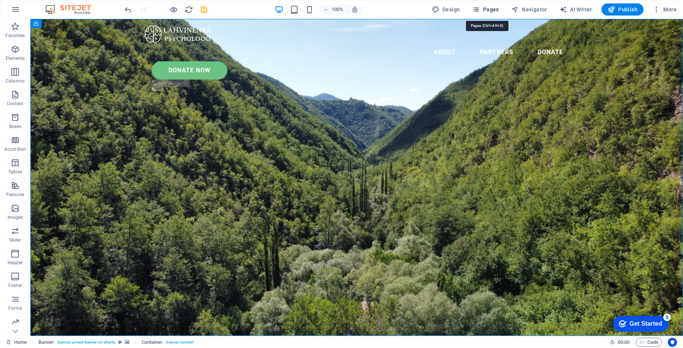
click at [477, 7] on icon "button" at bounding box center [476, 10] width 8 height 8
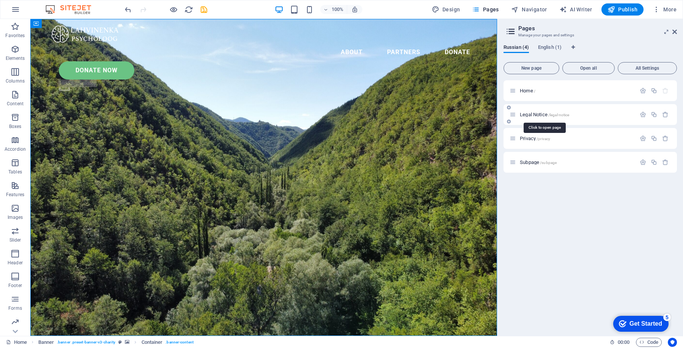
click at [524, 112] on span "Legal Notice /legal-notice" at bounding box center [543, 115] width 49 height 6
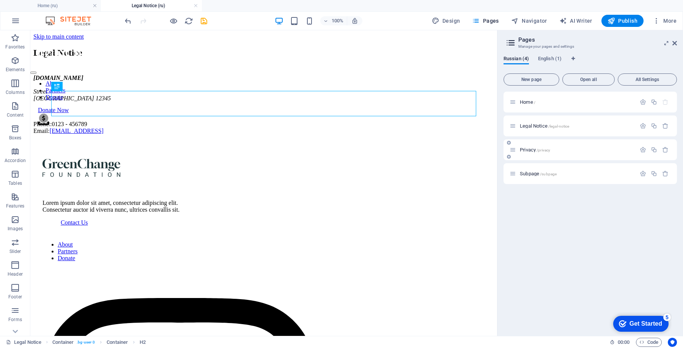
click at [525, 149] on span "Privacy /privacy" at bounding box center [534, 150] width 30 height 6
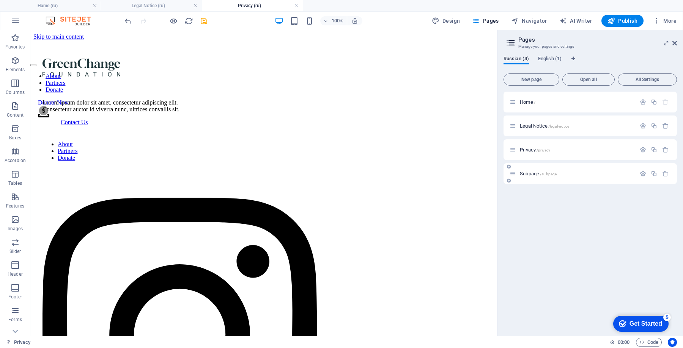
click at [530, 176] on span "Subpage /subpage" at bounding box center [537, 174] width 37 height 6
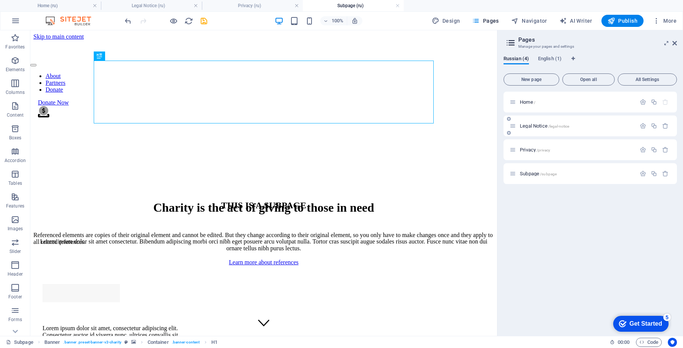
click at [529, 122] on div "Legal Notice /legal-notice" at bounding box center [572, 126] width 126 height 9
click at [526, 128] on span "Legal Notice /legal-notice" at bounding box center [543, 126] width 49 height 6
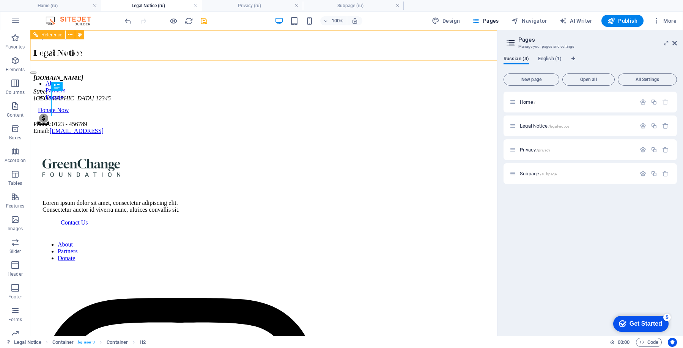
click at [106, 48] on div at bounding box center [263, 58] width 466 height 20
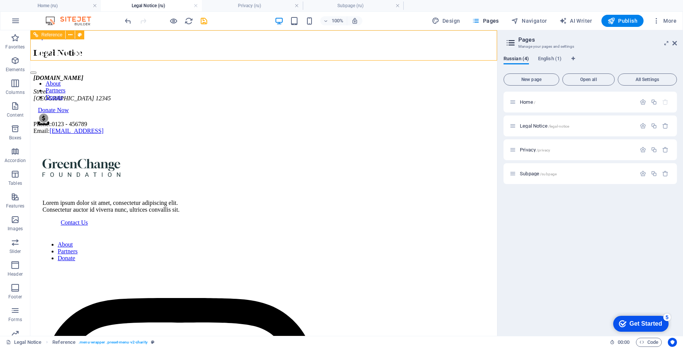
click at [117, 48] on div at bounding box center [263, 58] width 466 height 20
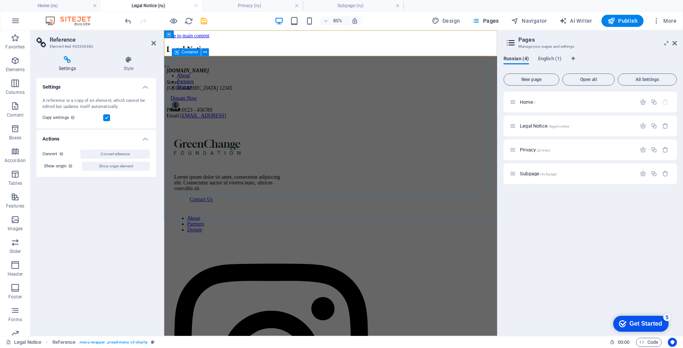
click at [234, 62] on div "Legal Notice lahvinenka-psycholoog.nl Street Berlin 12345 Phone.: 0123 - 456789…" at bounding box center [360, 91] width 386 height 87
click at [357, 80] on nav "About Partners Donate" at bounding box center [360, 90] width 392 height 20
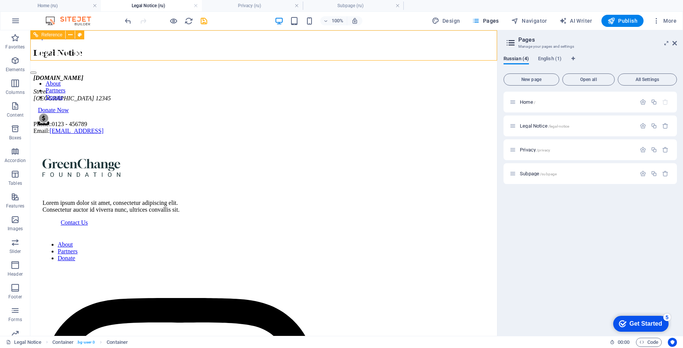
click at [223, 80] on nav "About Partners Donate" at bounding box center [263, 90] width 466 height 20
select select "rem"
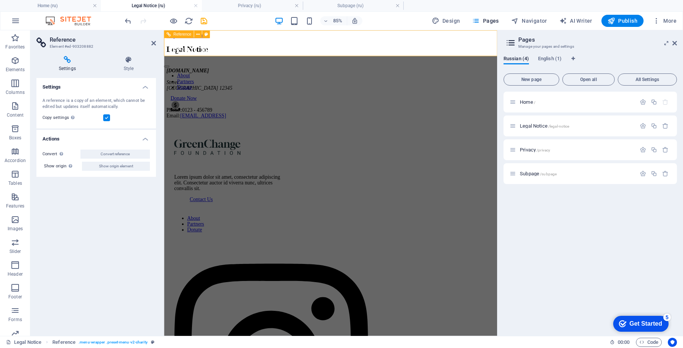
click at [209, 58] on div "About Partners Donate Donate Now .fa-secondary{opacity:.4}" at bounding box center [360, 87] width 392 height 79
click at [196, 52] on div at bounding box center [360, 58] width 392 height 20
click at [176, 33] on span "Reference" at bounding box center [182, 34] width 18 height 4
click at [200, 36] on button at bounding box center [198, 34] width 8 height 8
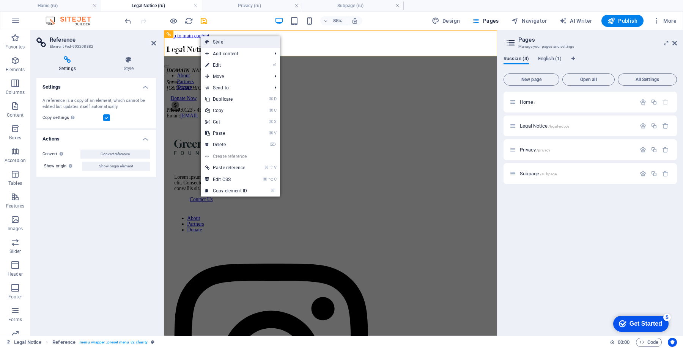
click at [217, 40] on link "Style" at bounding box center [240, 41] width 79 height 11
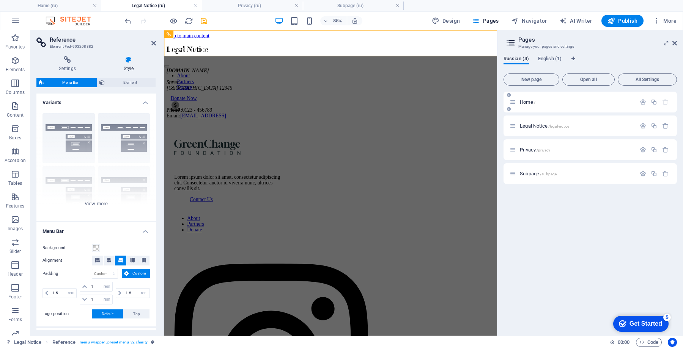
click at [534, 100] on span "/" at bounding box center [535, 102] width 2 height 4
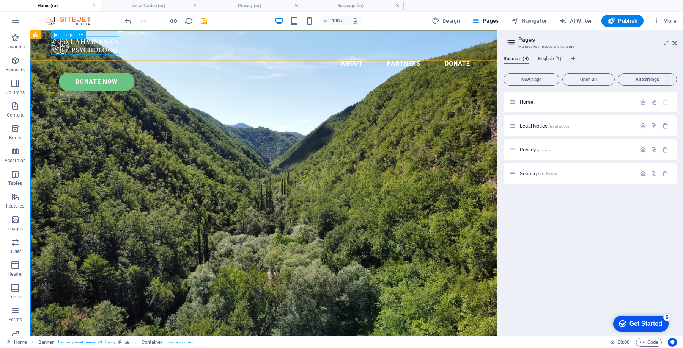
click at [111, 54] on div at bounding box center [263, 45] width 425 height 18
click at [79, 34] on icon at bounding box center [81, 35] width 4 height 8
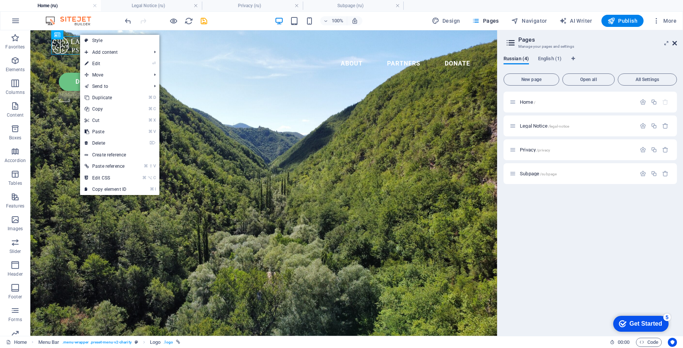
click at [676, 44] on icon at bounding box center [674, 43] width 5 height 6
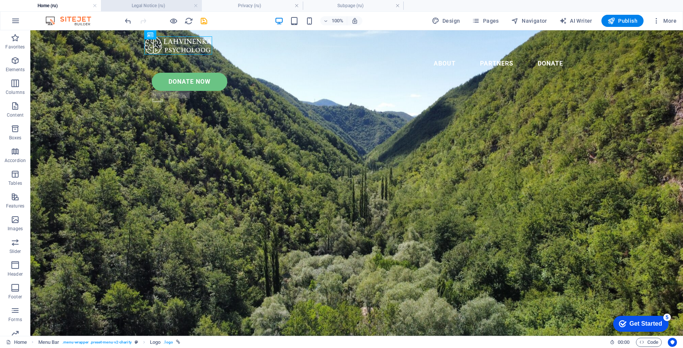
click at [198, 8] on h4 "Legal Notice (ru)" at bounding box center [151, 6] width 101 height 8
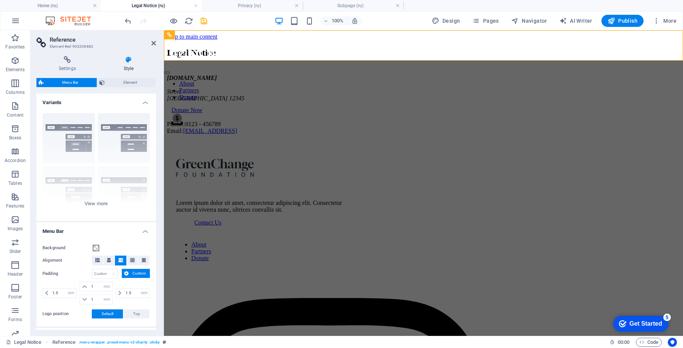
click at [198, 8] on h4 "Legal Notice (ru)" at bounding box center [151, 6] width 101 height 8
click at [198, 6] on link at bounding box center [195, 5] width 5 height 7
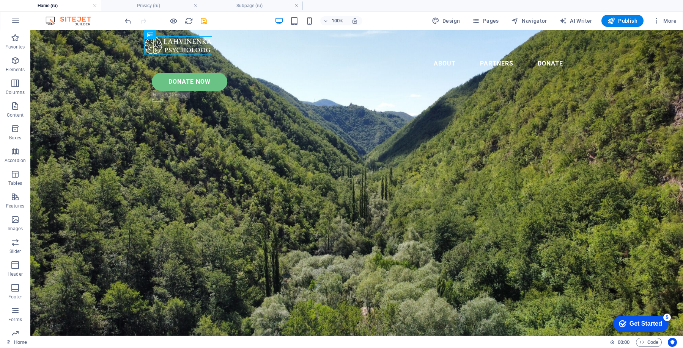
click at [198, 6] on link at bounding box center [195, 5] width 5 height 7
click at [196, 6] on link at bounding box center [195, 5] width 5 height 7
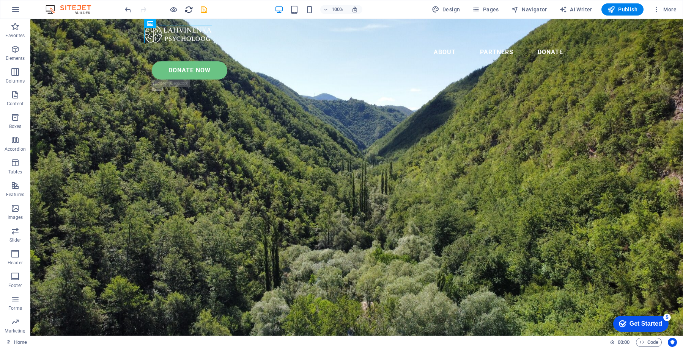
click at [186, 13] on icon "reload" at bounding box center [188, 9] width 9 height 9
click at [205, 8] on icon "save" at bounding box center [203, 9] width 9 height 9
click at [185, 10] on icon "reload" at bounding box center [188, 9] width 9 height 9
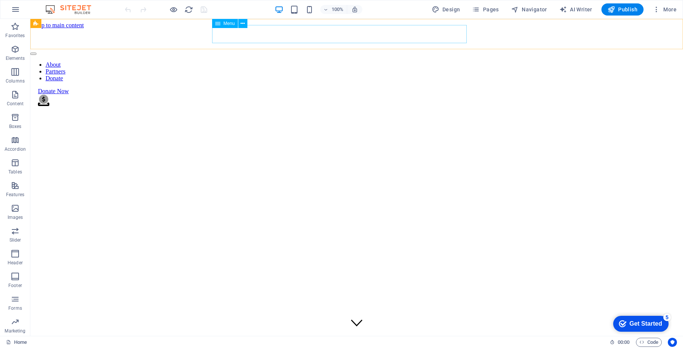
click at [447, 61] on nav "About Partners Donate" at bounding box center [356, 71] width 652 height 20
click at [341, 61] on nav "About Partners Donate" at bounding box center [356, 71] width 652 height 20
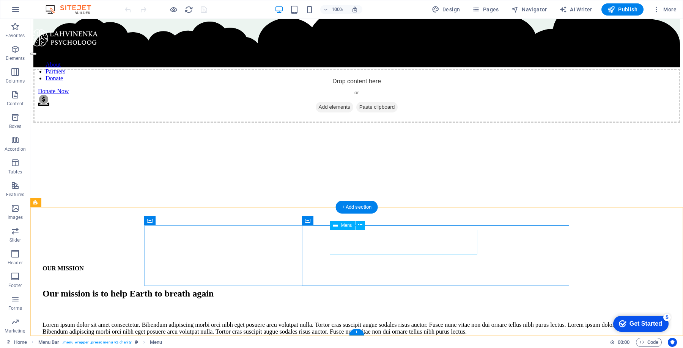
scroll to position [2546, 0]
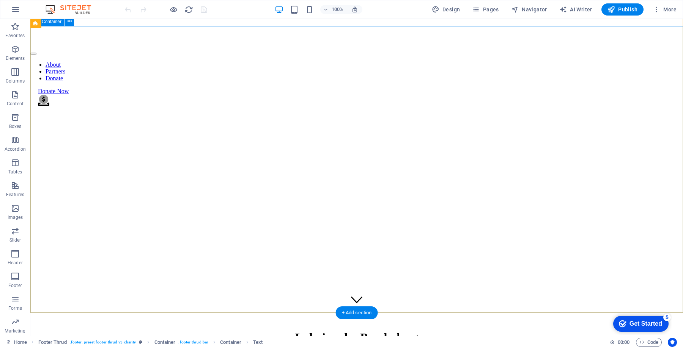
scroll to position [0, 0]
click at [179, 8] on div at bounding box center [165, 9] width 85 height 12
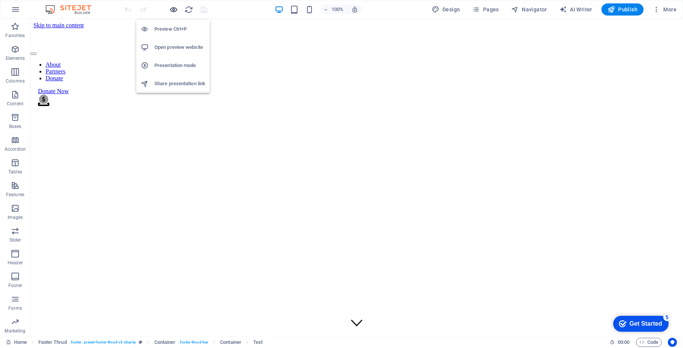
click at [177, 8] on span "button" at bounding box center [173, 9] width 9 height 9
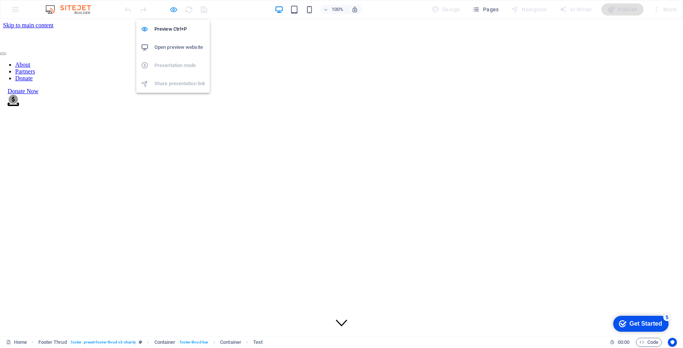
scroll to position [1504, 0]
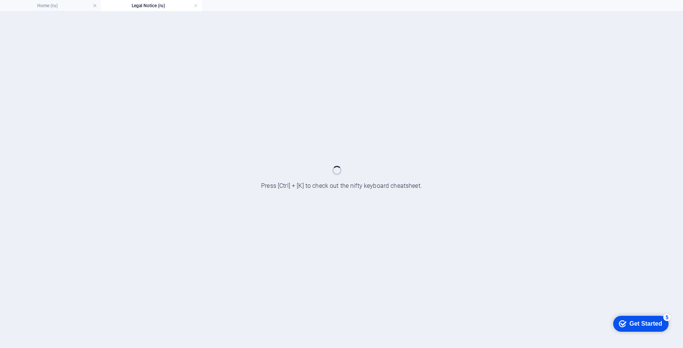
scroll to position [0, 0]
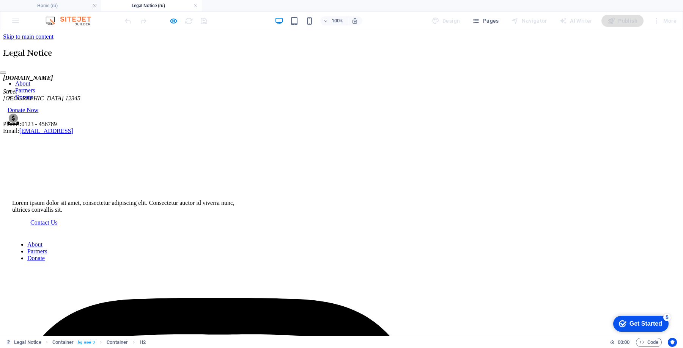
click at [346, 80] on nav "About Partners Donate" at bounding box center [341, 90] width 683 height 20
click at [401, 80] on nav "About Partners Donate" at bounding box center [341, 90] width 683 height 20
click at [147, 48] on div at bounding box center [341, 58] width 683 height 20
click at [140, 48] on div at bounding box center [341, 58] width 683 height 20
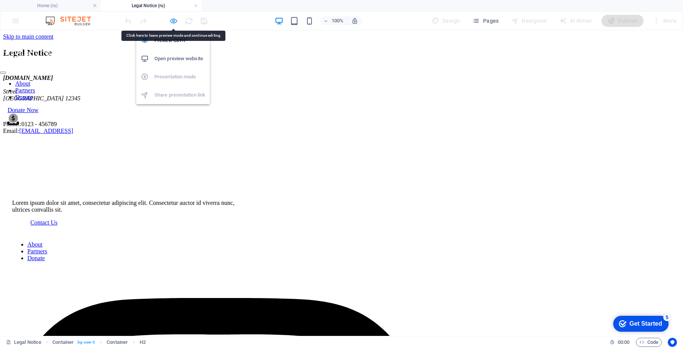
click at [171, 22] on icon "button" at bounding box center [173, 21] width 9 height 9
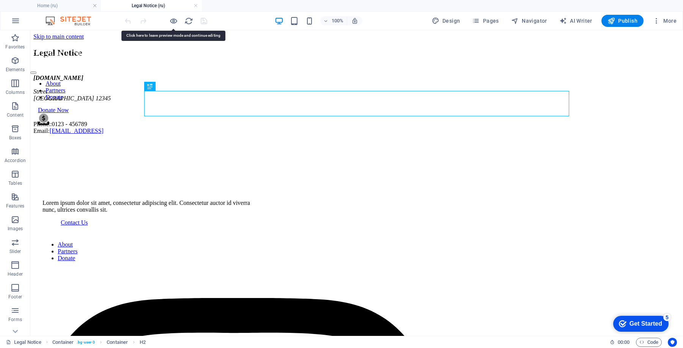
click at [193, 8] on h4 "Legal Notice (ru)" at bounding box center [151, 6] width 101 height 8
click at [198, 6] on h4 "Legal Notice (ru)" at bounding box center [151, 6] width 101 height 8
click at [195, 5] on link at bounding box center [195, 5] width 5 height 7
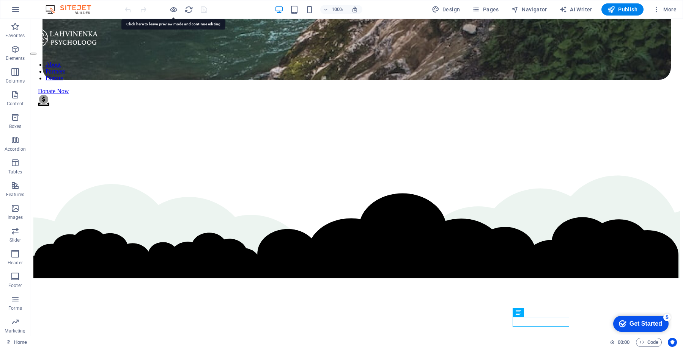
scroll to position [2546, 0]
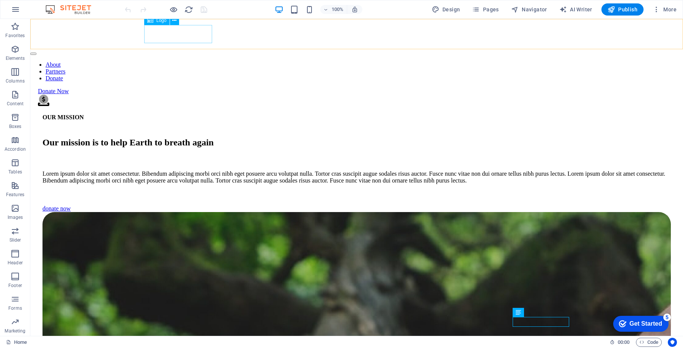
click at [177, 33] on div at bounding box center [356, 39] width 652 height 20
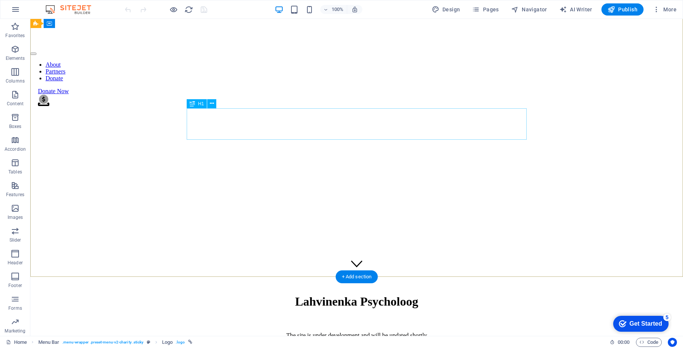
scroll to position [0, 0]
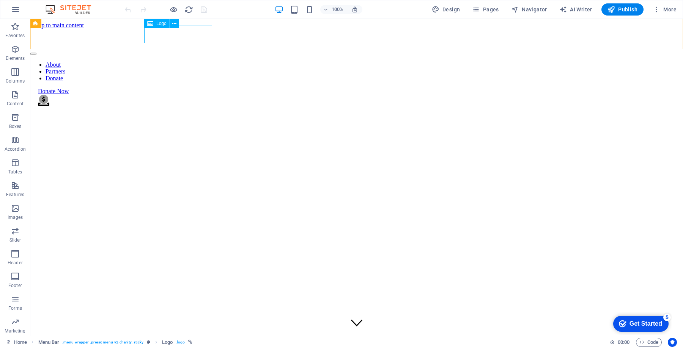
click at [164, 36] on div at bounding box center [356, 39] width 652 height 20
select select "px"
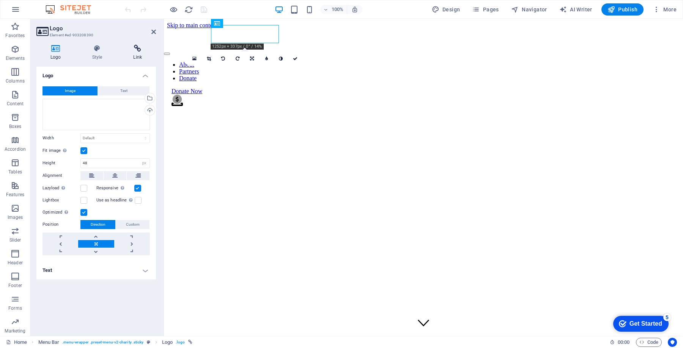
click at [141, 55] on h4 "Link" at bounding box center [137, 53] width 37 height 16
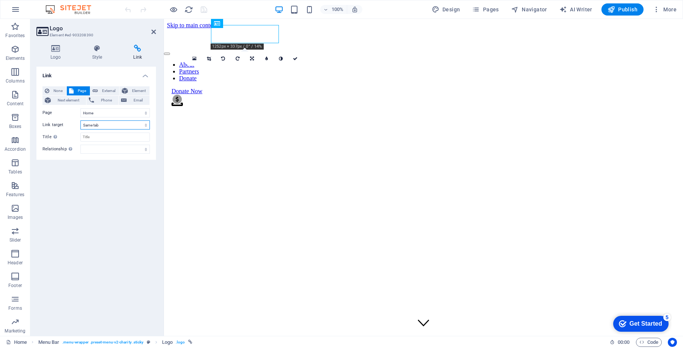
click at [108, 125] on select "New tab Same tab Overlay" at bounding box center [114, 125] width 69 height 9
click at [80, 121] on select "New tab Same tab Overlay" at bounding box center [114, 125] width 69 height 9
click at [107, 114] on select "Home Legal Notice Privacy Subpage Home" at bounding box center [114, 112] width 69 height 9
click at [80, 108] on select "Home Legal Notice Privacy Subpage Home" at bounding box center [114, 112] width 69 height 9
click at [110, 137] on input "Title Additional link description, should not be the same as the link text. The…" at bounding box center [114, 137] width 69 height 9
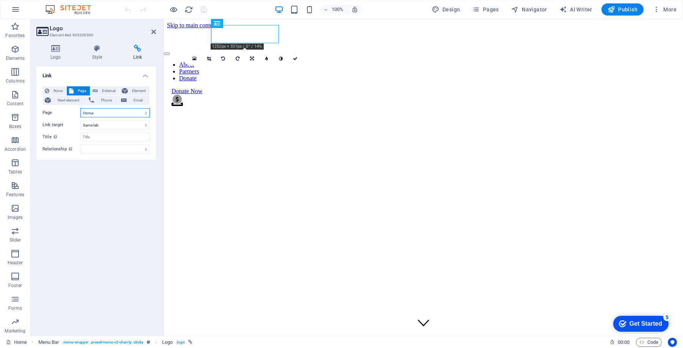
click at [117, 109] on select "Home Legal Notice Privacy Subpage Home" at bounding box center [114, 112] width 69 height 9
click at [80, 108] on select "Home Legal Notice Privacy Subpage Home" at bounding box center [114, 112] width 69 height 9
click at [141, 90] on span "Element" at bounding box center [138, 90] width 17 height 9
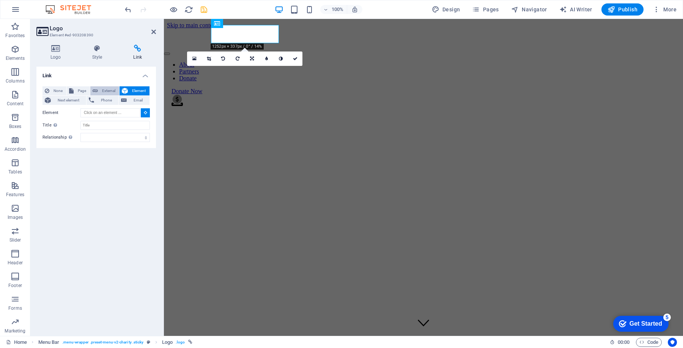
click at [103, 89] on span "External" at bounding box center [108, 90] width 17 height 9
select select "blank"
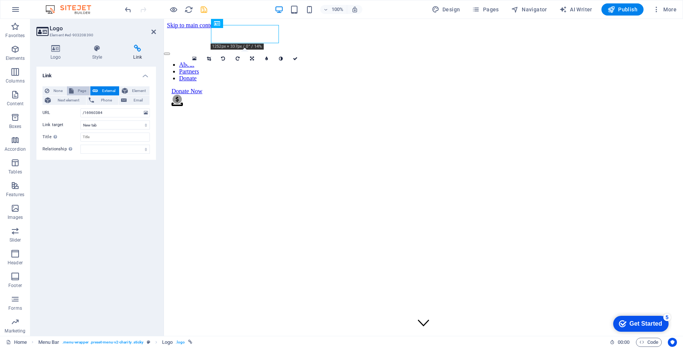
click at [80, 91] on span "Page" at bounding box center [82, 90] width 12 height 9
select select
click at [153, 30] on icon at bounding box center [153, 32] width 5 height 6
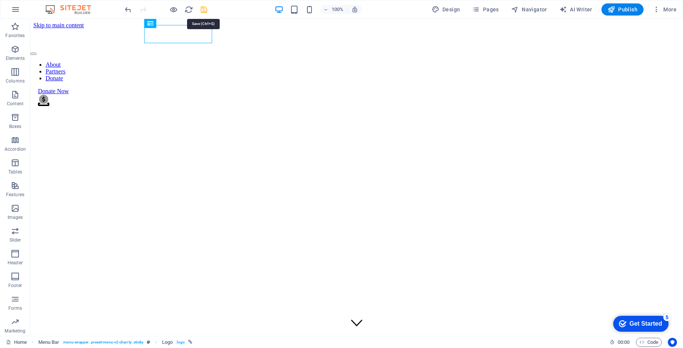
click at [205, 8] on icon "save" at bounding box center [203, 9] width 9 height 9
click at [175, 9] on icon "button" at bounding box center [173, 9] width 9 height 9
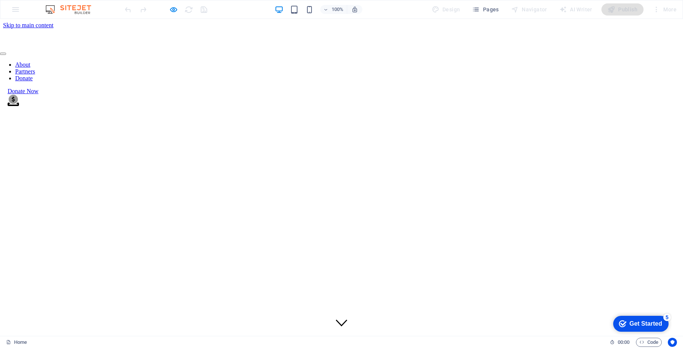
click at [68, 33] on img at bounding box center [34, 38] width 68 height 18
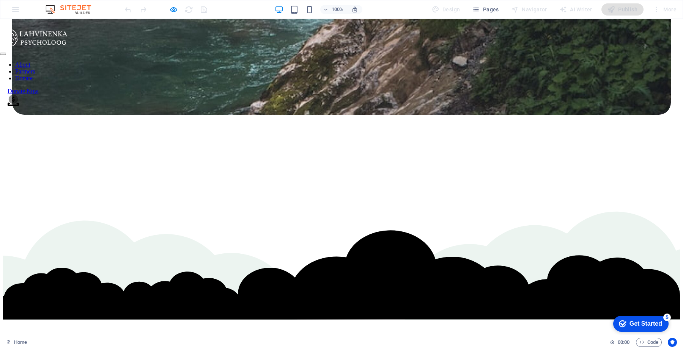
scroll to position [1213, 0]
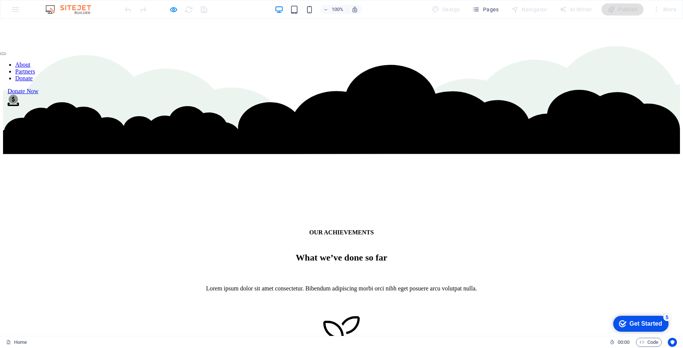
click at [68, 37] on img at bounding box center [34, 38] width 68 height 18
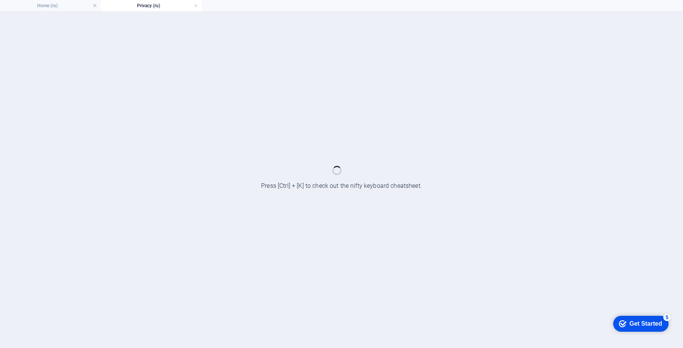
scroll to position [0, 0]
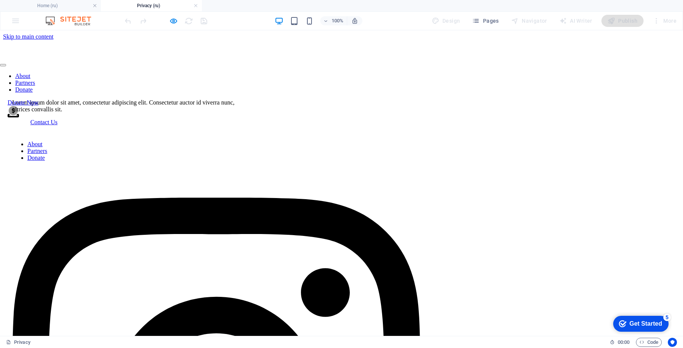
click at [166, 44] on div at bounding box center [341, 50] width 683 height 20
click at [148, 47] on div at bounding box center [341, 50] width 683 height 20
click at [166, 44] on div at bounding box center [341, 50] width 683 height 20
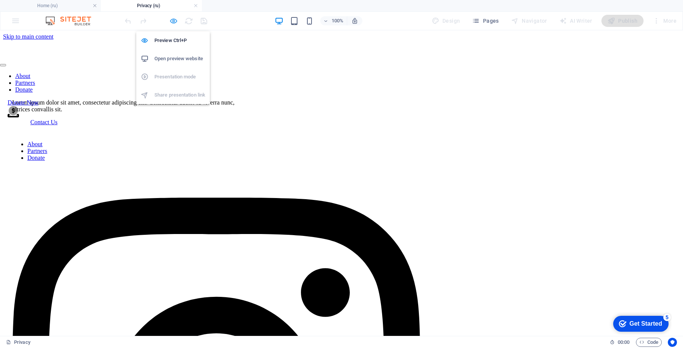
click at [170, 19] on icon "button" at bounding box center [173, 21] width 9 height 9
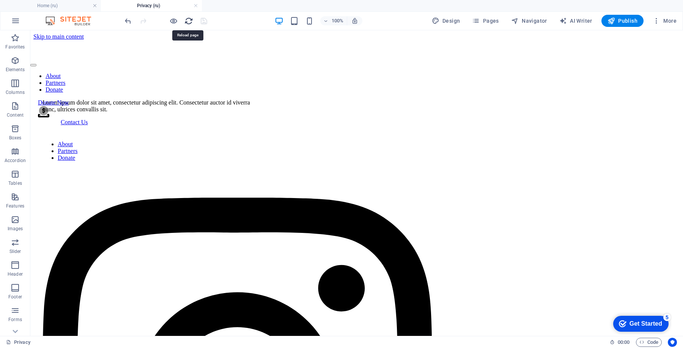
click at [187, 18] on icon "reload" at bounding box center [188, 21] width 9 height 9
click at [176, 18] on icon "button" at bounding box center [173, 21] width 9 height 9
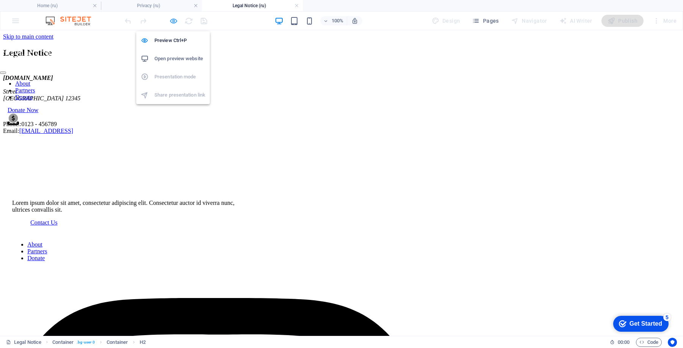
click at [172, 20] on icon "button" at bounding box center [173, 21] width 9 height 9
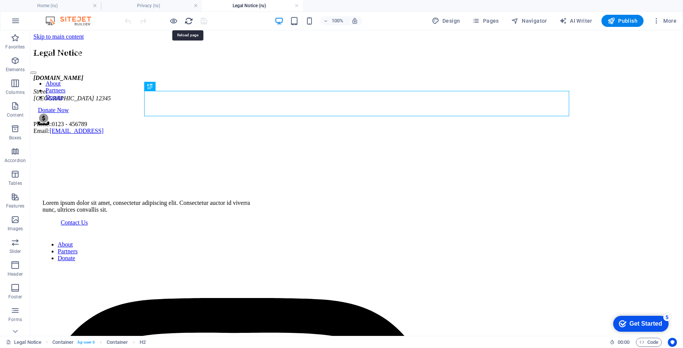
click at [189, 20] on icon "reload" at bounding box center [188, 21] width 9 height 9
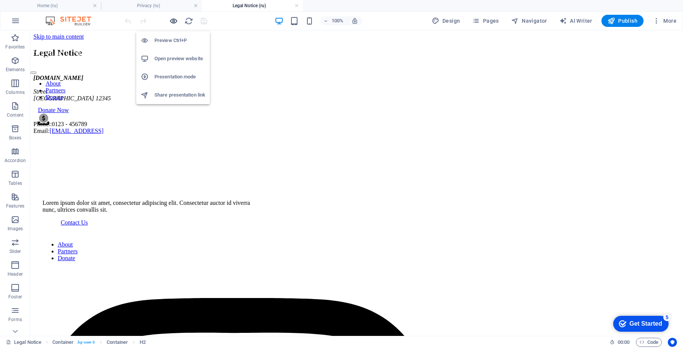
click at [174, 20] on icon "button" at bounding box center [173, 21] width 9 height 9
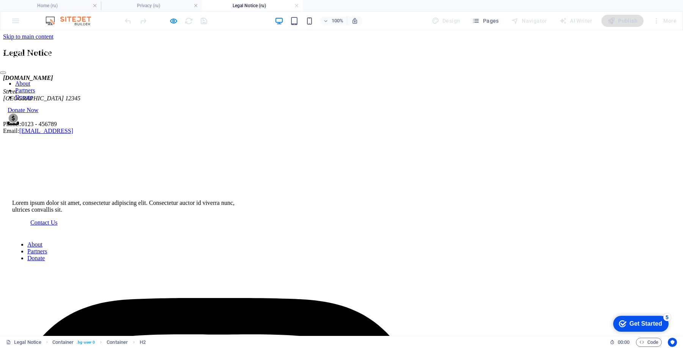
scroll to position [77, 0]
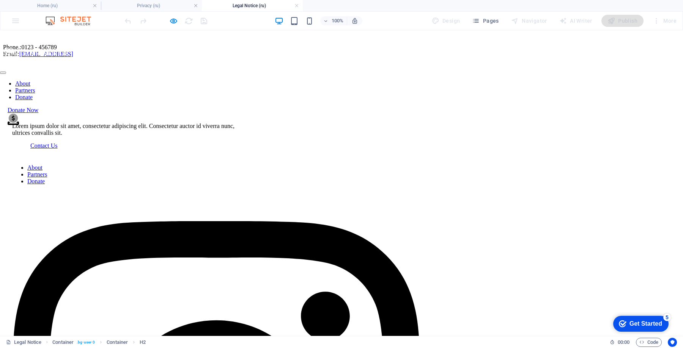
click at [68, 48] on img at bounding box center [34, 57] width 68 height 18
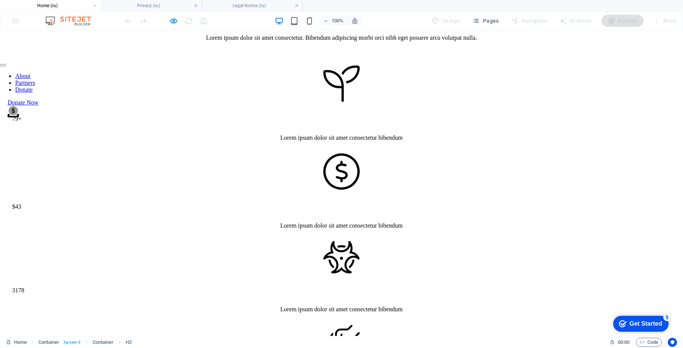
scroll to position [1504, 0]
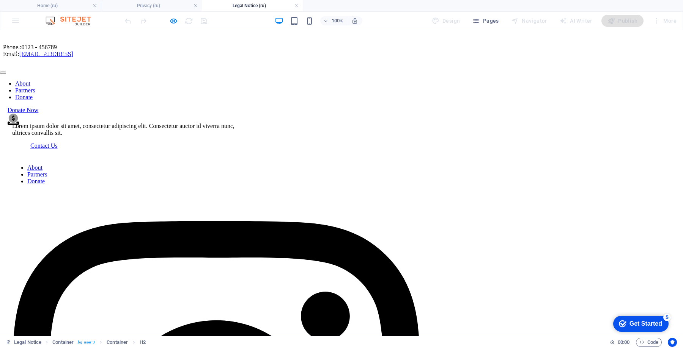
scroll to position [0, 0]
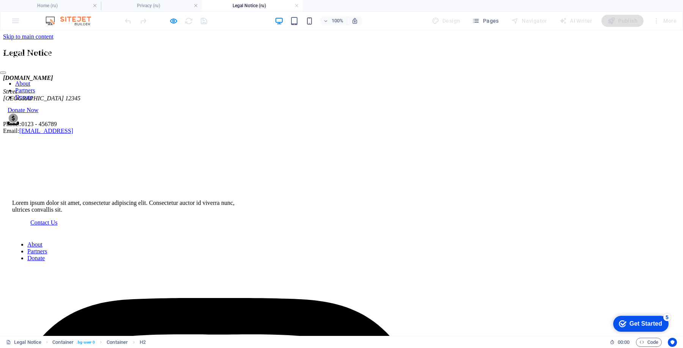
click at [68, 48] on img at bounding box center [34, 57] width 68 height 18
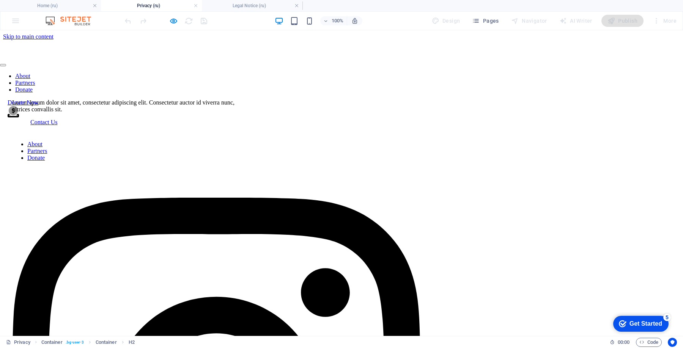
scroll to position [0, 0]
click at [68, 43] on img at bounding box center [34, 49] width 68 height 18
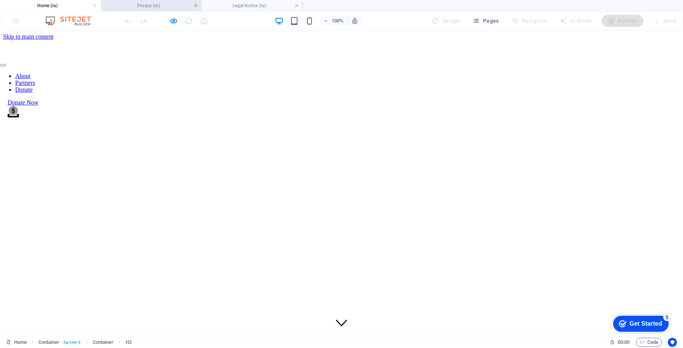
click at [197, 7] on link at bounding box center [195, 5] width 5 height 7
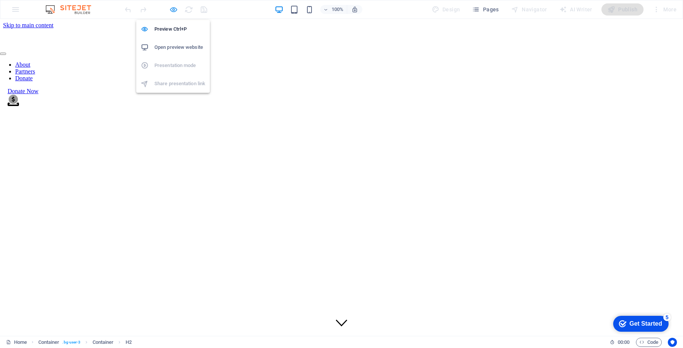
click at [176, 10] on icon "button" at bounding box center [173, 9] width 9 height 9
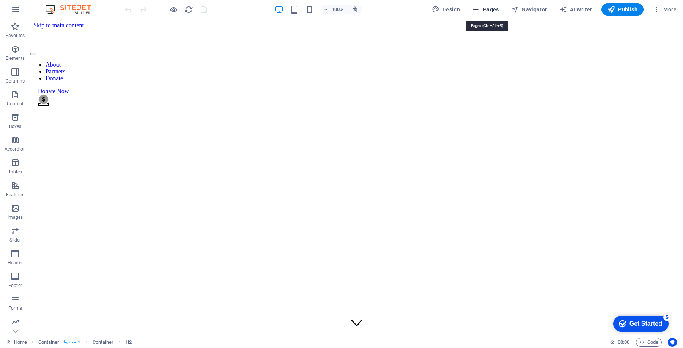
click at [486, 10] on span "Pages" at bounding box center [485, 10] width 27 height 8
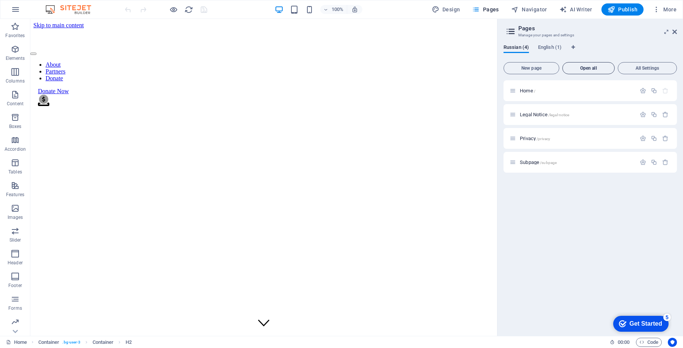
click at [585, 65] on button "Open all" at bounding box center [588, 68] width 52 height 12
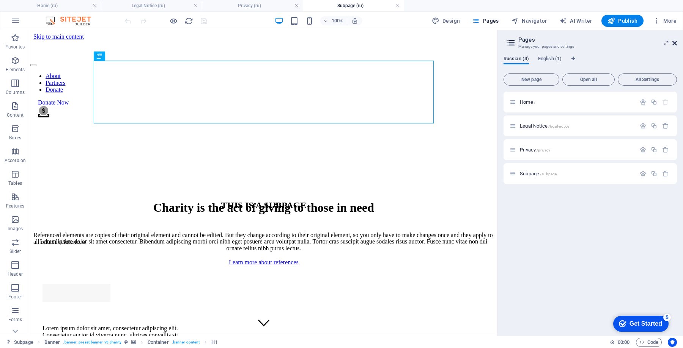
click at [674, 45] on icon at bounding box center [674, 43] width 5 height 6
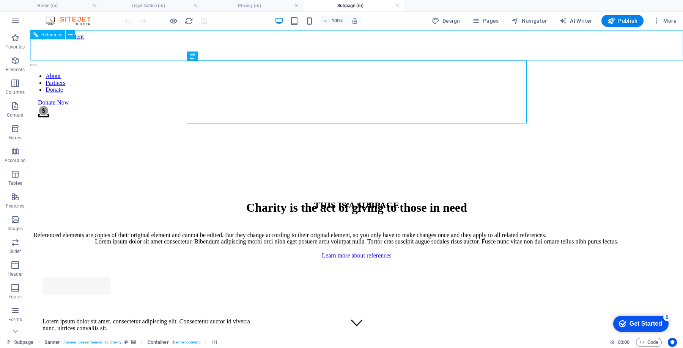
click at [258, 5] on h4 "Privacy (ru)" at bounding box center [252, 6] width 101 height 8
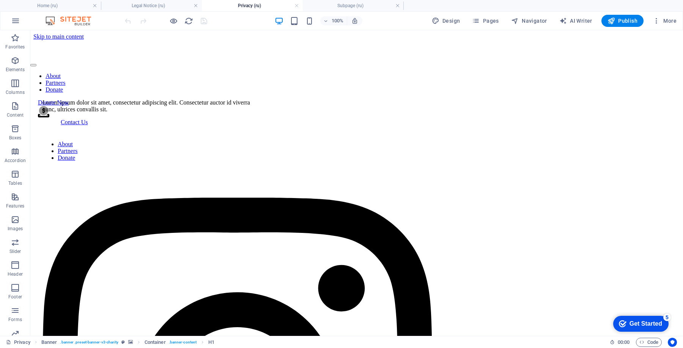
click at [173, 4] on h4 "Legal Notice (ru)" at bounding box center [151, 6] width 101 height 8
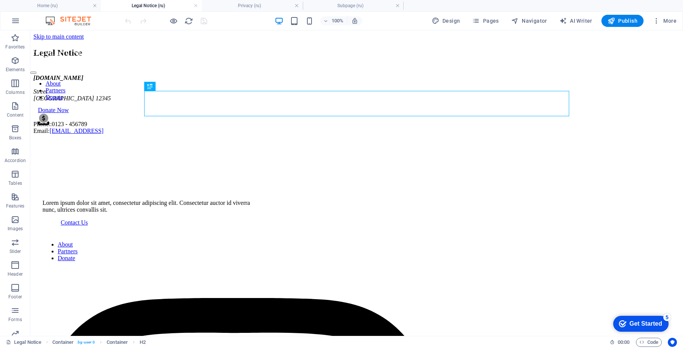
click at [196, 7] on link at bounding box center [195, 5] width 5 height 7
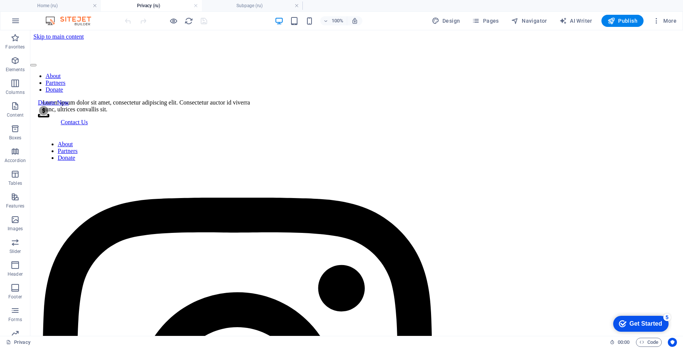
click at [218, 4] on h4 "Subpage (ru)" at bounding box center [252, 6] width 101 height 8
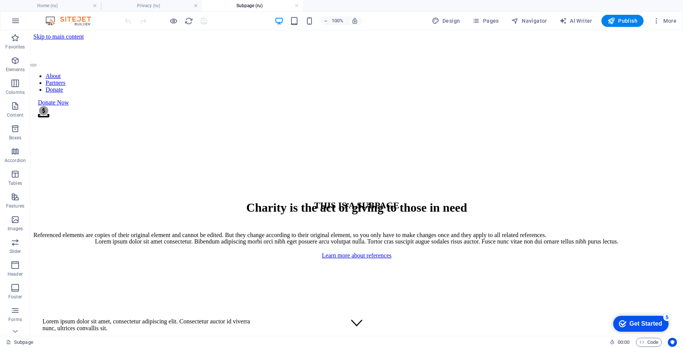
click at [297, 6] on link at bounding box center [296, 5] width 5 height 7
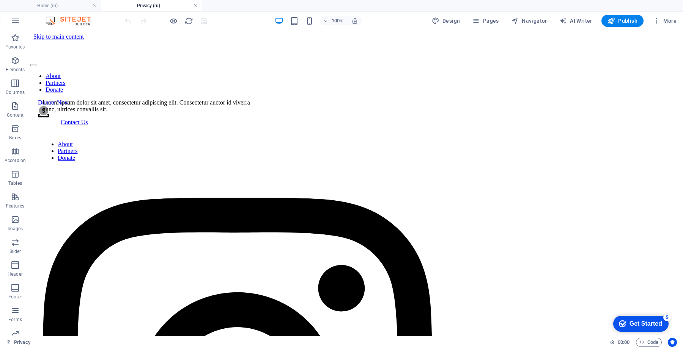
click at [197, 6] on link at bounding box center [195, 5] width 5 height 7
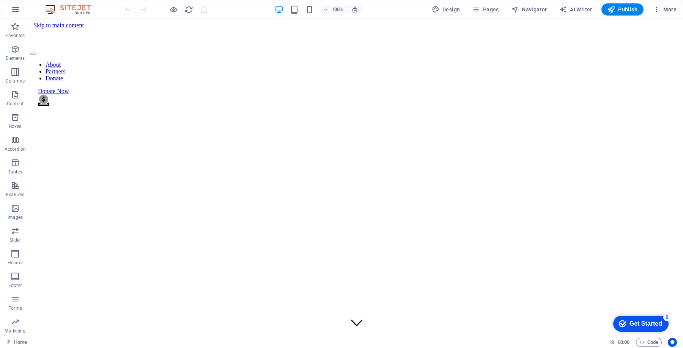
click at [671, 10] on span "More" at bounding box center [664, 10] width 24 height 8
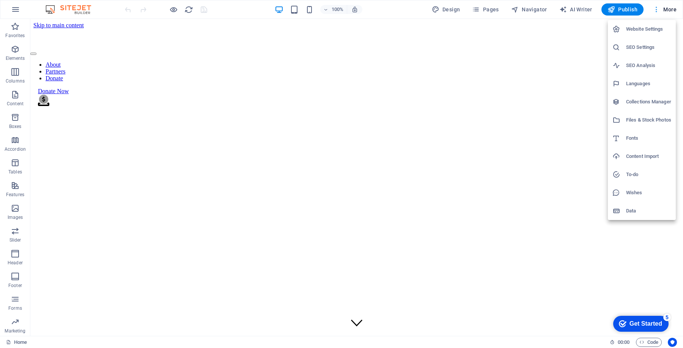
click at [671, 10] on div at bounding box center [341, 174] width 683 height 348
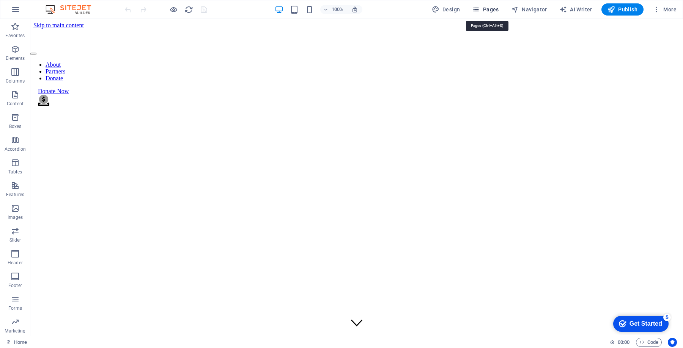
click at [491, 11] on span "Pages" at bounding box center [485, 10] width 27 height 8
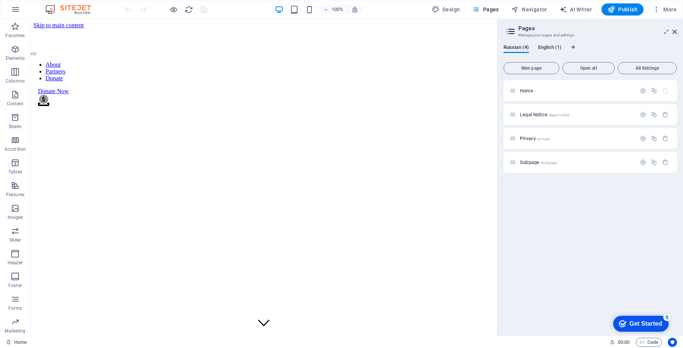
click at [546, 46] on span "English (1)" at bounding box center [550, 48] width 24 height 11
click at [518, 49] on span "Russian (4)" at bounding box center [515, 48] width 25 height 11
click at [642, 89] on icon "button" at bounding box center [642, 91] width 6 height 6
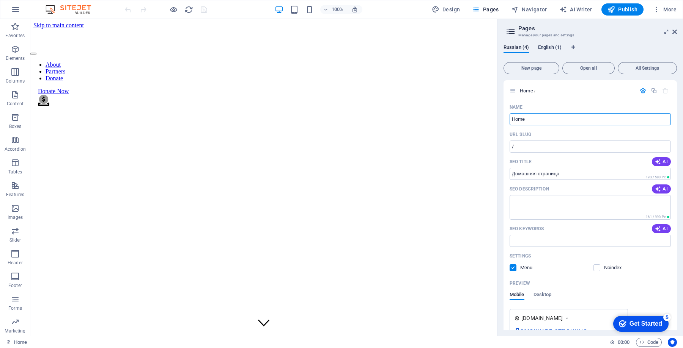
click at [551, 50] on span "English (1)" at bounding box center [550, 48] width 24 height 11
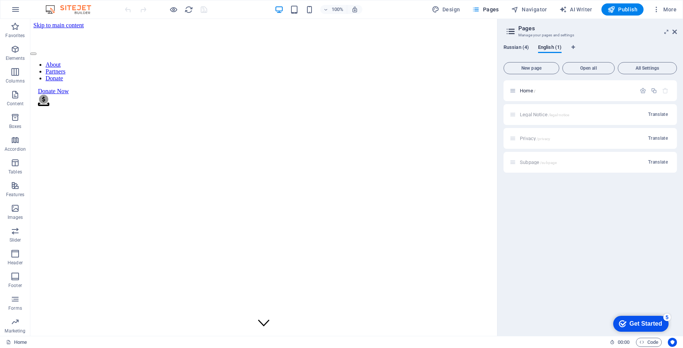
click at [514, 47] on span "Russian (4)" at bounding box center [515, 48] width 25 height 11
click at [674, 29] on icon at bounding box center [674, 32] width 5 height 6
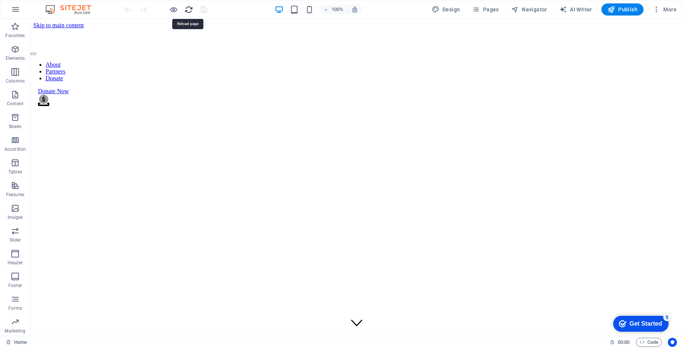
click at [187, 9] on icon "reload" at bounding box center [188, 9] width 9 height 9
click at [341, 61] on nav "About Partners Donate" at bounding box center [356, 71] width 652 height 20
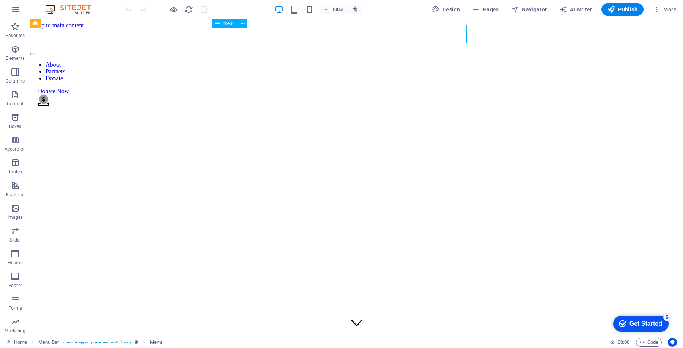
click at [339, 61] on nav "About Partners Donate" at bounding box center [356, 71] width 652 height 20
select select
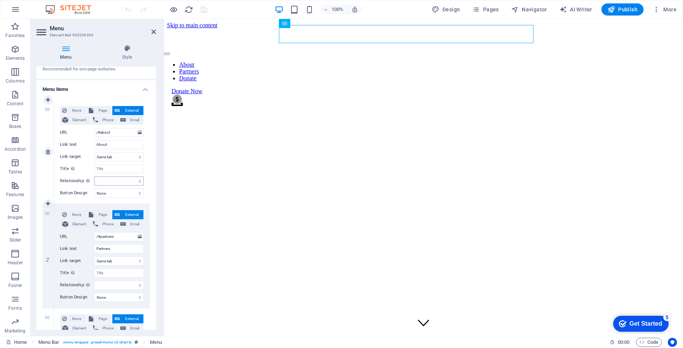
scroll to position [39, 0]
